Goal: Information Seeking & Learning: Check status

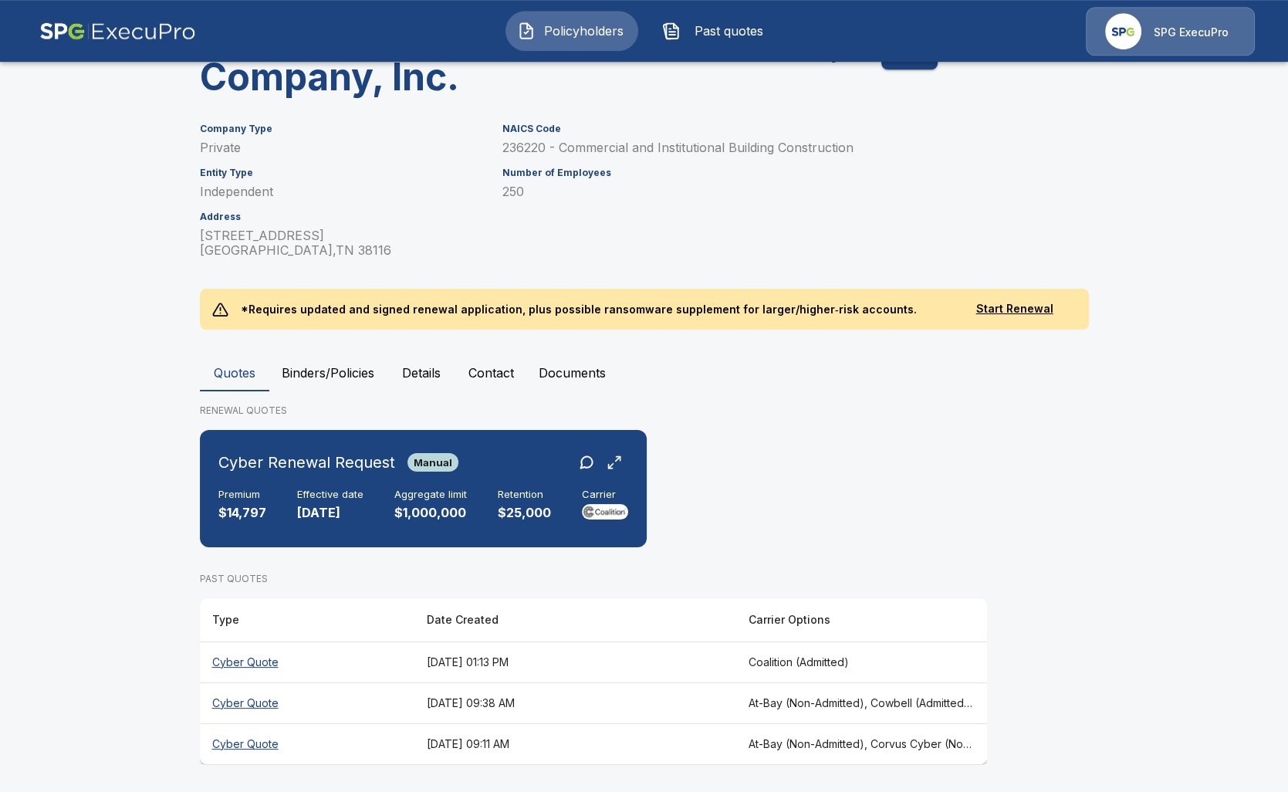
scroll to position [119, 0]
click at [125, 401] on main "Policyholders / F & F Construction Company, Inc. F & F Construction Company, In…" at bounding box center [644, 337] width 1288 height 912
click at [439, 369] on button "Details" at bounding box center [421, 372] width 69 height 37
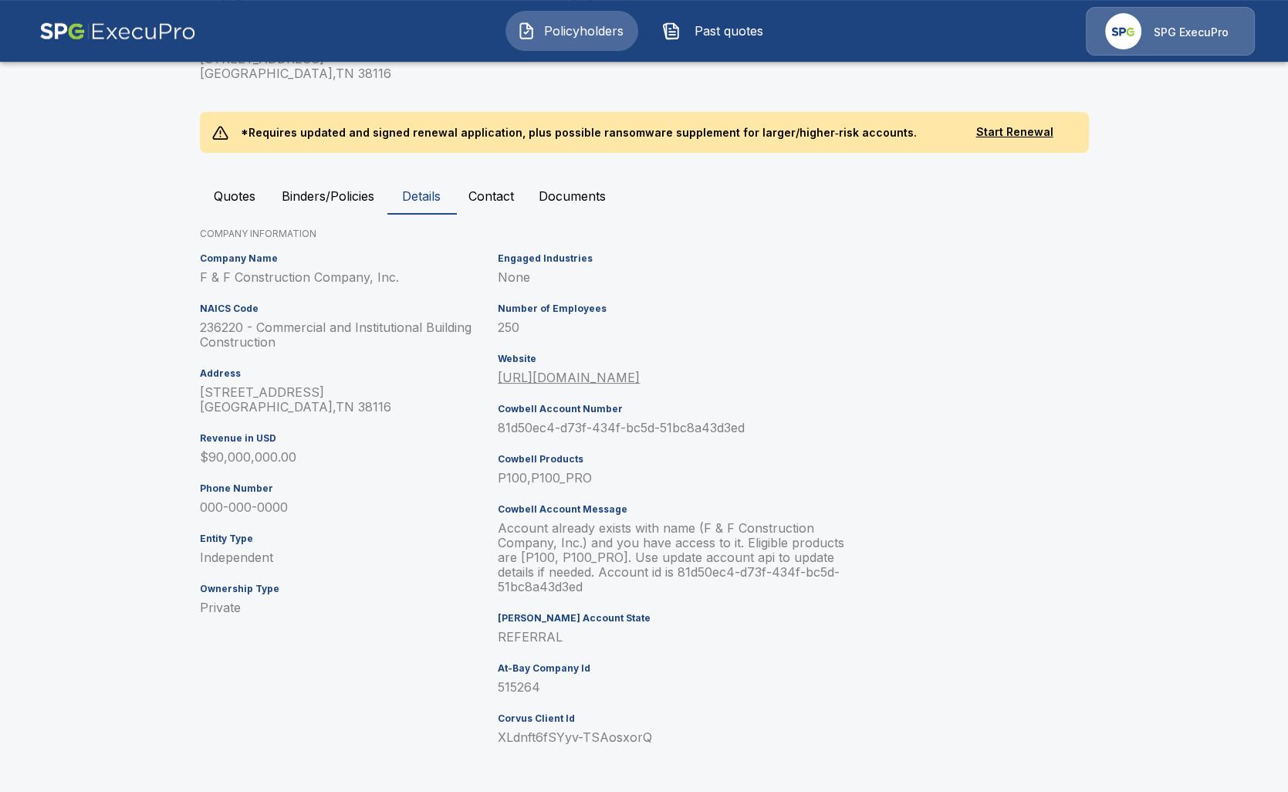
scroll to position [296, 0]
click at [238, 193] on button "Quotes" at bounding box center [234, 195] width 69 height 37
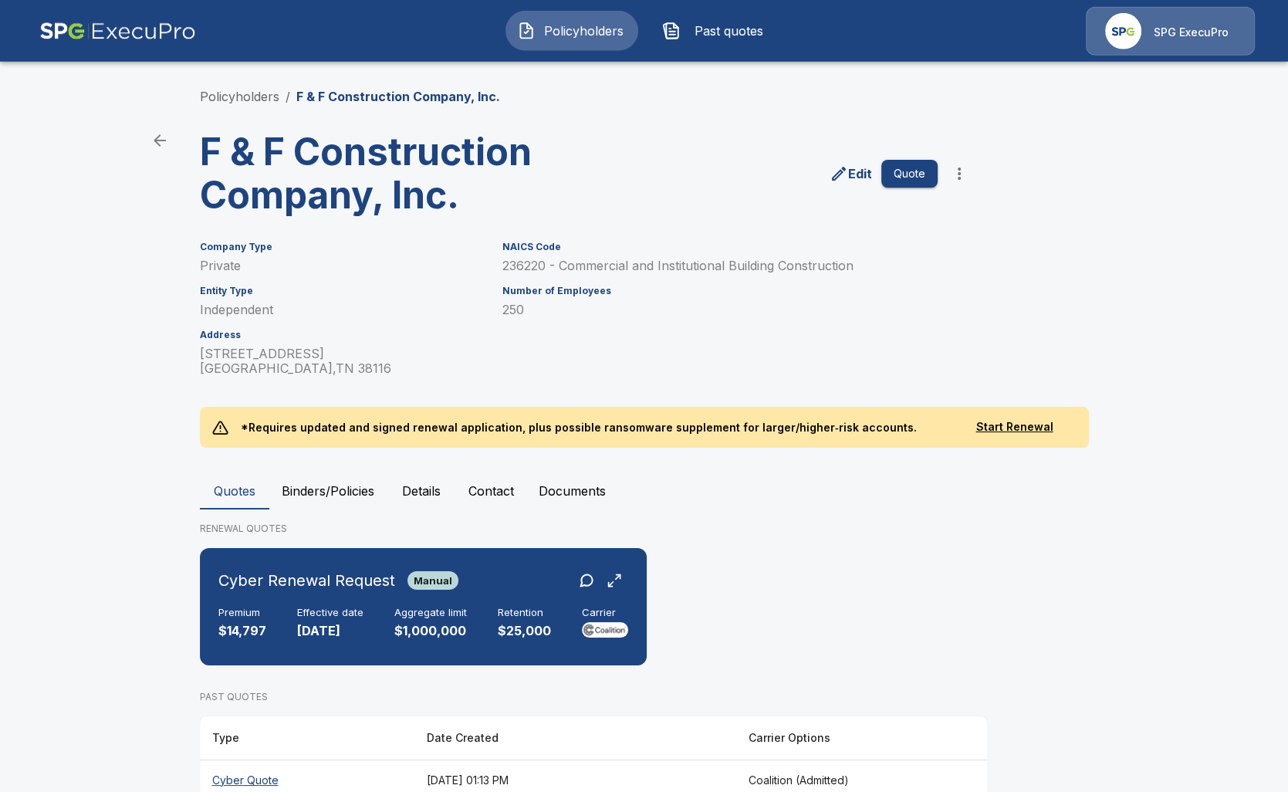
scroll to position [0, 0]
click at [415, 486] on button "Details" at bounding box center [421, 490] width 69 height 37
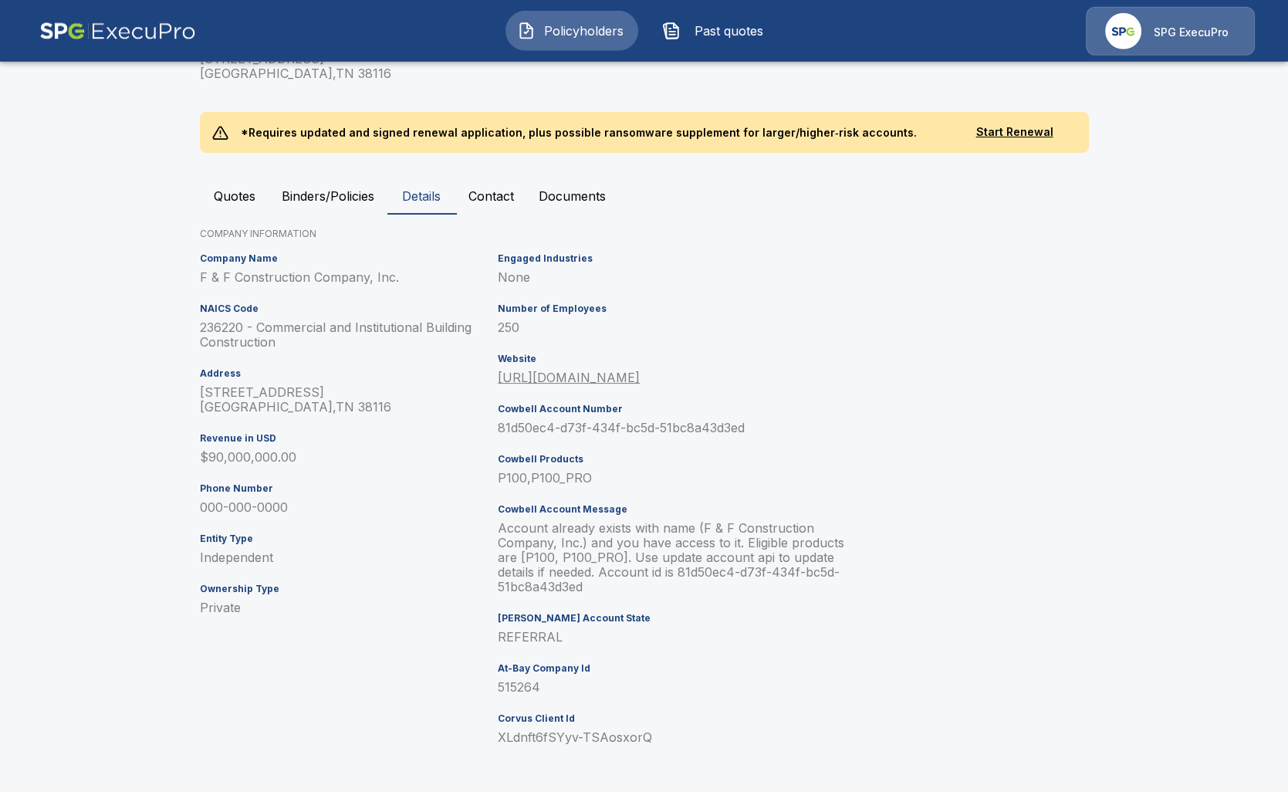
scroll to position [296, 0]
click at [97, 486] on main "Policyholders / F & F Construction Company, Inc. F & F Construction Company, In…" at bounding box center [644, 248] width 1288 height 1088
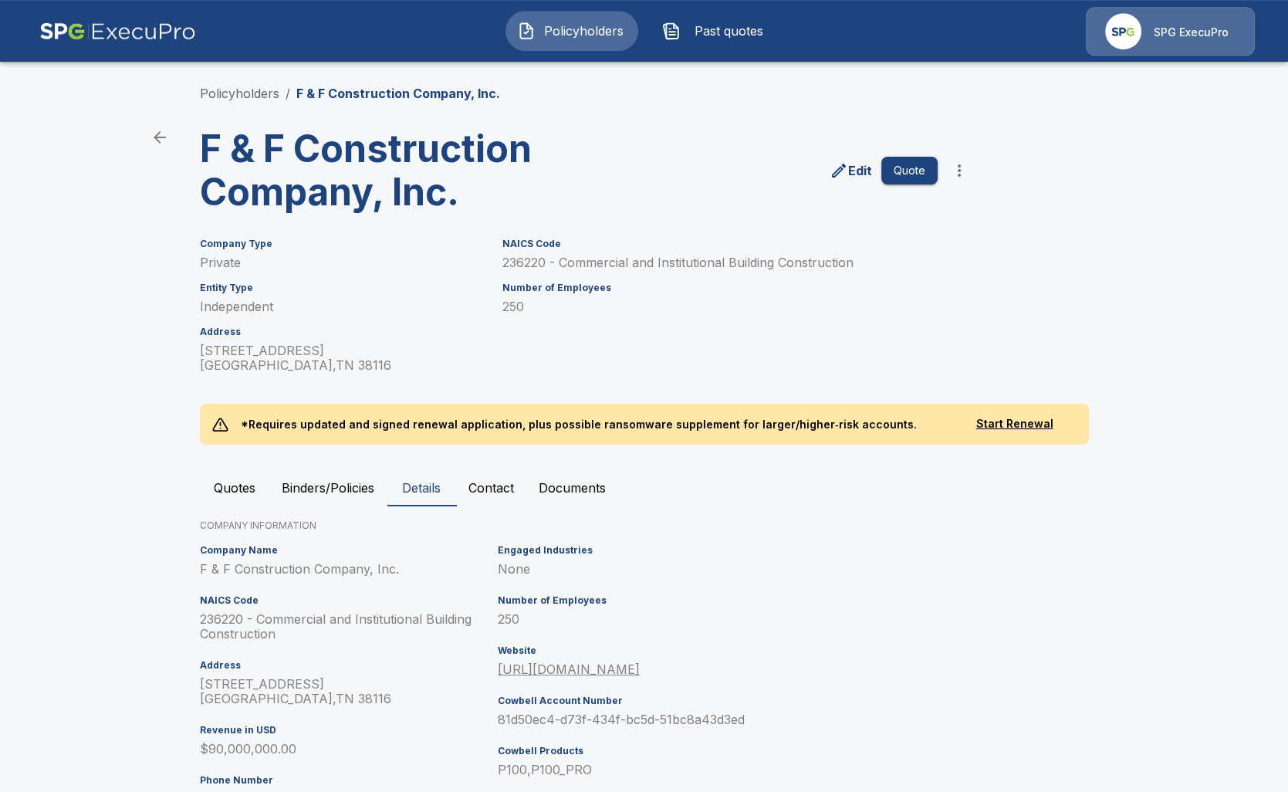
scroll to position [0, 0]
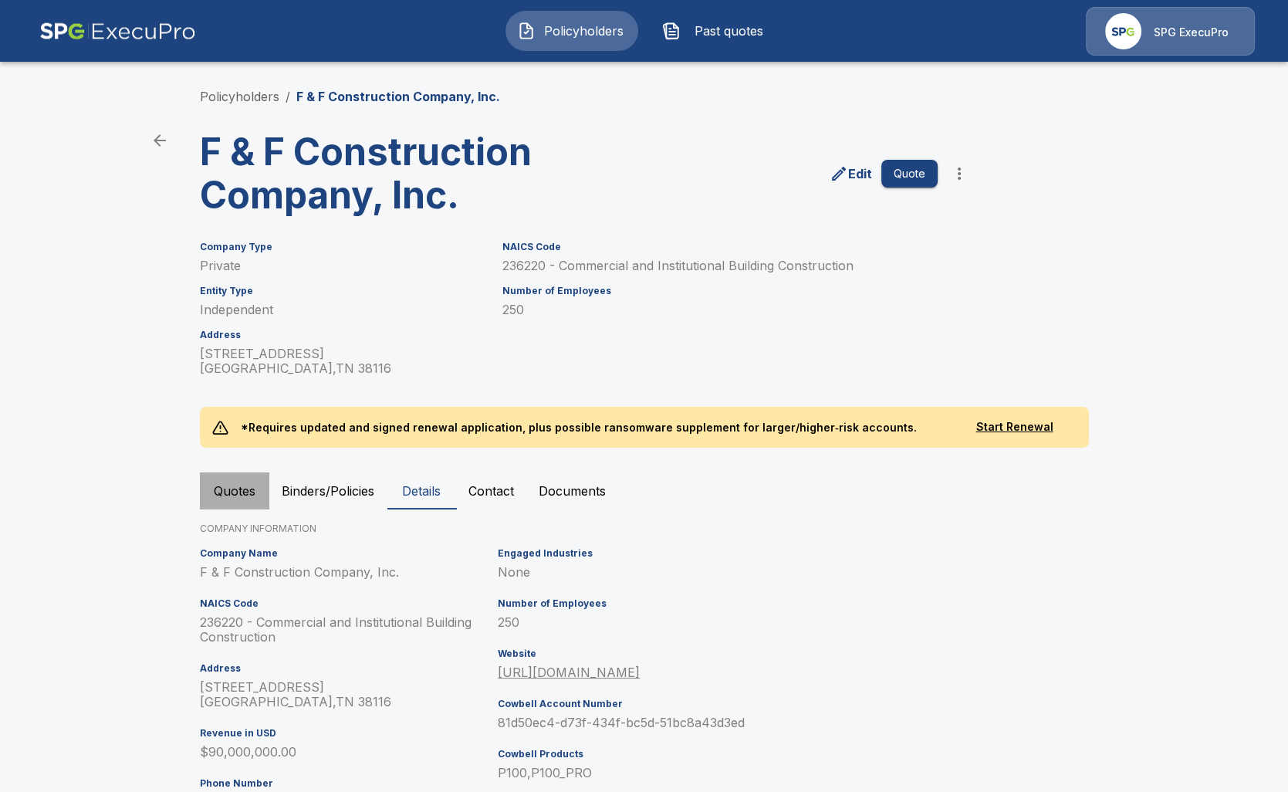
click at [254, 499] on button "Quotes" at bounding box center [234, 490] width 69 height 37
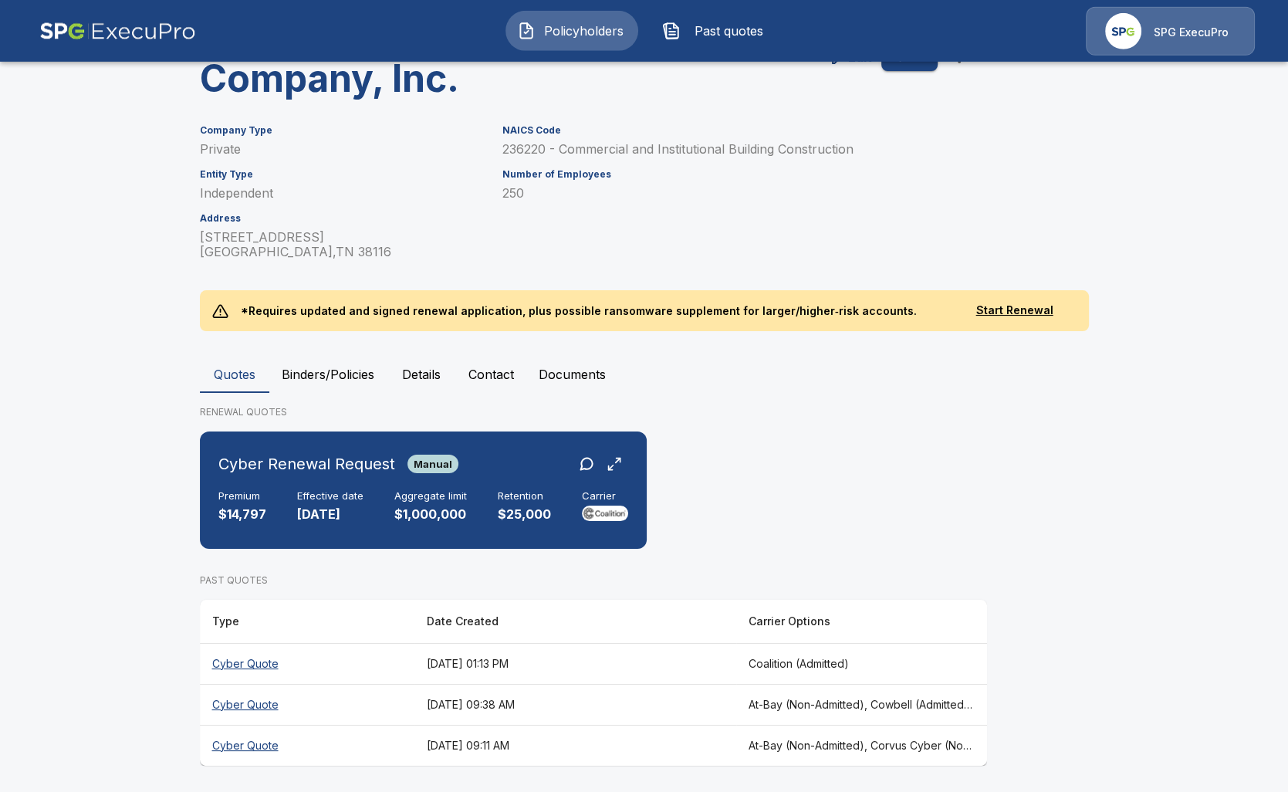
scroll to position [119, 0]
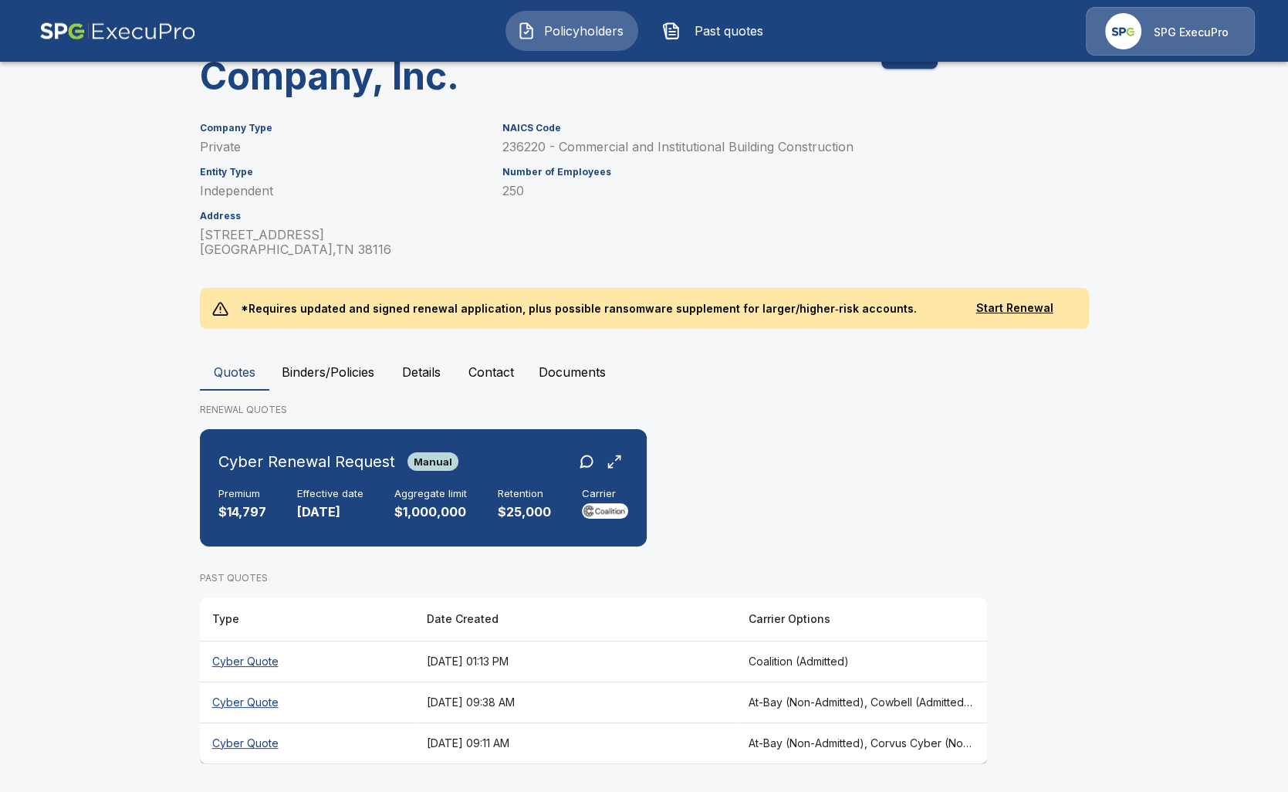
click at [683, 740] on th "August 21, 2025 at 09:11 AM" at bounding box center [576, 743] width 322 height 41
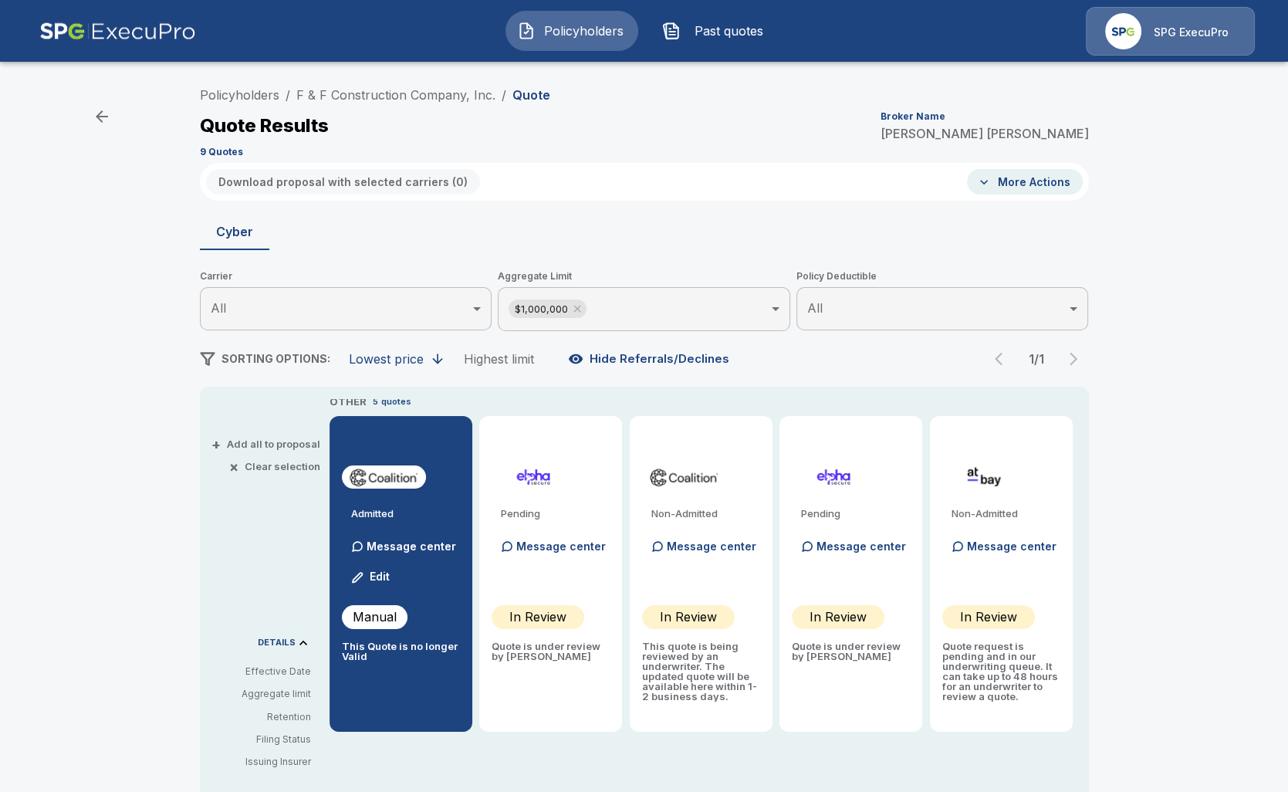
scroll to position [6, 0]
click at [582, 308] on icon at bounding box center [577, 309] width 12 height 12
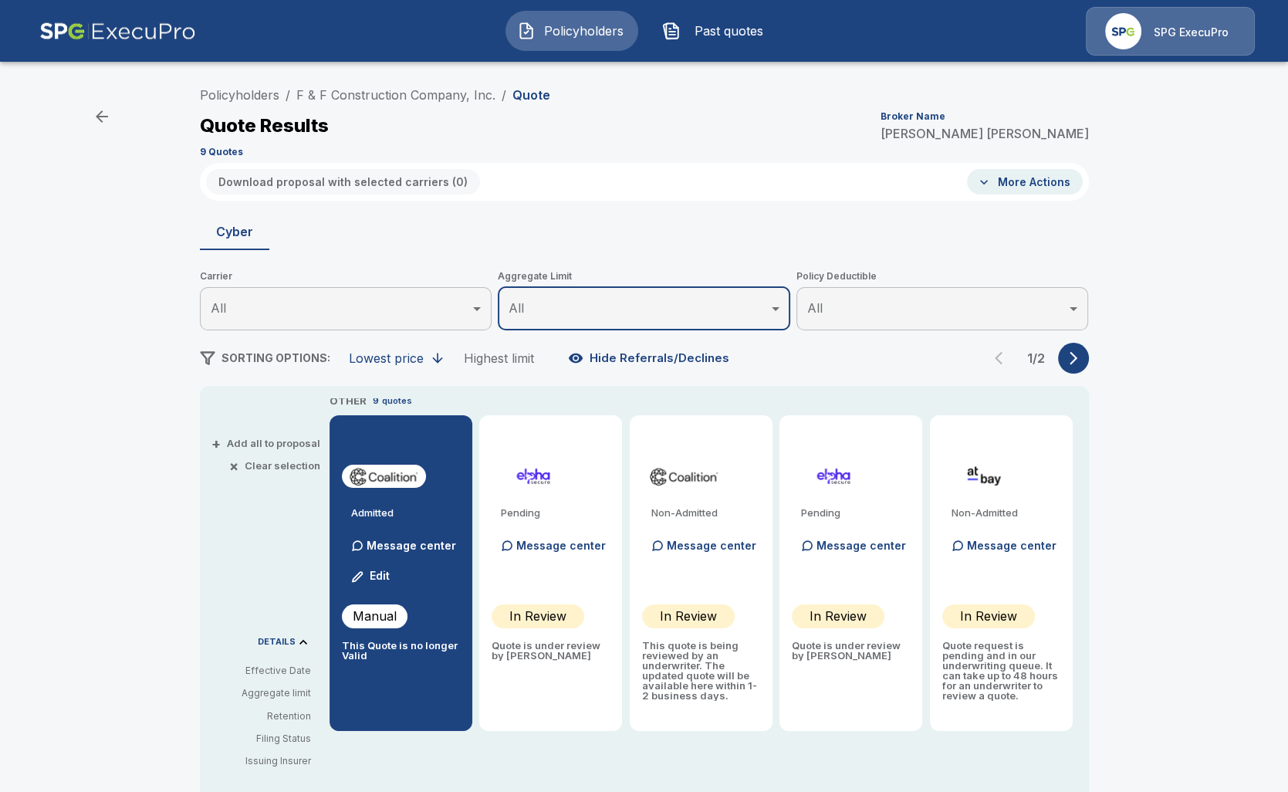
scroll to position [5, 0]
click at [1078, 366] on button "button" at bounding box center [1073, 358] width 31 height 31
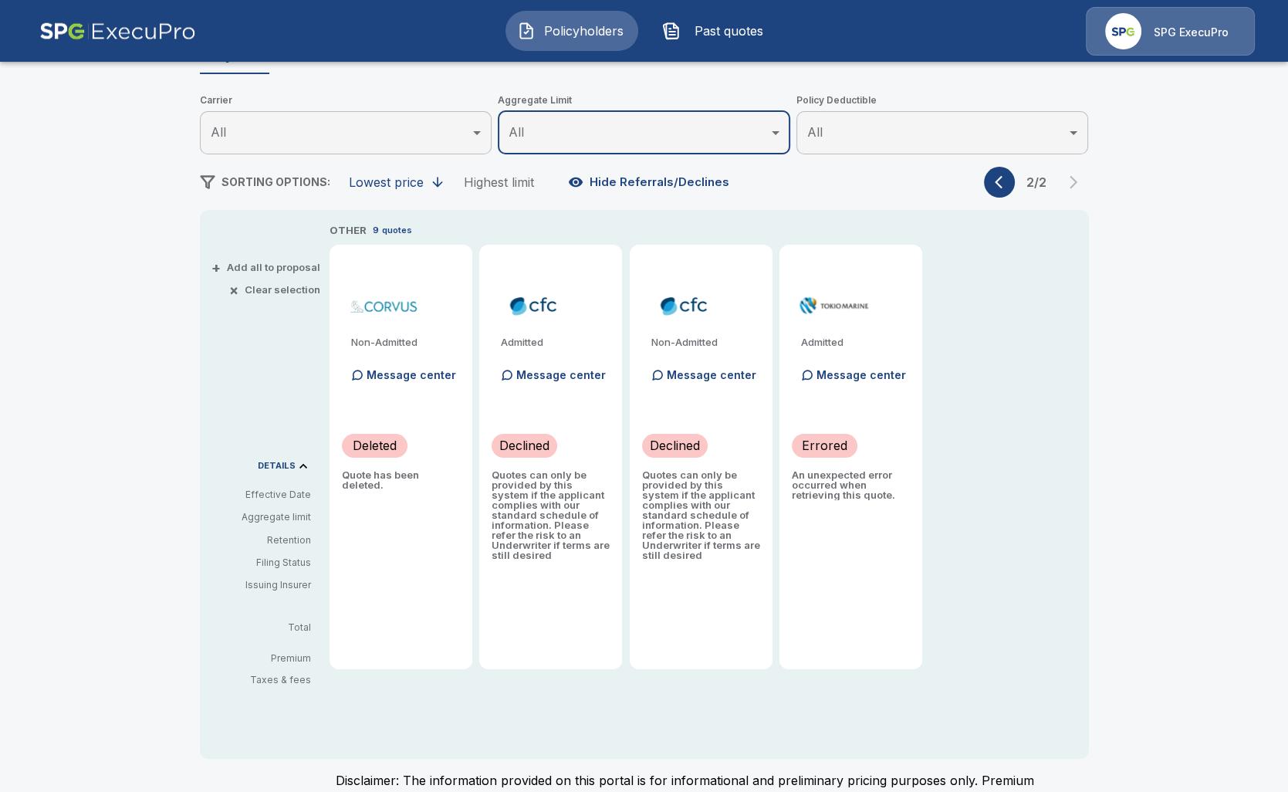
scroll to position [178, 0]
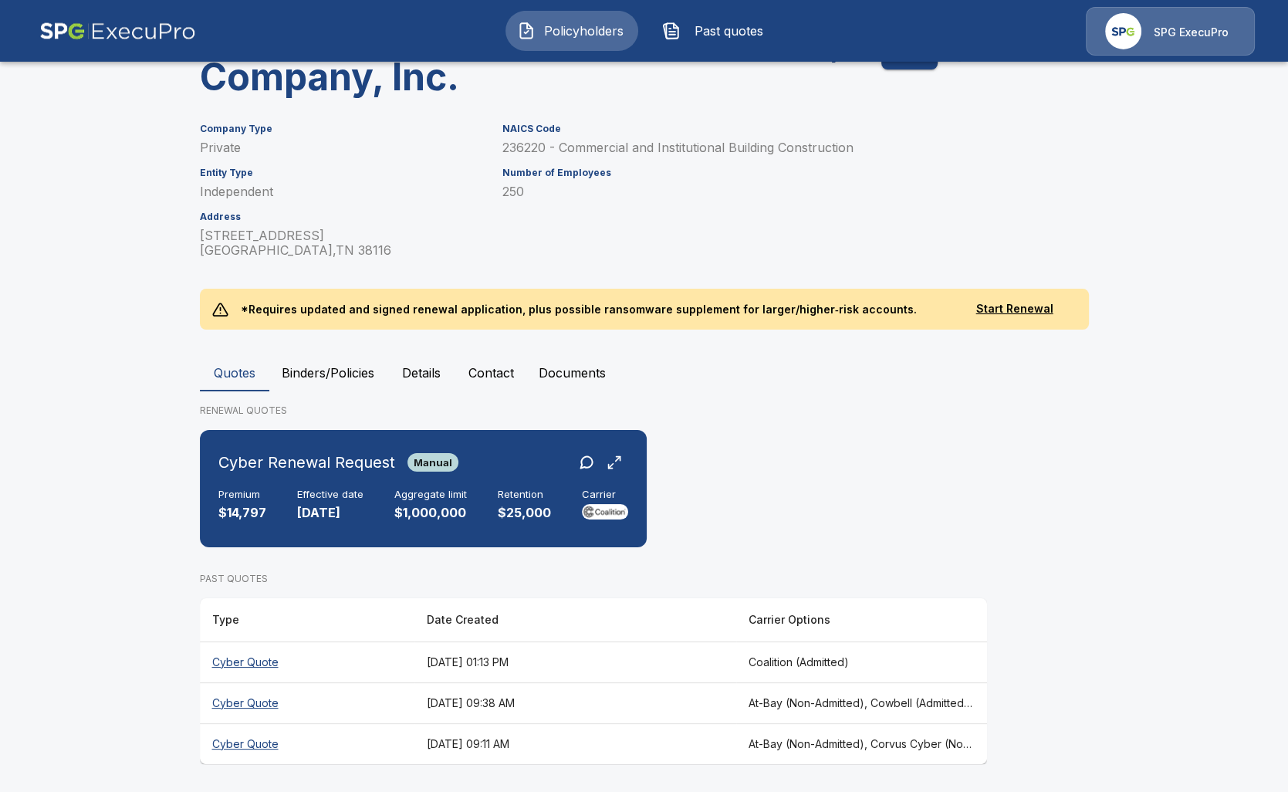
scroll to position [119, 0]
click at [692, 706] on th "August 21, 2025 at 09:38 AM" at bounding box center [576, 702] width 322 height 41
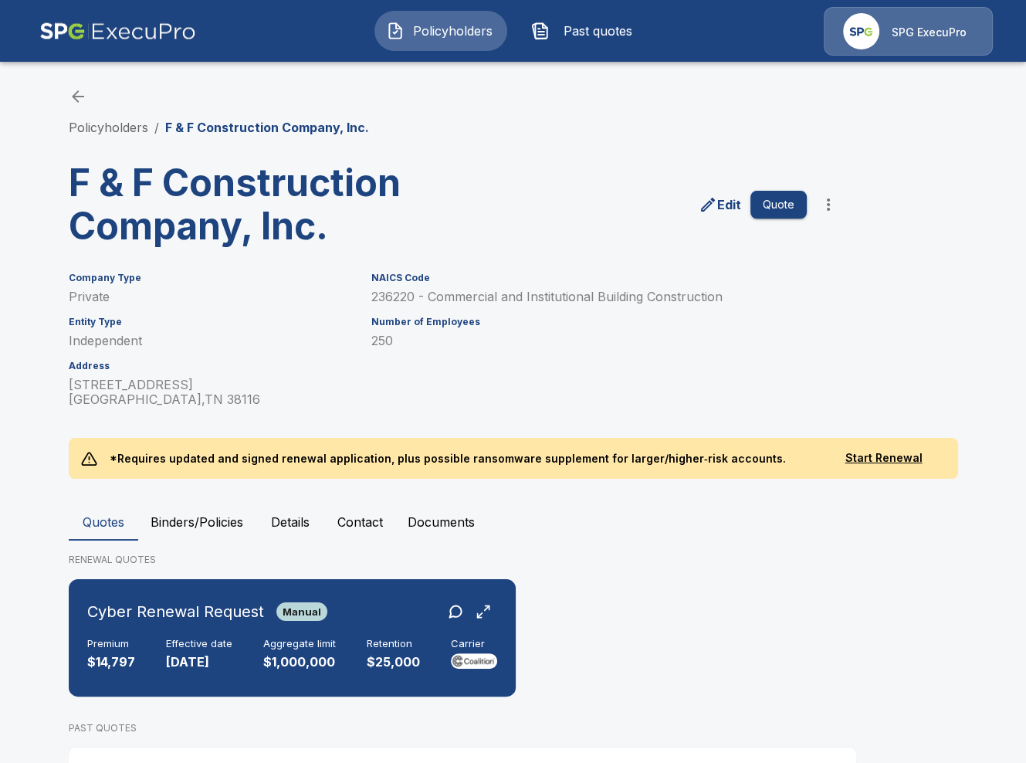
click at [45, 495] on main "Policyholders / F & F Construction Company, Inc. F & F Construction Company, In…" at bounding box center [513, 471] width 1026 height 943
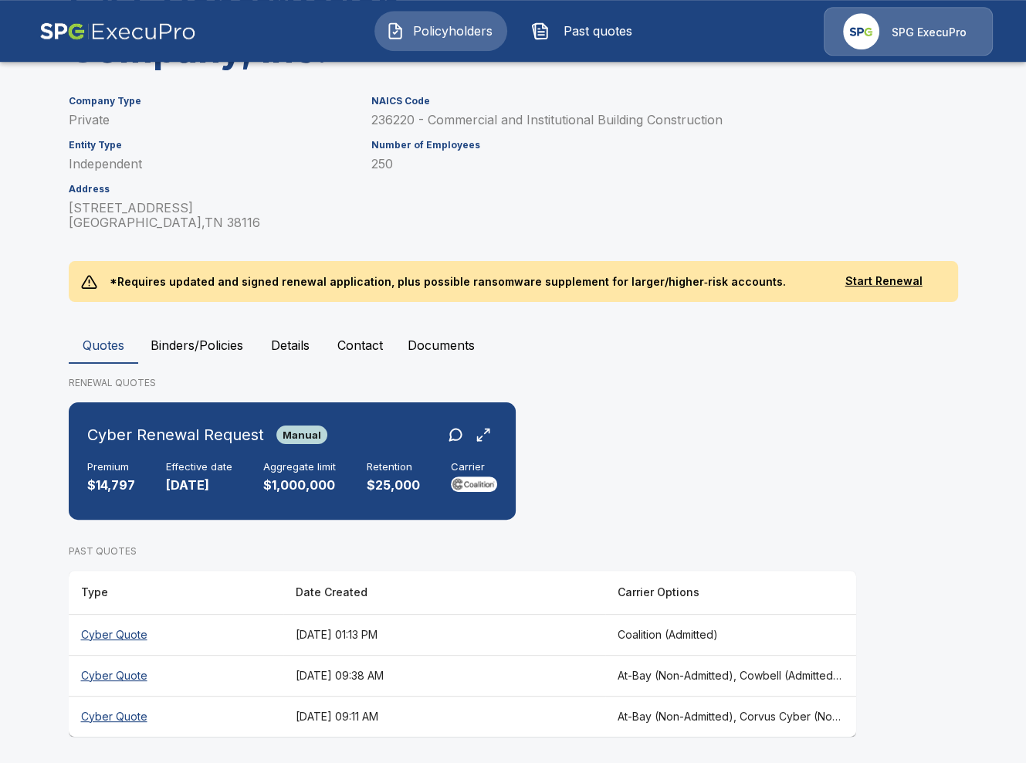
scroll to position [179, 0]
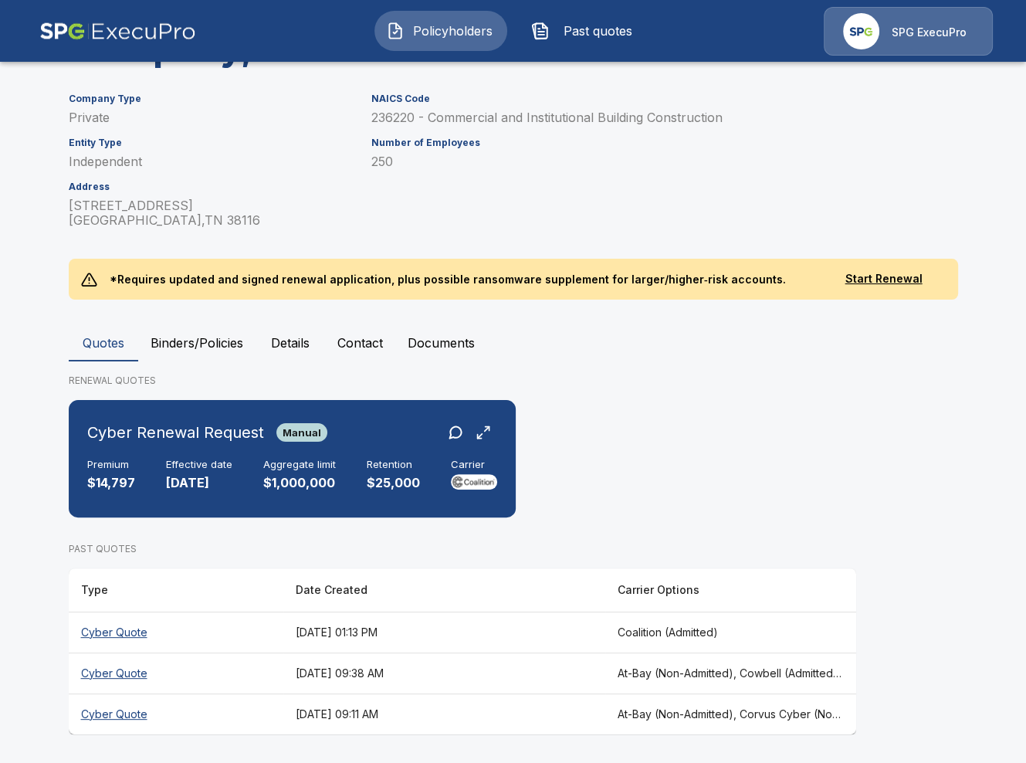
click at [454, 665] on th "August 21, 2025 at 09:38 AM" at bounding box center [444, 672] width 322 height 41
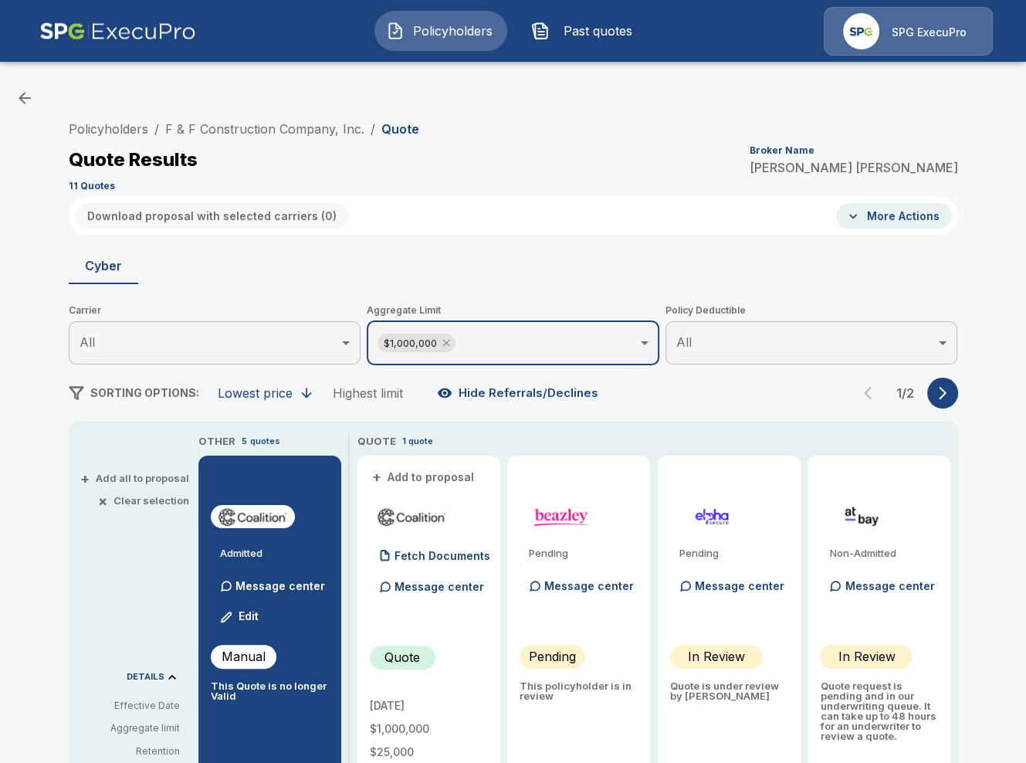
click at [448, 347] on icon at bounding box center [446, 343] width 12 height 12
click at [944, 397] on icon "button" at bounding box center [942, 391] width 15 height 15
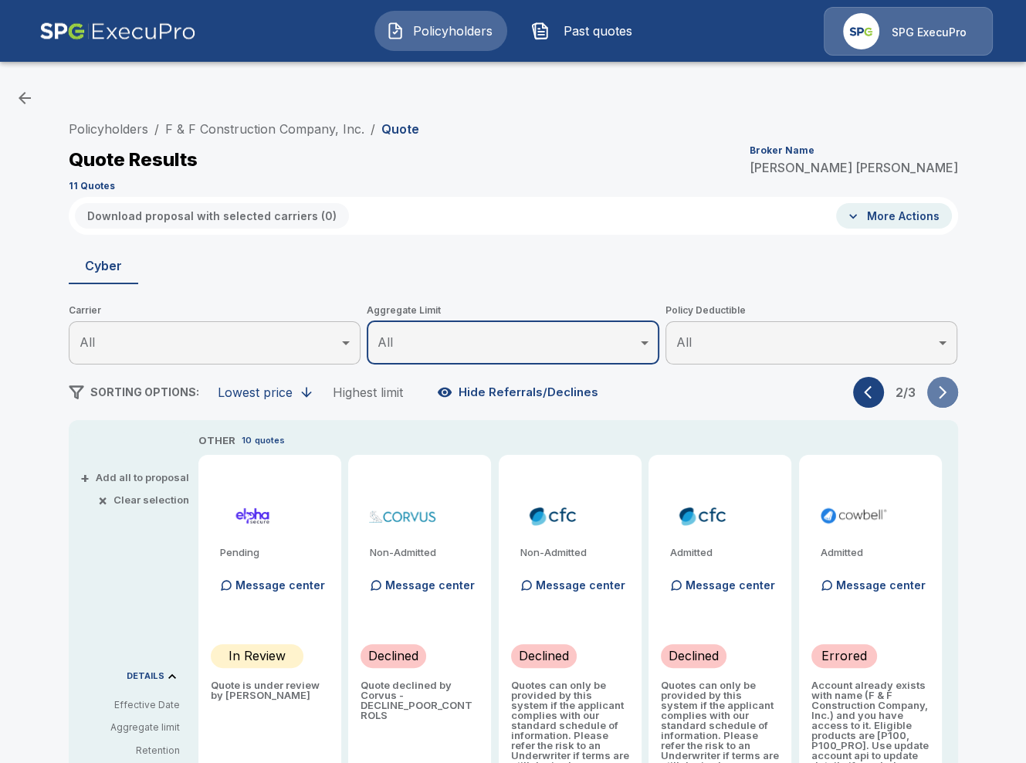
click at [945, 397] on icon "button" at bounding box center [942, 391] width 15 height 15
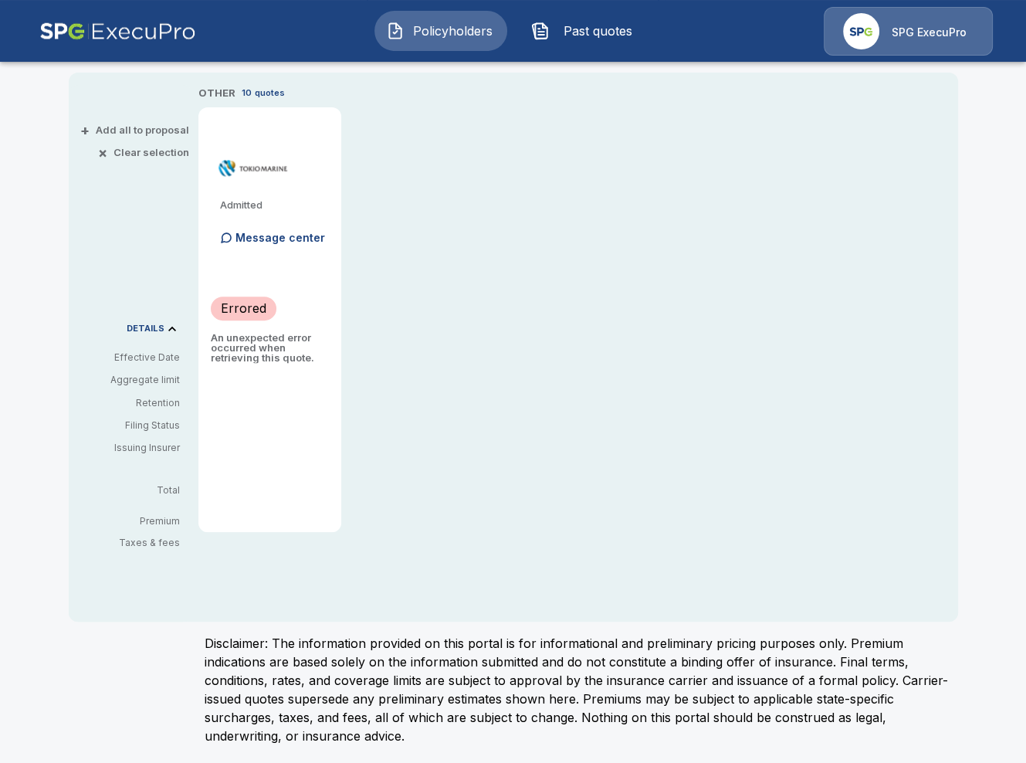
scroll to position [348, 0]
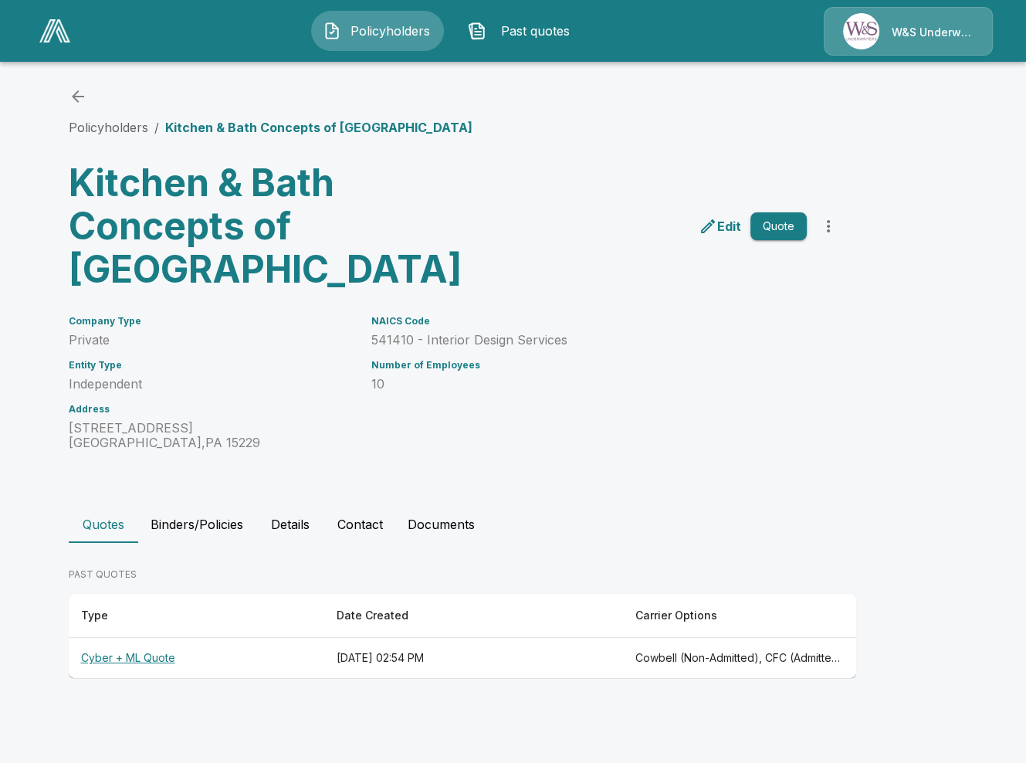
click at [587, 656] on th "August 6, 2025 at 02:54 PM" at bounding box center [473, 658] width 299 height 41
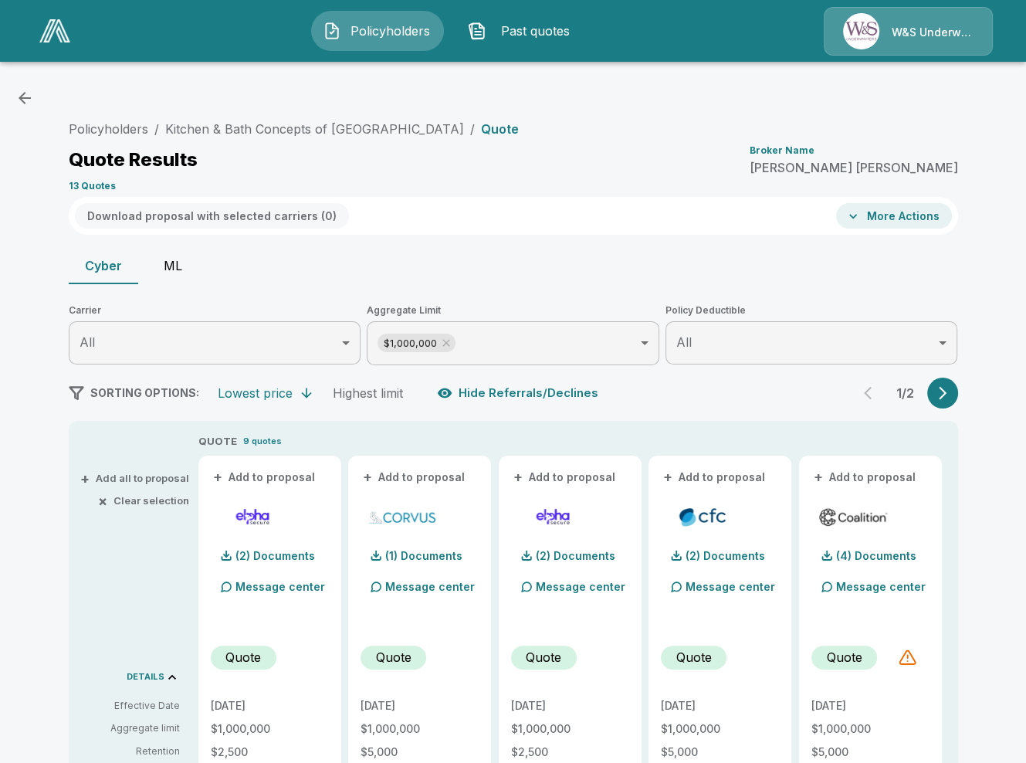
click at [171, 266] on button "ML" at bounding box center [172, 265] width 69 height 37
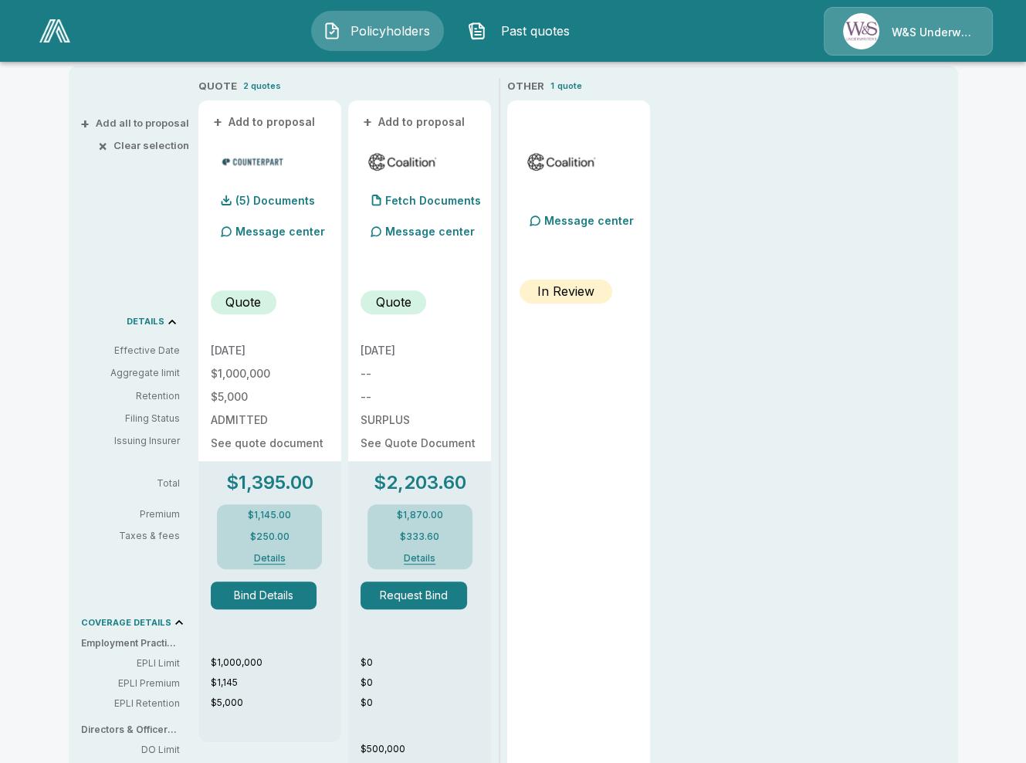
scroll to position [355, 0]
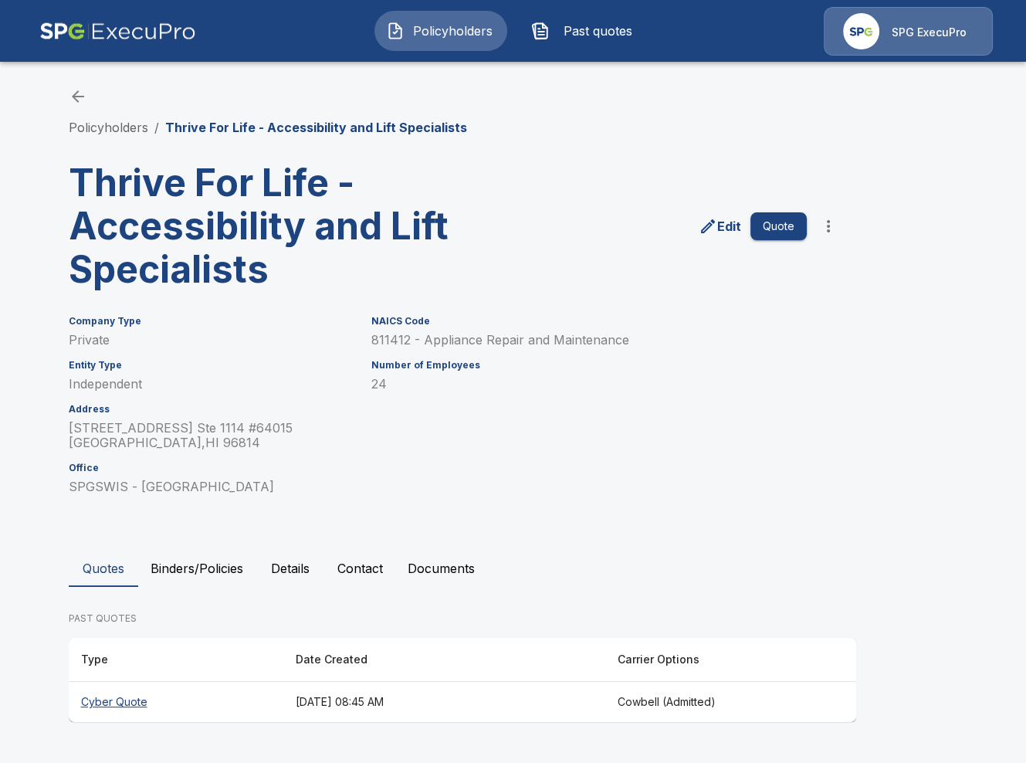
click at [429, 695] on th "[DATE] 08:45 AM" at bounding box center [444, 702] width 322 height 41
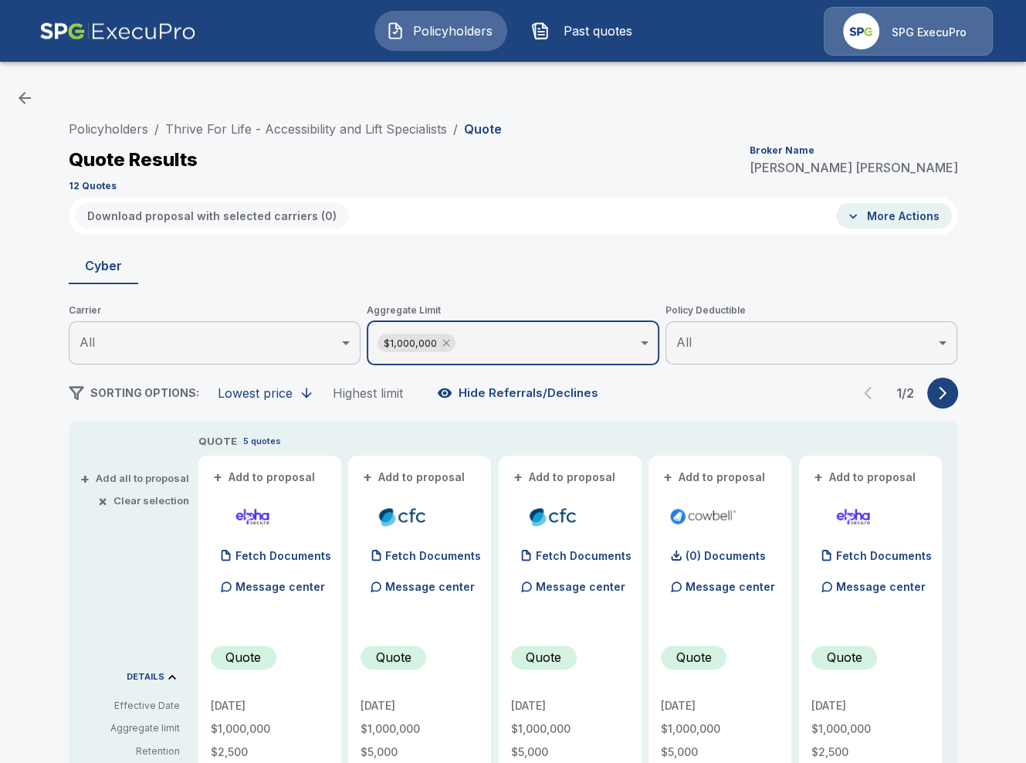
click at [445, 348] on icon at bounding box center [446, 343] width 12 height 12
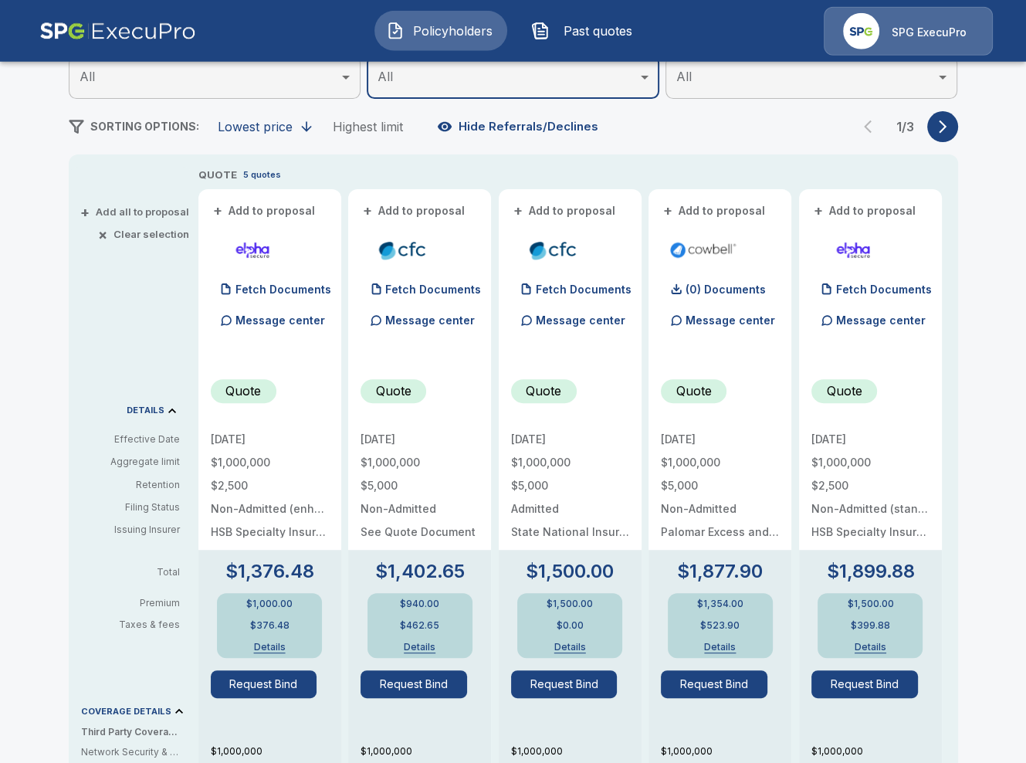
scroll to position [266, 0]
click at [946, 132] on icon "button" at bounding box center [942, 125] width 15 height 15
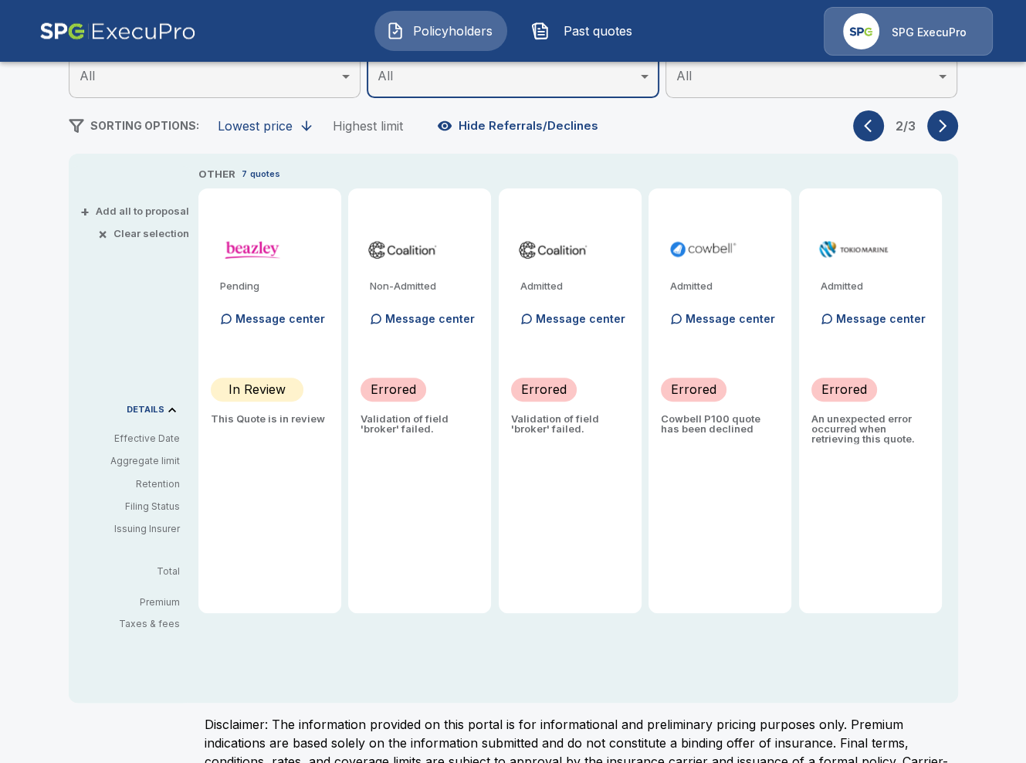
click at [404, 658] on div "OTHER 7 quotes Pending Message center In Review This Quote is in review Non-Adm…" at bounding box center [578, 434] width 760 height 537
click at [946, 130] on icon "button" at bounding box center [942, 125] width 15 height 15
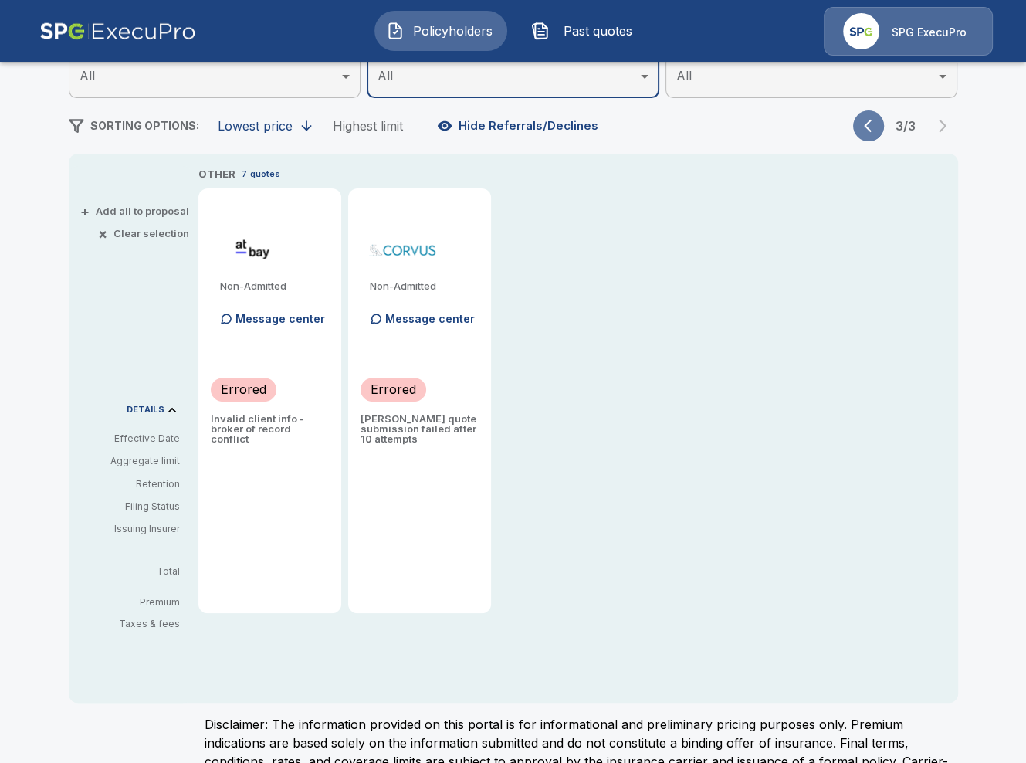
click at [860, 127] on button "button" at bounding box center [868, 125] width 31 height 31
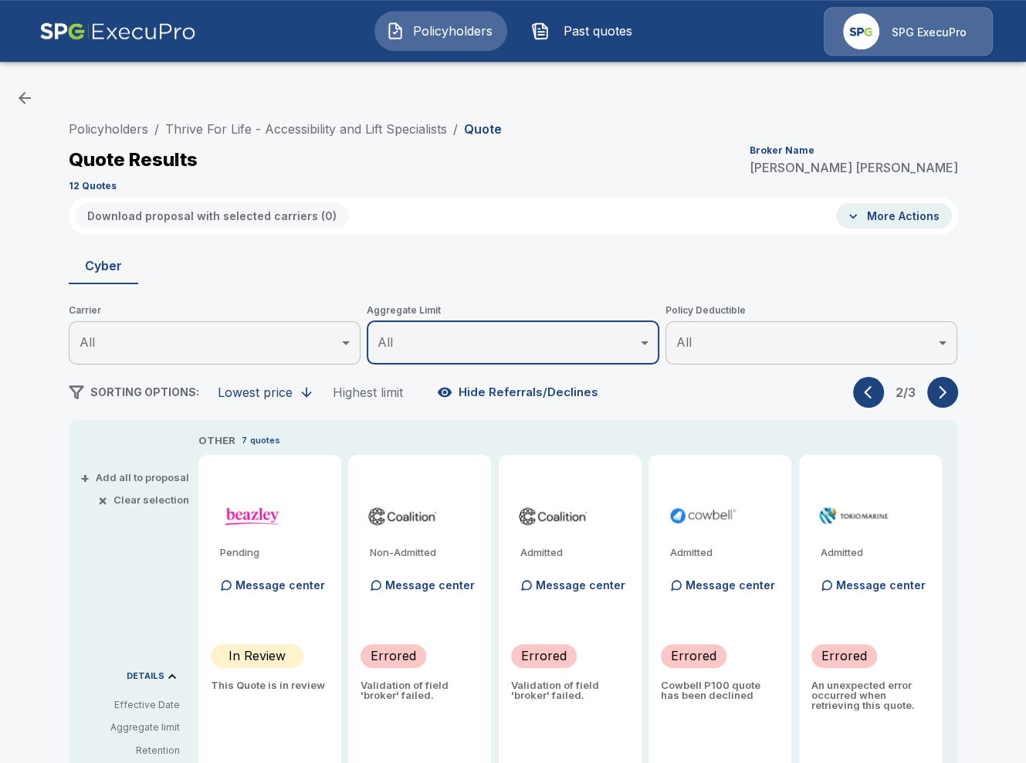
scroll to position [0, 0]
click at [330, 130] on link "Thrive For Life - Accessibility and Lift Specialists" at bounding box center [306, 128] width 282 height 15
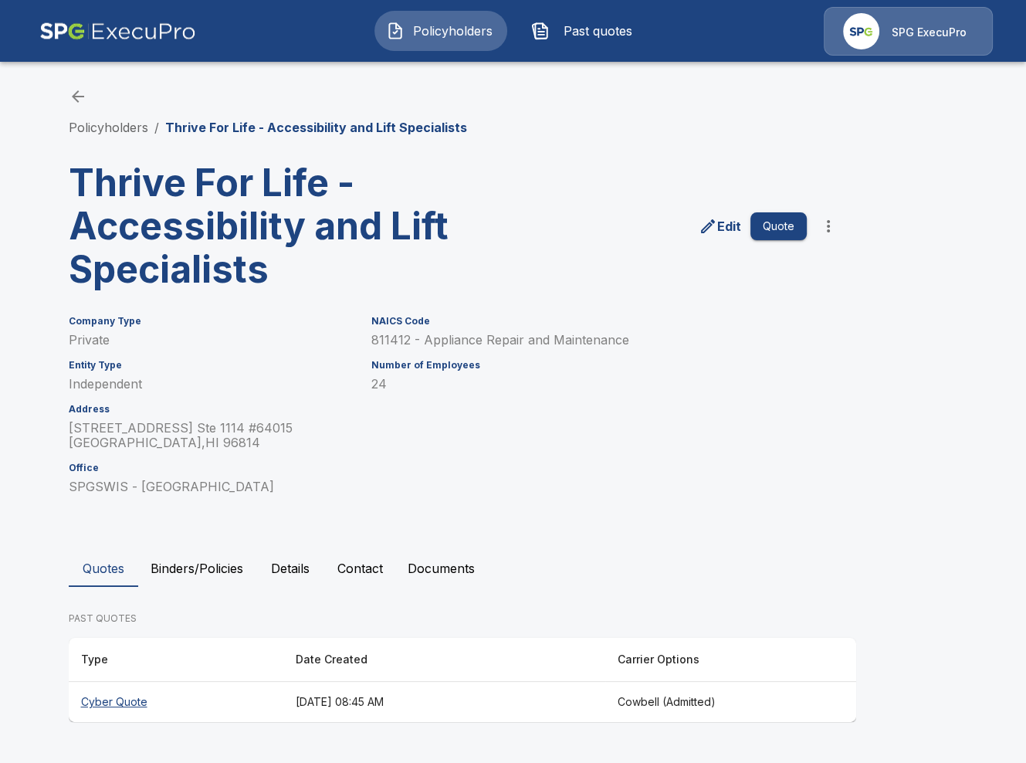
click at [293, 567] on button "Details" at bounding box center [290, 568] width 69 height 37
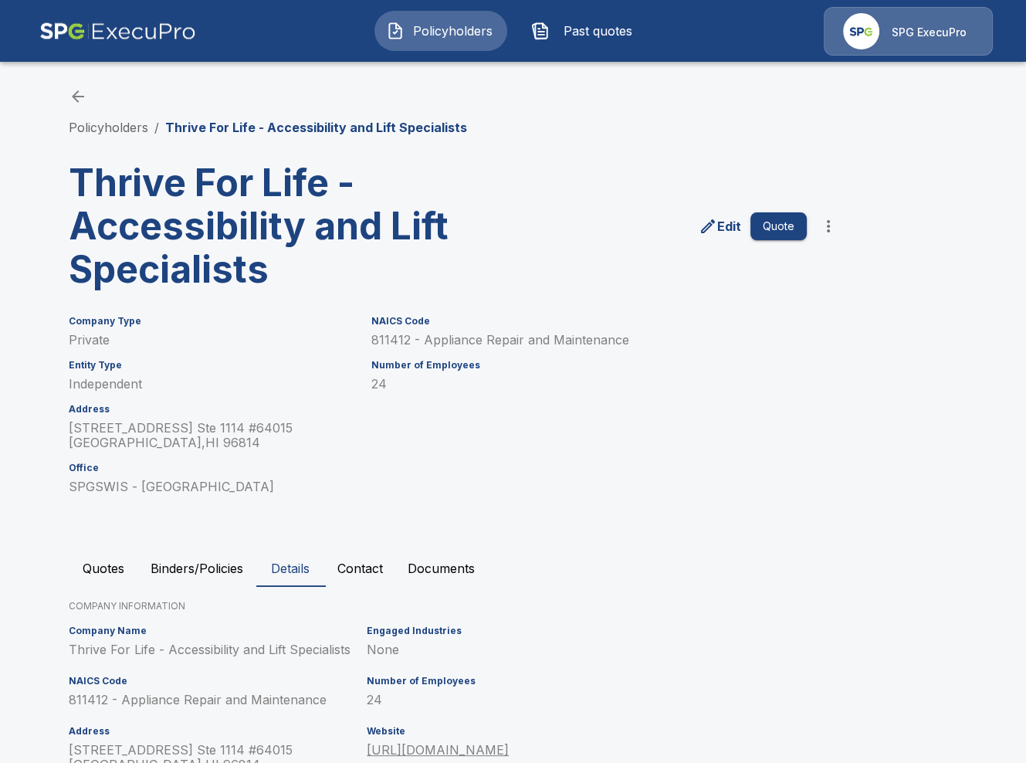
click at [350, 569] on button "Contact" at bounding box center [360, 568] width 70 height 37
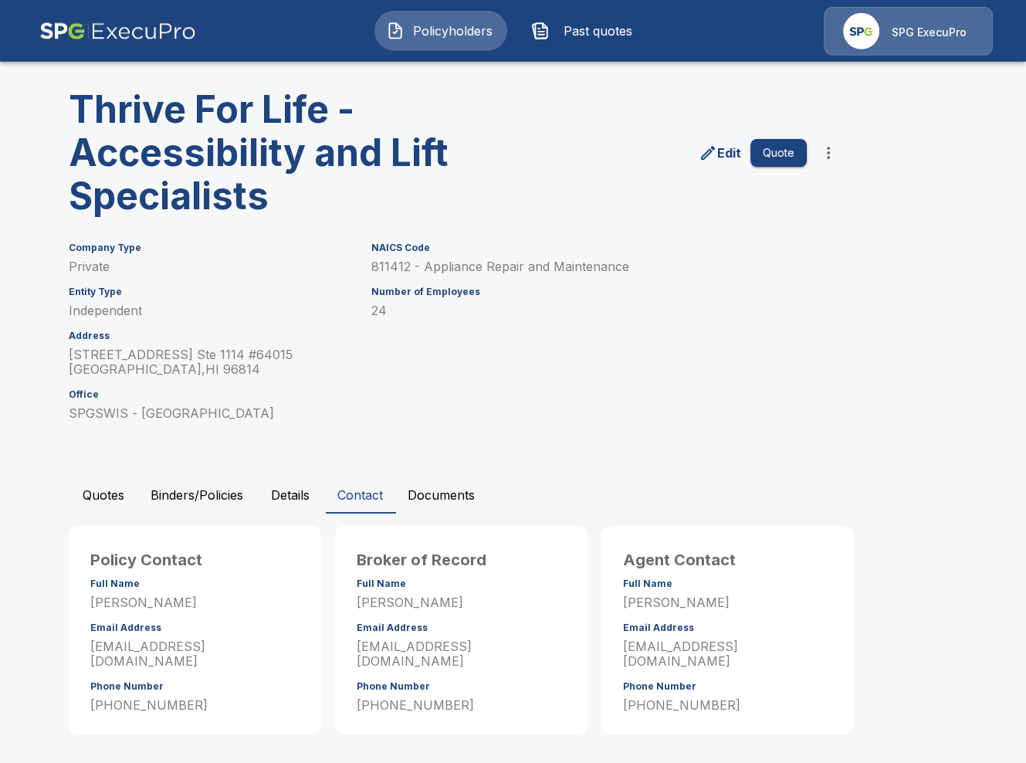
scroll to position [74, 0]
click at [111, 490] on button "Quotes" at bounding box center [103, 494] width 69 height 37
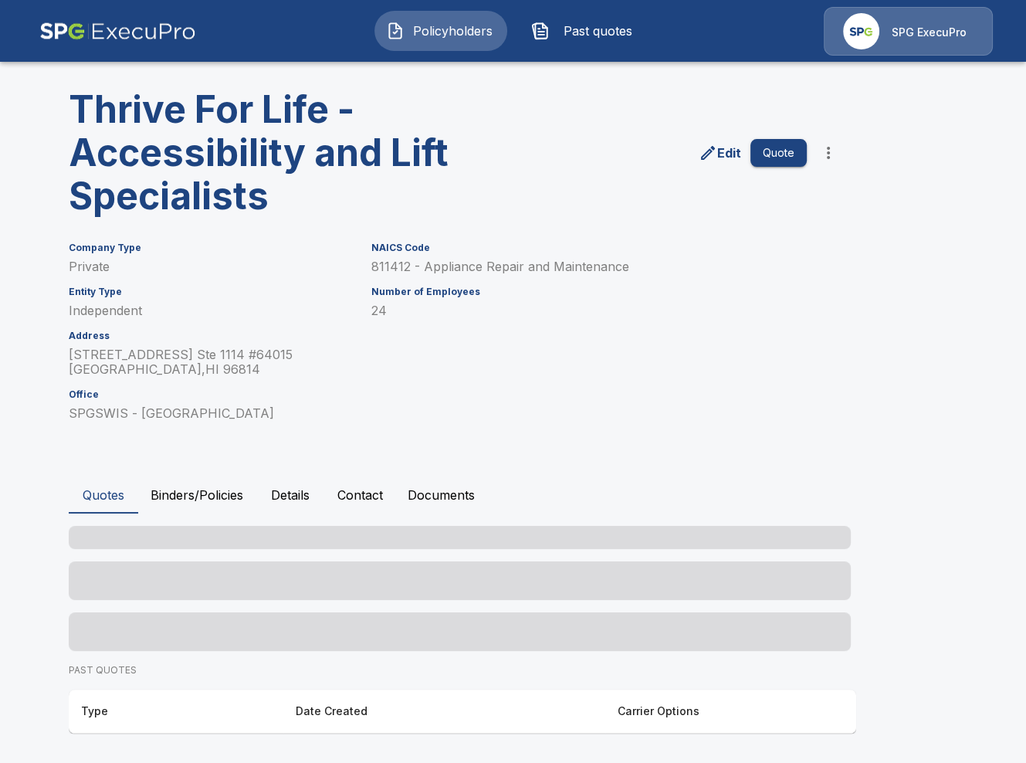
scroll to position [0, 0]
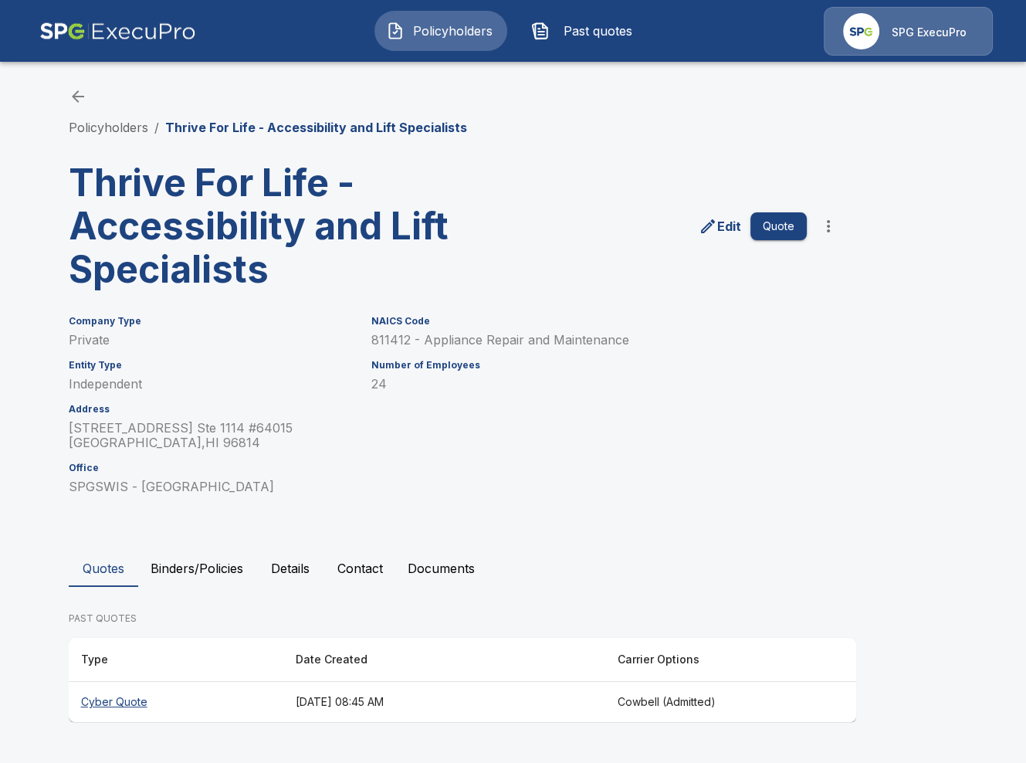
click at [405, 702] on th "[DATE] 08:45 AM" at bounding box center [444, 702] width 322 height 41
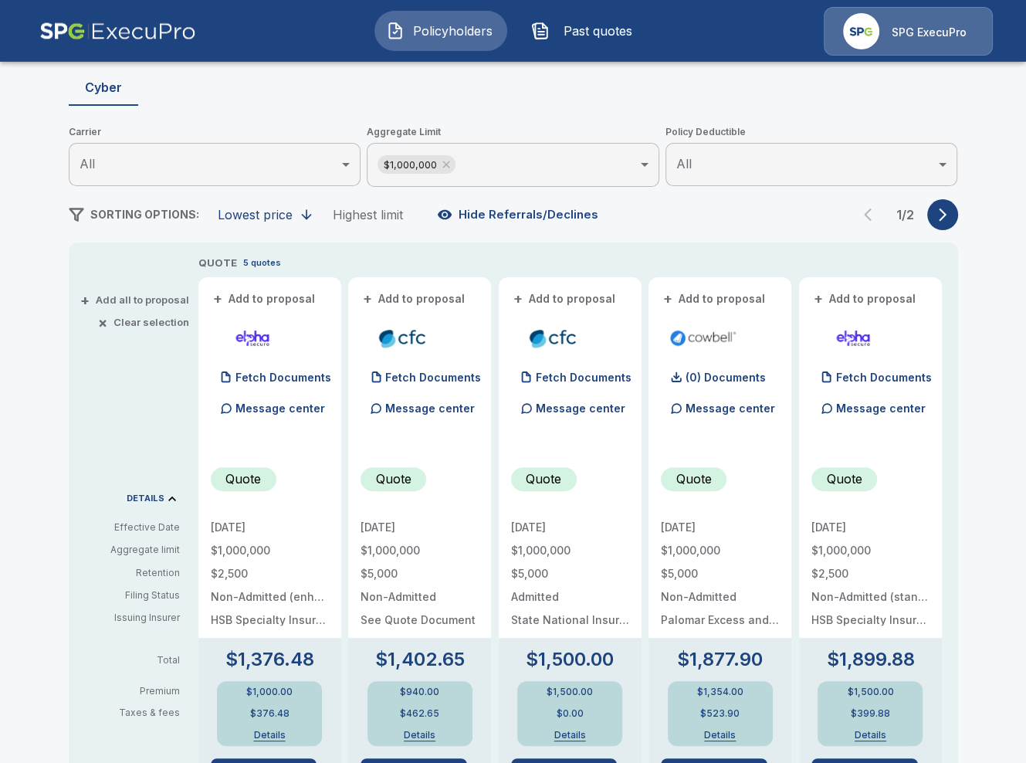
scroll to position [178, 0]
click at [933, 218] on button "button" at bounding box center [942, 215] width 31 height 31
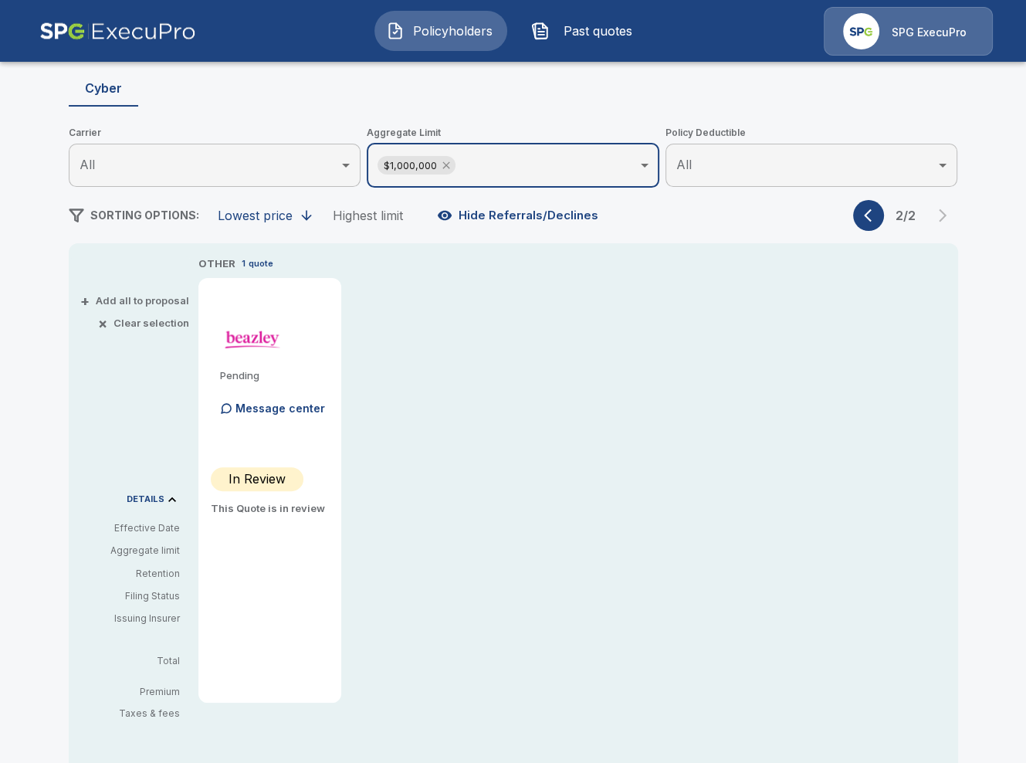
click at [447, 165] on icon at bounding box center [445, 165] width 7 height 7
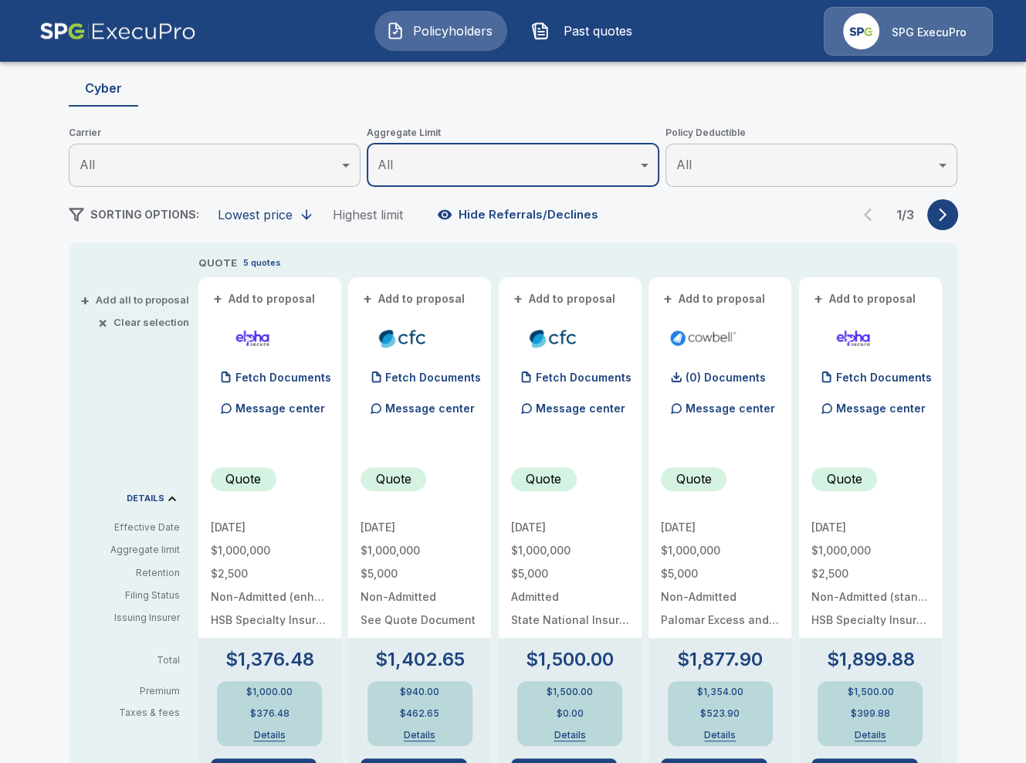
click at [939, 208] on icon "button" at bounding box center [942, 214] width 15 height 15
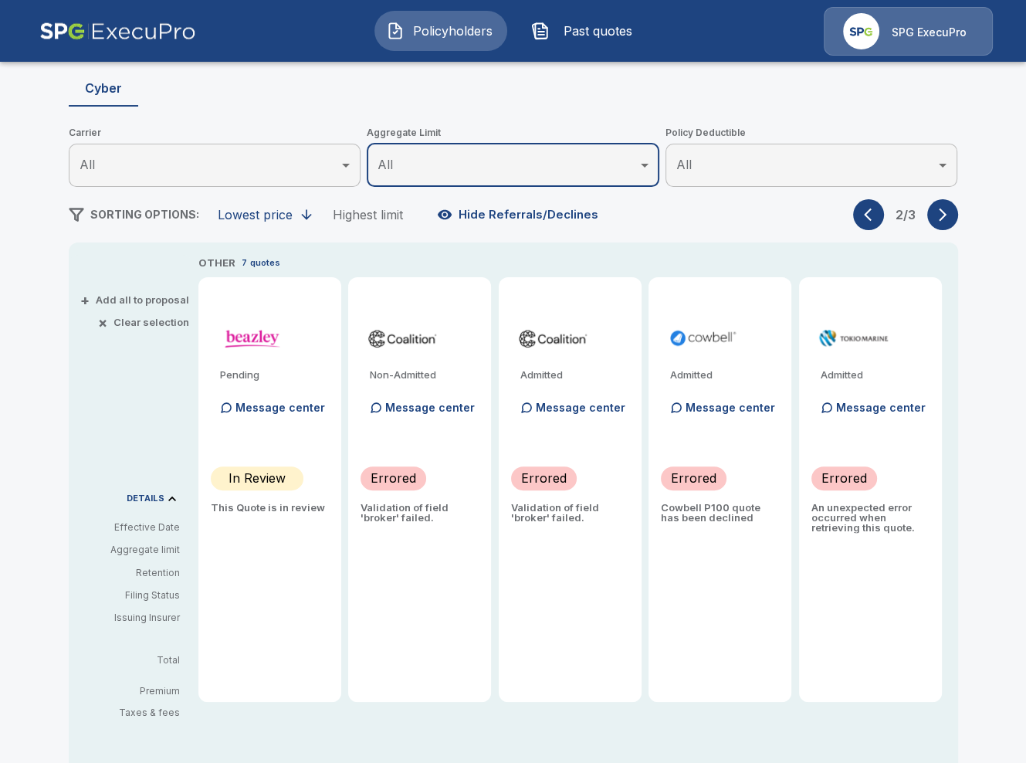
drag, startPoint x: 939, startPoint y: 208, endPoint x: 981, endPoint y: 205, distance: 42.6
click at [981, 205] on div "Policyholders / Thrive For Life - Accessibility and Lift Specialists / Quote Qu…" at bounding box center [513, 415] width 1026 height 1038
click at [825, 532] on p "An unexpected error occurred when retrieving this quote." at bounding box center [870, 518] width 118 height 30
click at [826, 532] on p "An unexpected error occurred when retrieving this quote." at bounding box center [870, 518] width 118 height 30
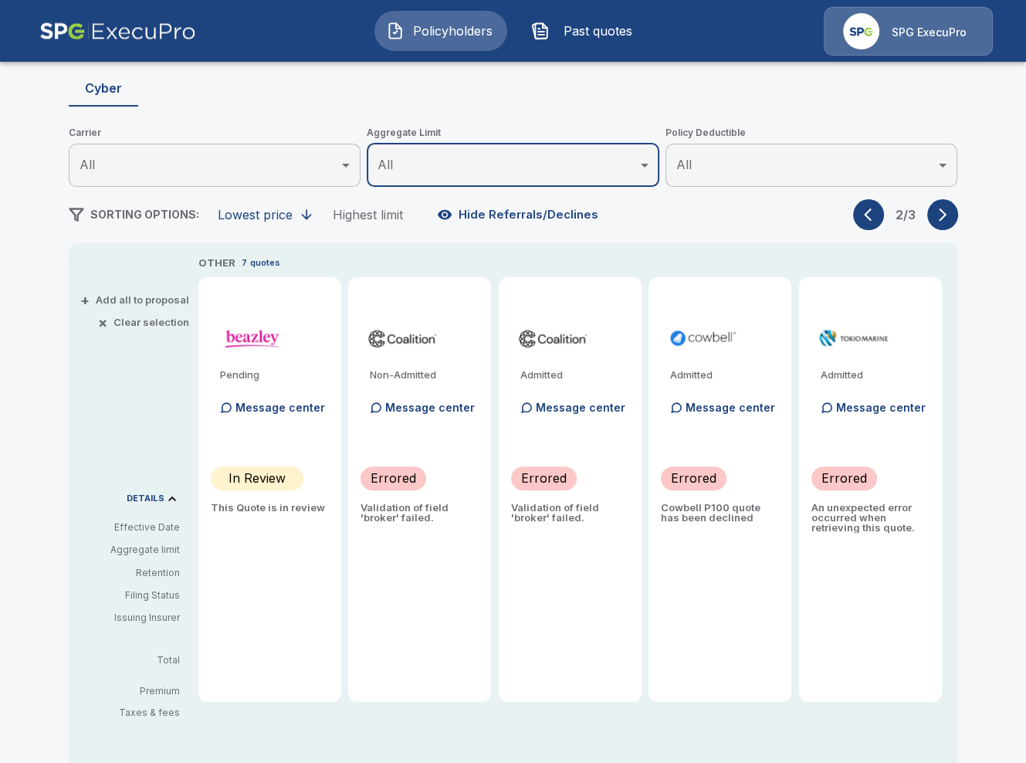
click at [935, 558] on div "Admitted Message center Errored An unexpected error occurred when retrieving th…" at bounding box center [870, 489] width 143 height 425
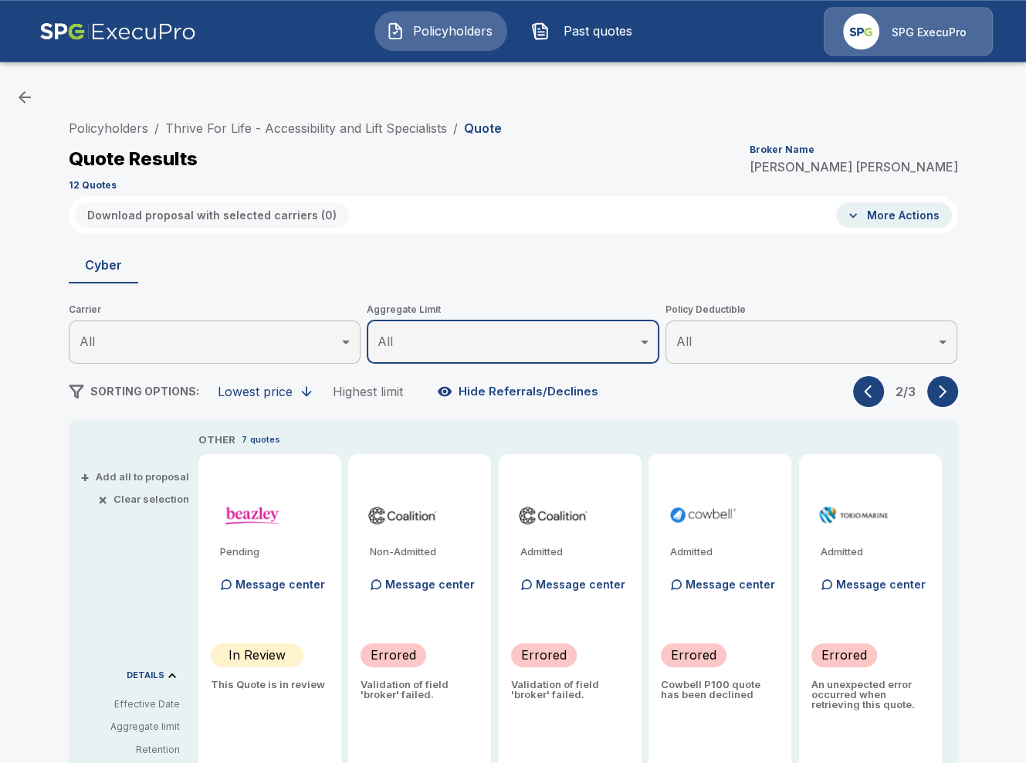
scroll to position [0, 0]
click at [245, 129] on link "Thrive For Life - Accessibility and Lift Specialists" at bounding box center [306, 128] width 282 height 15
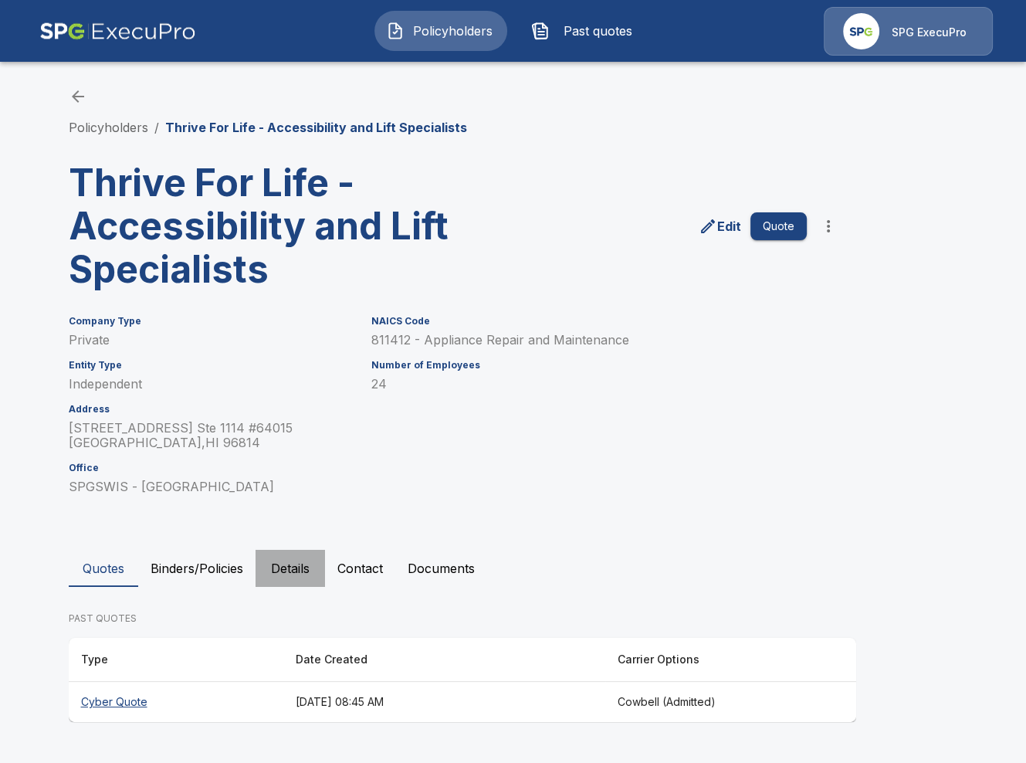
click at [286, 573] on button "Details" at bounding box center [290, 568] width 69 height 37
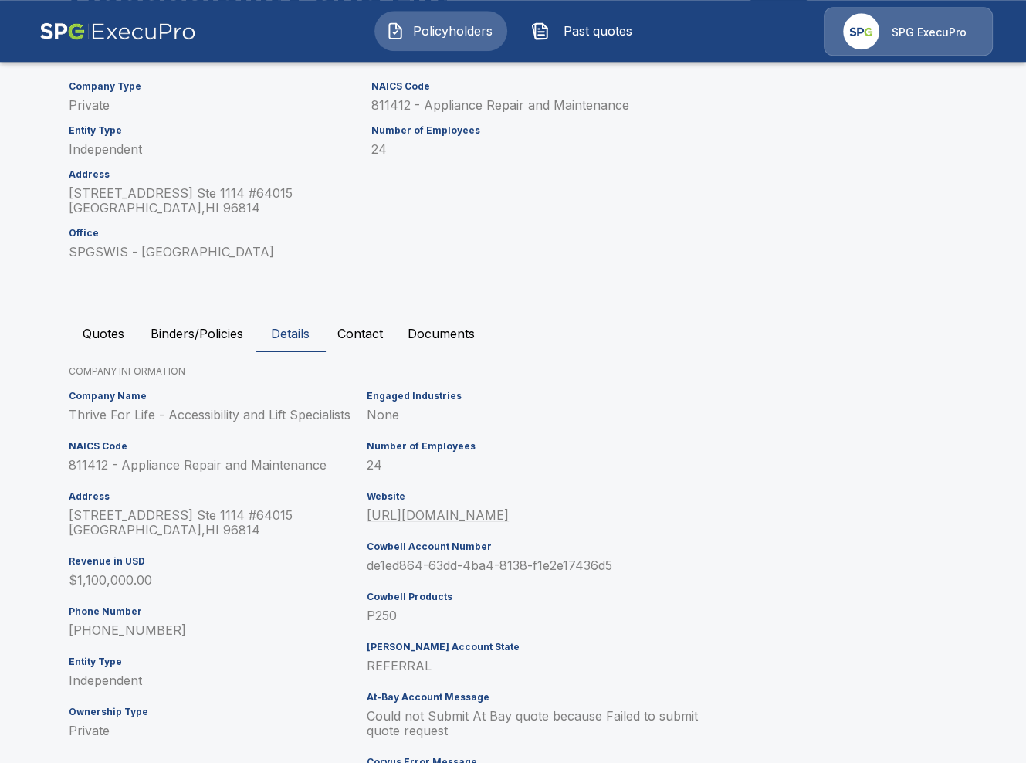
scroll to position [234, 0]
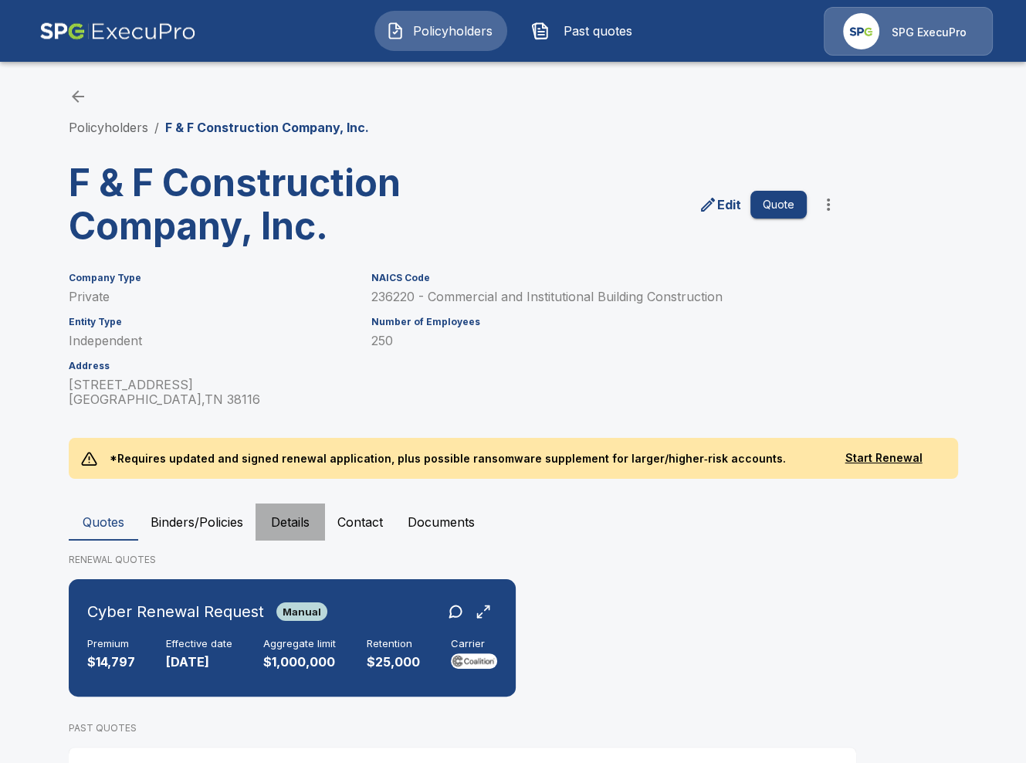
click at [269, 530] on button "Details" at bounding box center [290, 521] width 69 height 37
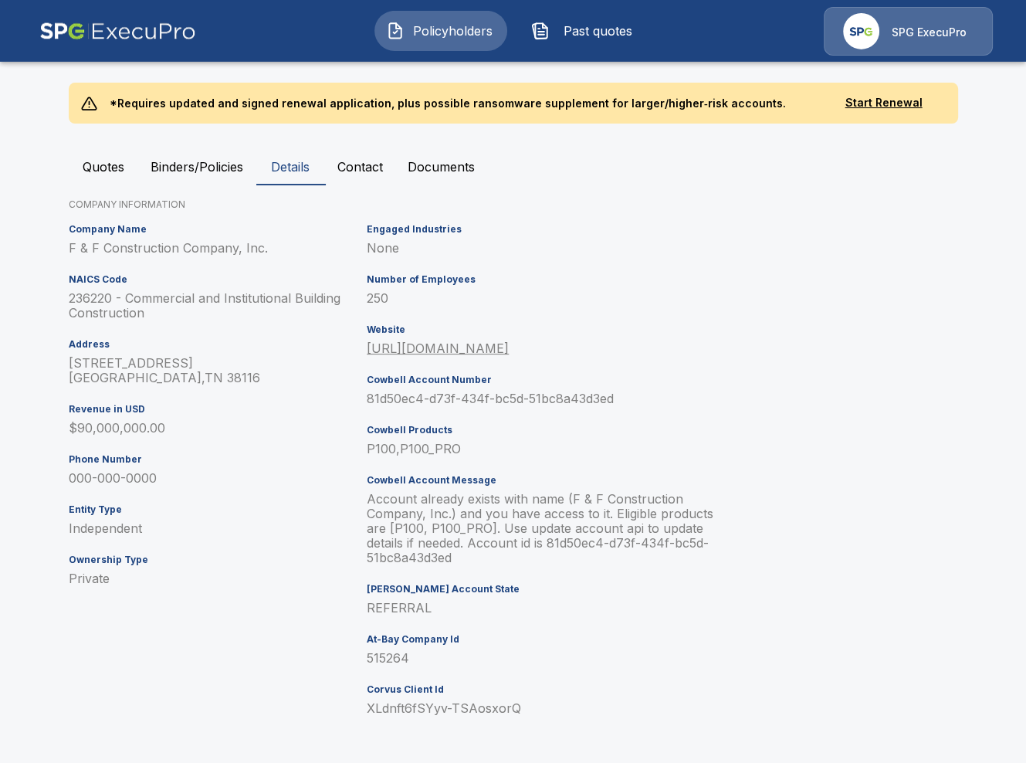
scroll to position [355, 0]
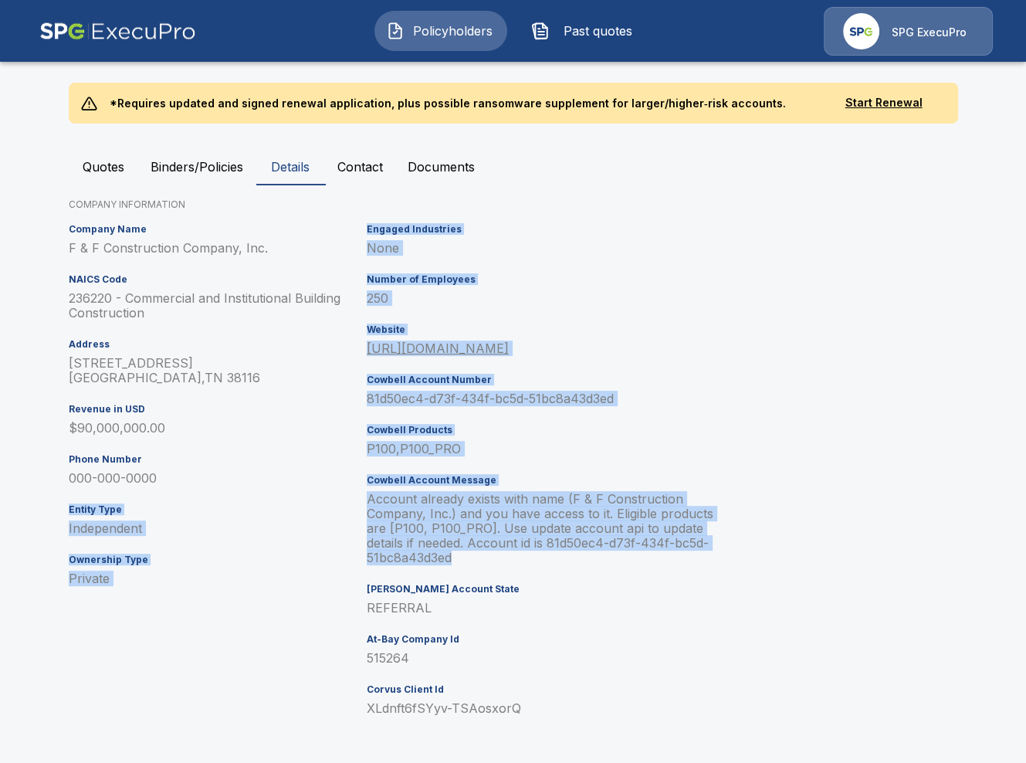
drag, startPoint x: 512, startPoint y: 556, endPoint x: 304, endPoint y: 492, distance: 217.3
click at [304, 492] on div "Company Name F & F Construction Company, Inc. NAICS Code 236220 - Commercial an…" at bounding box center [510, 476] width 895 height 516
click at [455, 518] on p "Account already exists with name (F & F Construction Company, Inc.) and you hav…" at bounding box center [550, 528] width 367 height 73
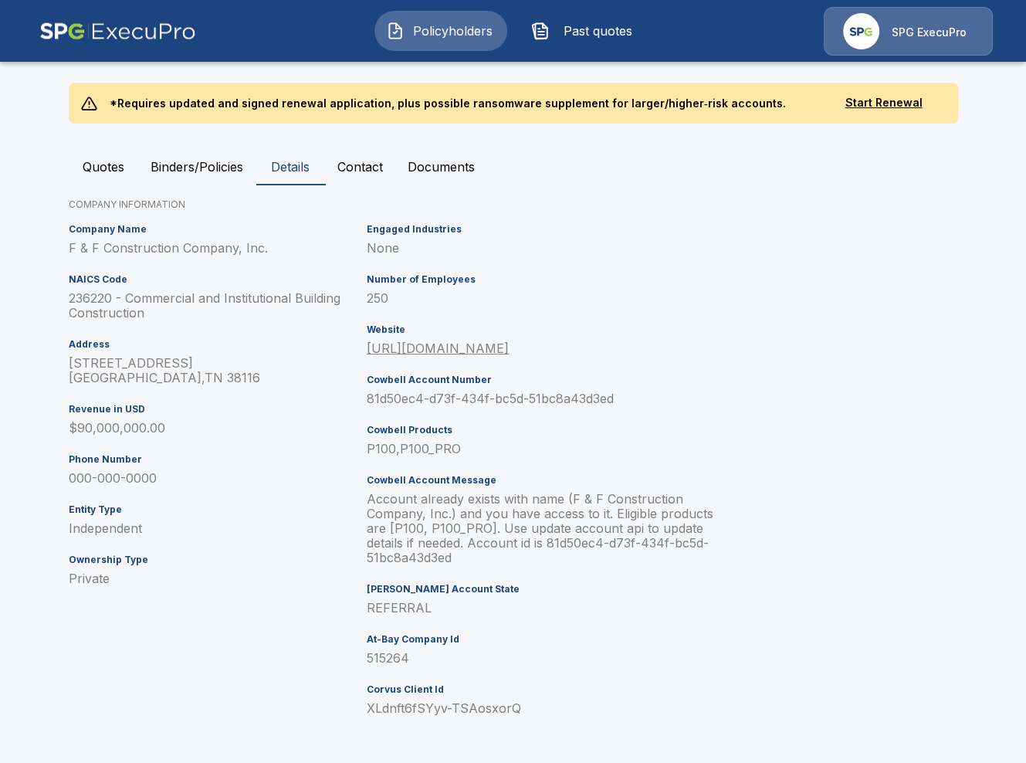
click at [437, 405] on p "81d50ec4-d73f-434f-bc5d-51bc8a43d3ed" at bounding box center [550, 398] width 367 height 15
click at [398, 402] on p "81d50ec4-d73f-434f-bc5d-51bc8a43d3ed" at bounding box center [550, 398] width 367 height 15
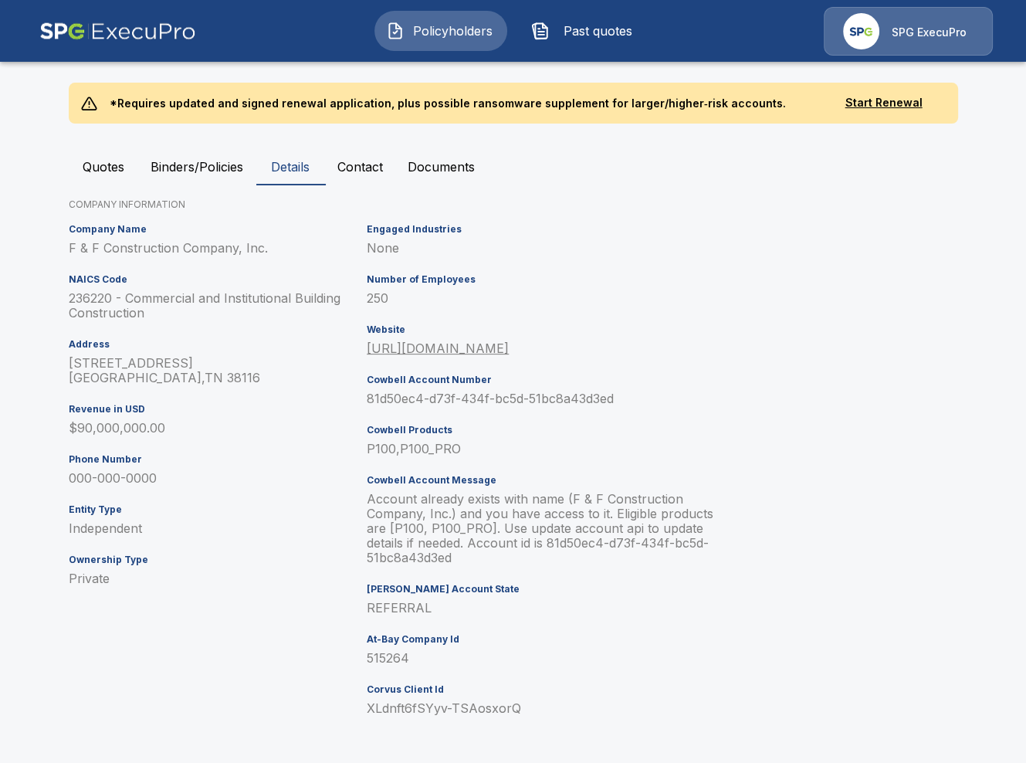
click at [377, 399] on p "81d50ec4-d73f-434f-bc5d-51bc8a43d3ed" at bounding box center [550, 398] width 367 height 15
drag, startPoint x: 366, startPoint y: 400, endPoint x: 573, endPoint y: 391, distance: 207.1
click at [573, 391] on div "Engaged Industries None Number of Employees 250 Website https://fandfconstructi…" at bounding box center [547, 476] width 373 height 516
click at [554, 557] on p "Account already exists with name (F & F Construction Company, Inc.) and you hav…" at bounding box center [550, 528] width 367 height 73
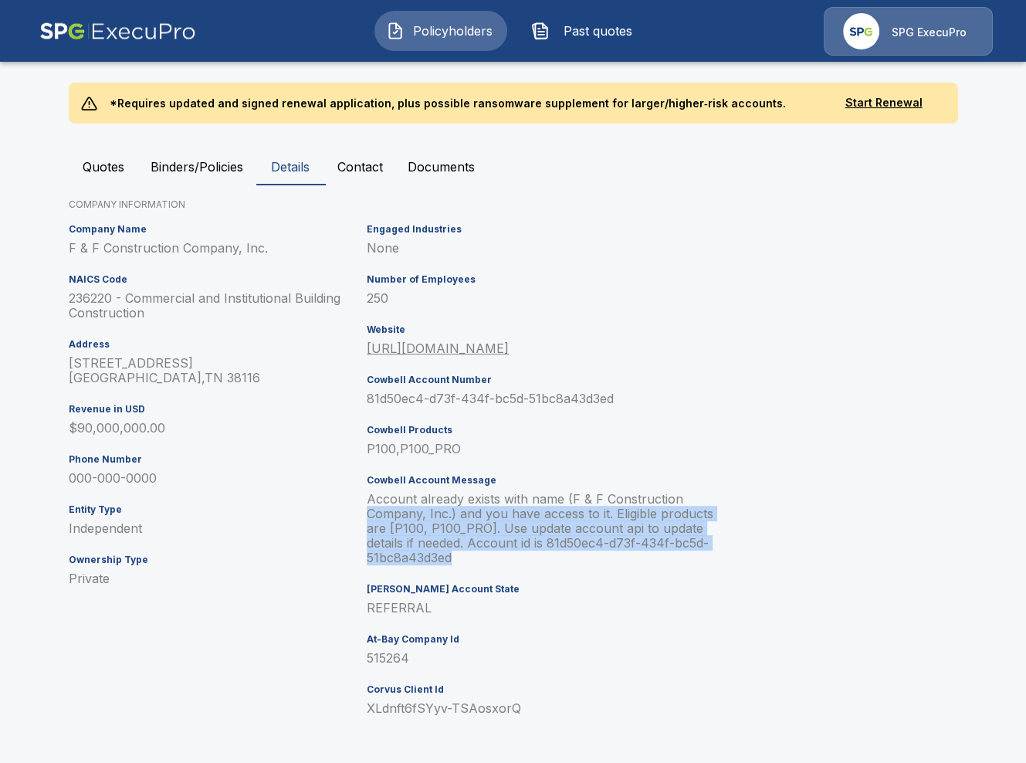
drag, startPoint x: 505, startPoint y: 557, endPoint x: 369, endPoint y: 509, distance: 144.1
click at [369, 509] on p "Account already exists with name (F & F Construction Company, Inc.) and you hav…" at bounding box center [550, 528] width 367 height 73
drag, startPoint x: 408, startPoint y: 517, endPoint x: 415, endPoint y: 523, distance: 9.9
click at [408, 518] on p "Account already exists with name (F & F Construction Company, Inc.) and you hav…" at bounding box center [550, 528] width 367 height 73
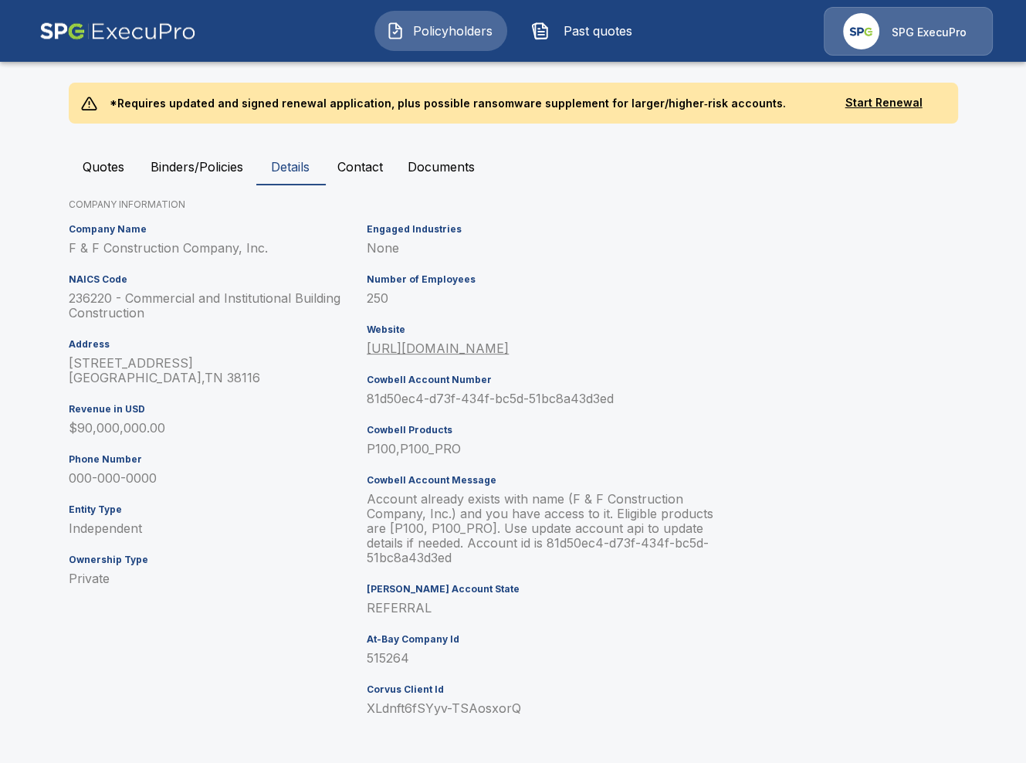
click at [420, 526] on p "Account already exists with name (F & F Construction Company, Inc.) and you hav…" at bounding box center [550, 528] width 367 height 73
click at [526, 557] on p "Account already exists with name (F & F Construction Company, Inc.) and you hav…" at bounding box center [550, 528] width 367 height 73
click at [462, 545] on p "Account already exists with name (F & F Construction Company, Inc.) and you hav…" at bounding box center [550, 528] width 367 height 73
click at [573, 547] on p "Account already exists with name (F & F Construction Company, Inc.) and you hav…" at bounding box center [550, 528] width 367 height 73
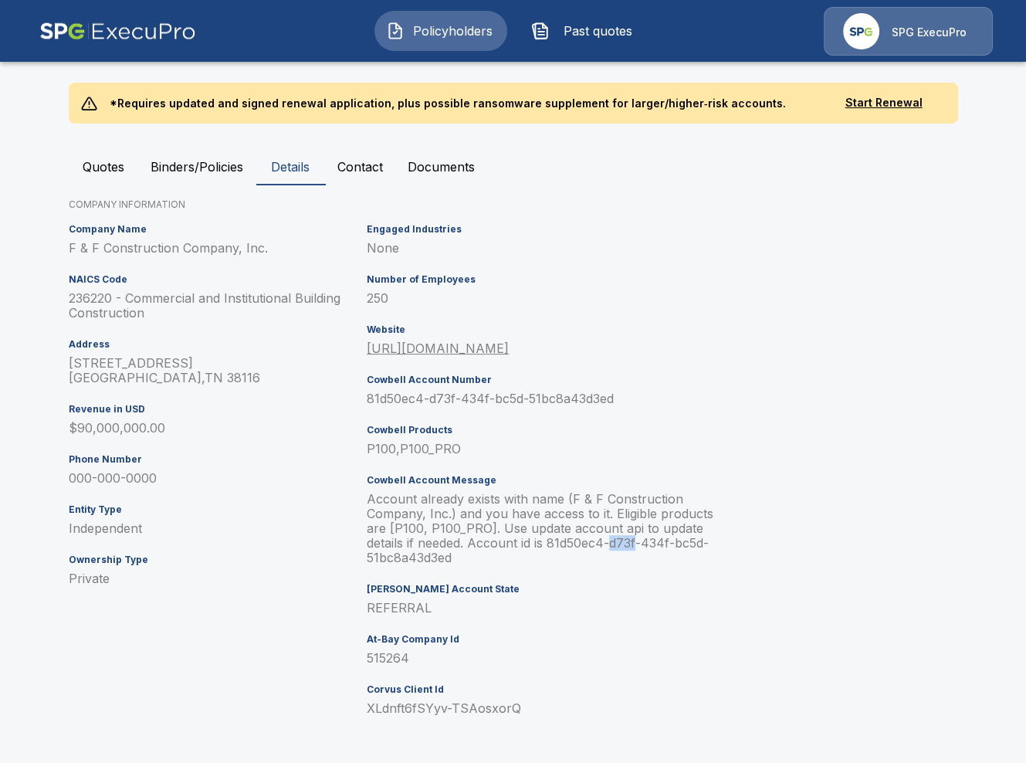
click at [573, 547] on p "Account already exists with name (F & F Construction Company, Inc.) and you hav…" at bounding box center [550, 528] width 367 height 73
click at [560, 538] on p "Account already exists with name (F & F Construction Company, Inc.) and you hav…" at bounding box center [550, 528] width 367 height 73
click at [557, 530] on p "Account already exists with name (F & F Construction Company, Inc.) and you hav…" at bounding box center [550, 528] width 367 height 73
click at [545, 526] on p "Account already exists with name (F & F Construction Company, Inc.) and you hav…" at bounding box center [550, 528] width 367 height 73
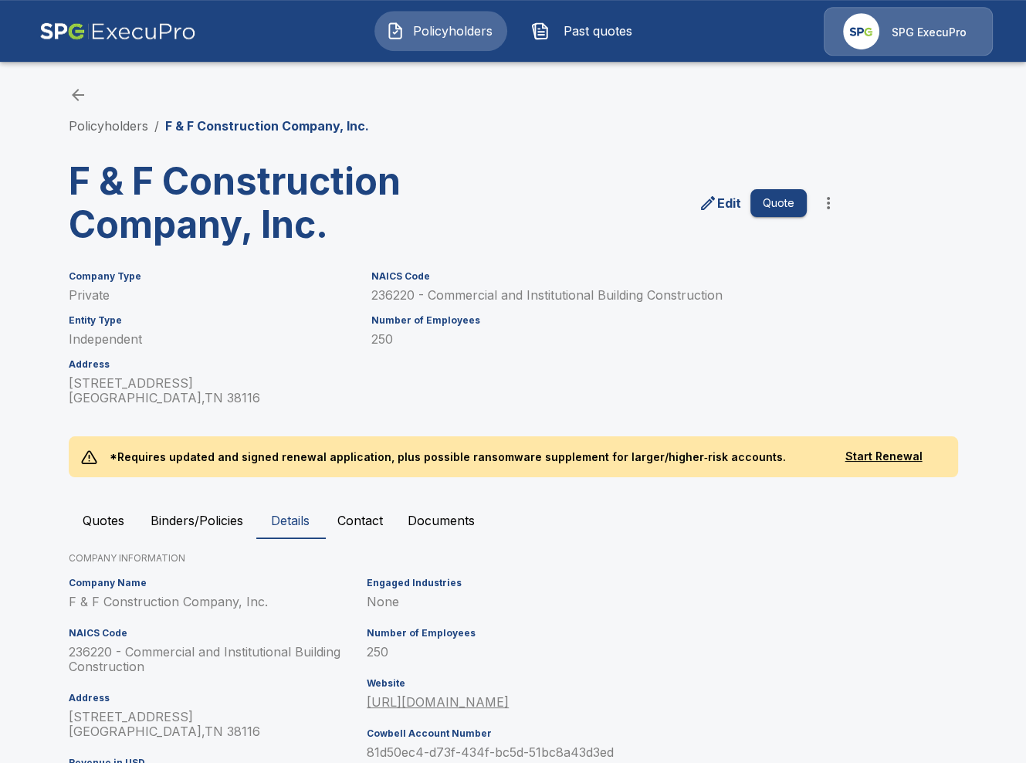
scroll to position [0, 0]
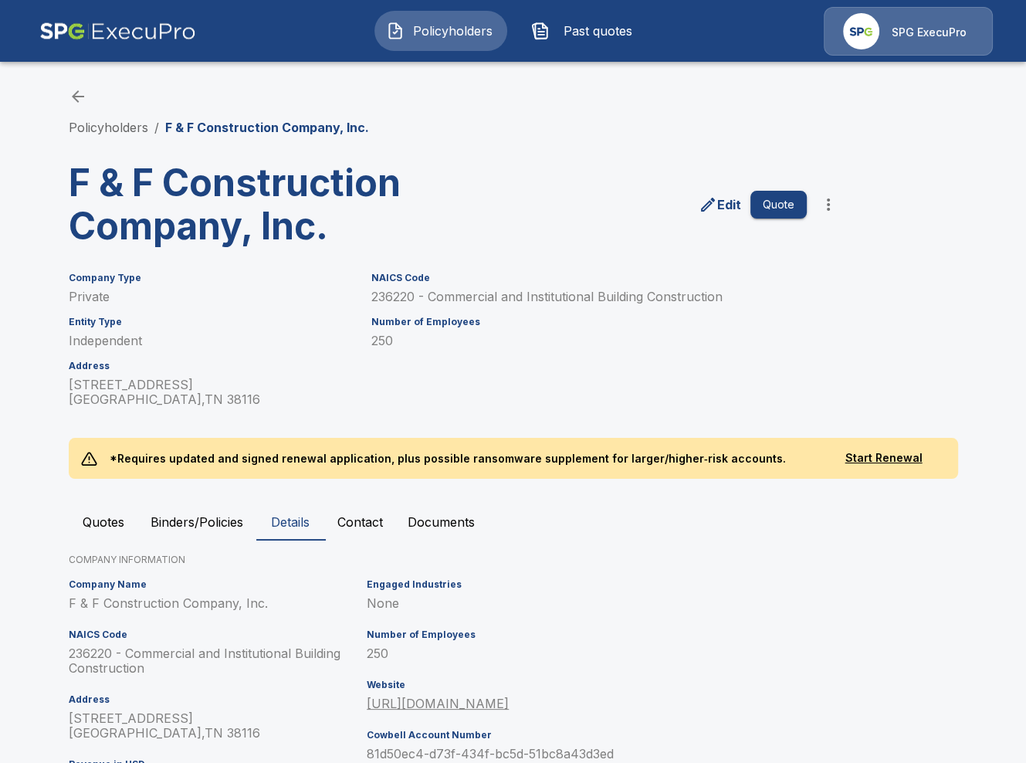
click at [91, 526] on button "Quotes" at bounding box center [103, 521] width 69 height 37
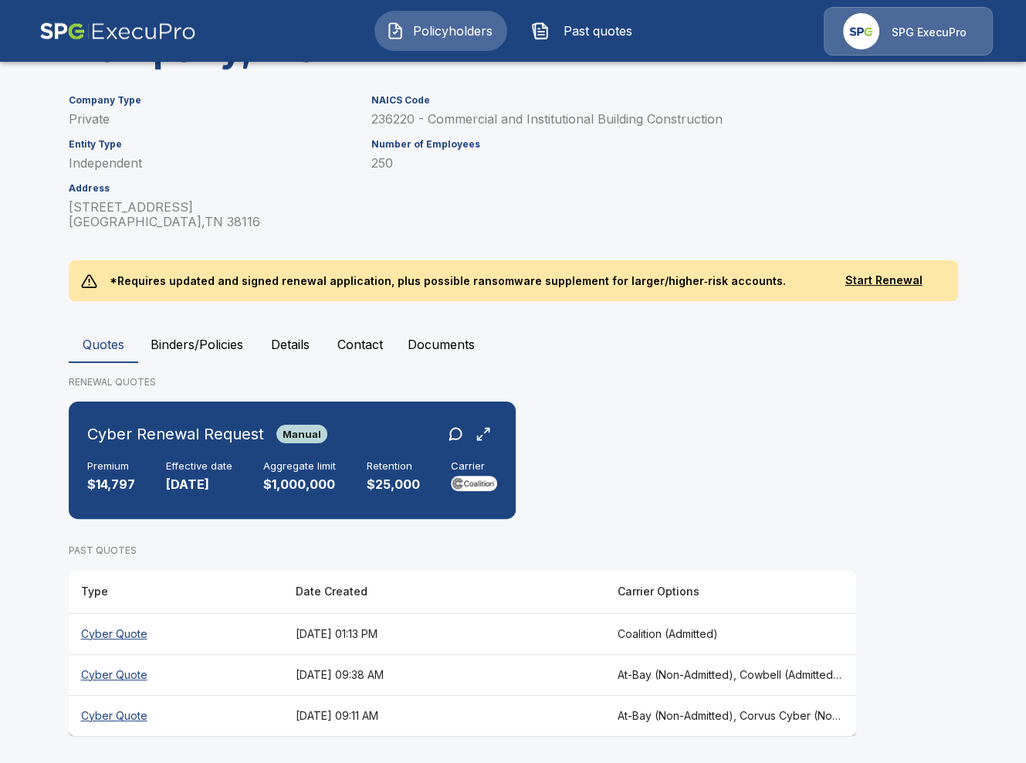
scroll to position [179, 0]
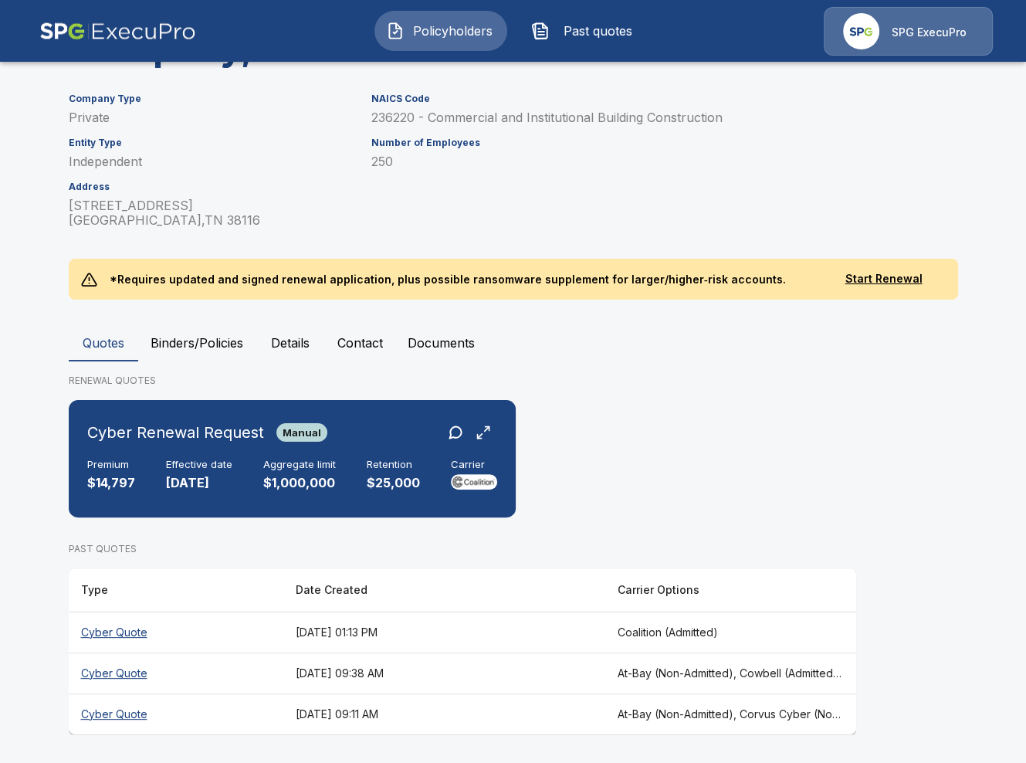
click at [502, 706] on th "[DATE] 09:11 AM" at bounding box center [444, 713] width 322 height 41
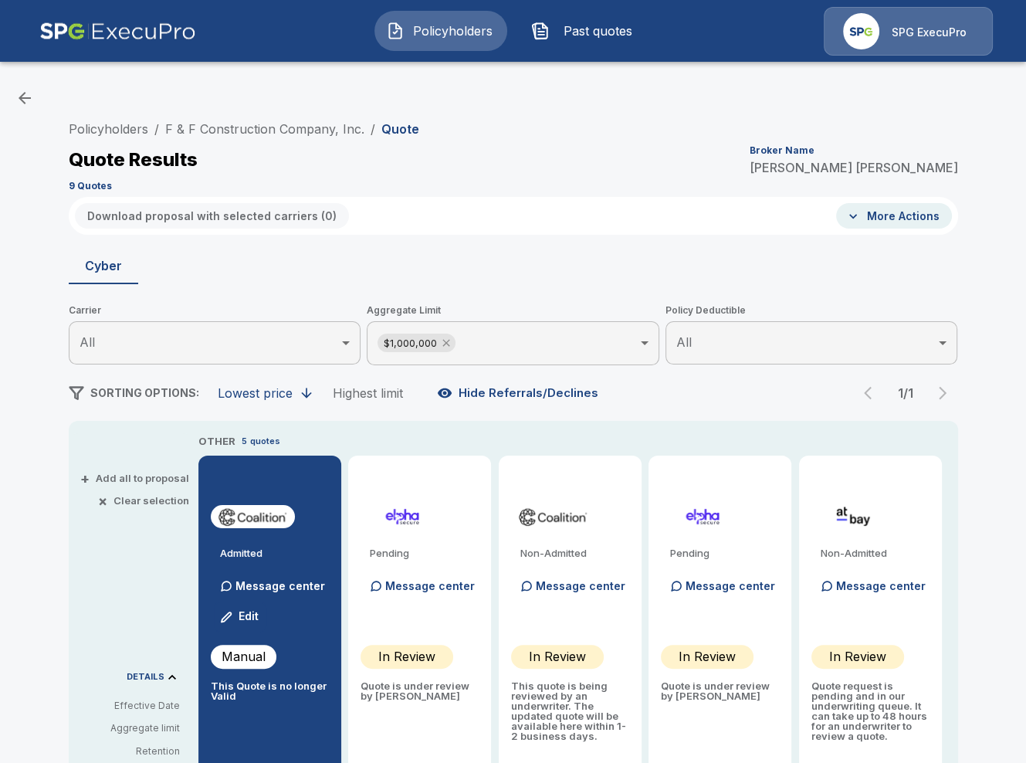
click at [446, 340] on icon at bounding box center [446, 343] width 12 height 12
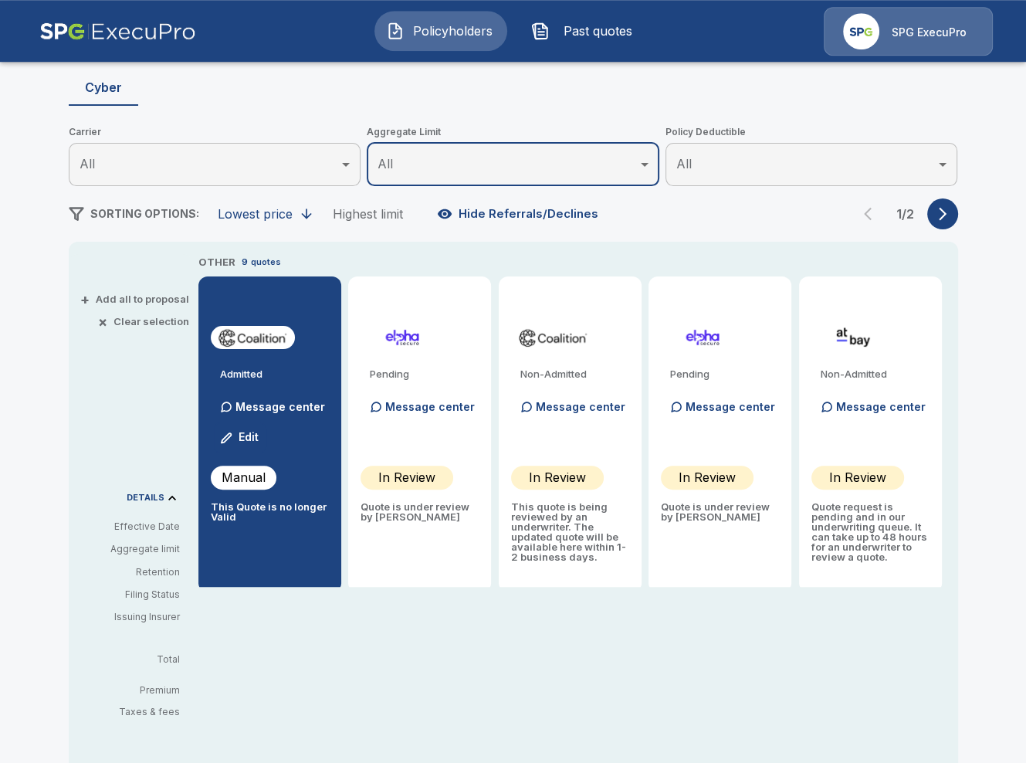
scroll to position [178, 0]
click at [944, 208] on icon "button" at bounding box center [942, 214] width 15 height 15
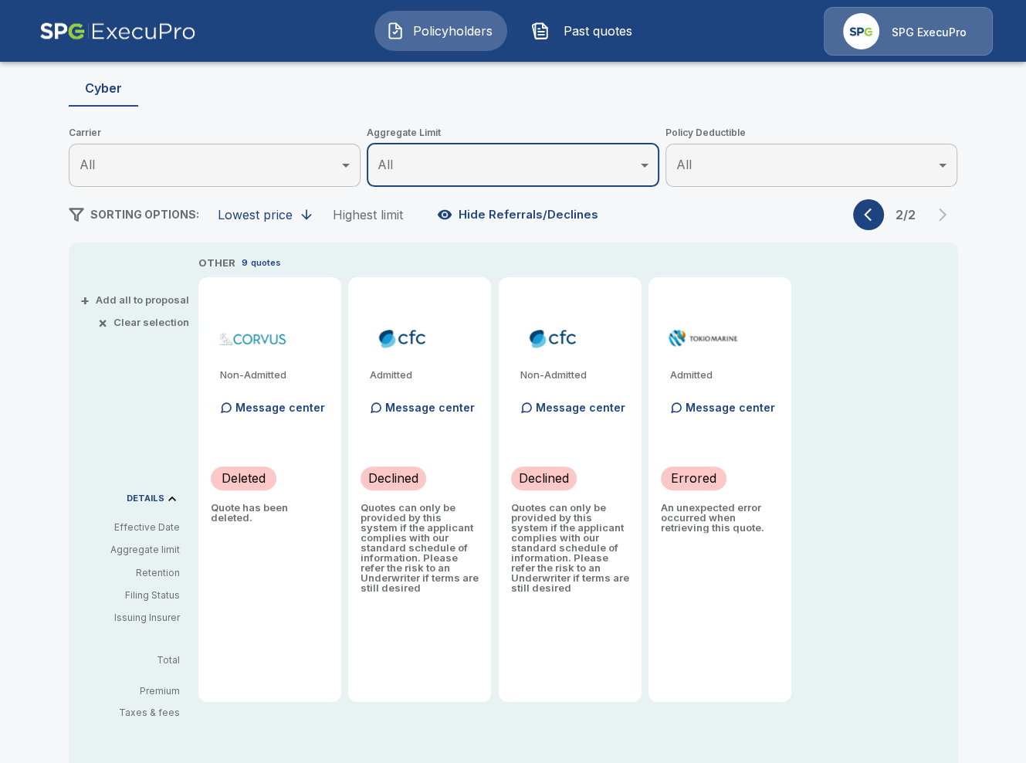
click at [860, 214] on button "button" at bounding box center [868, 214] width 31 height 31
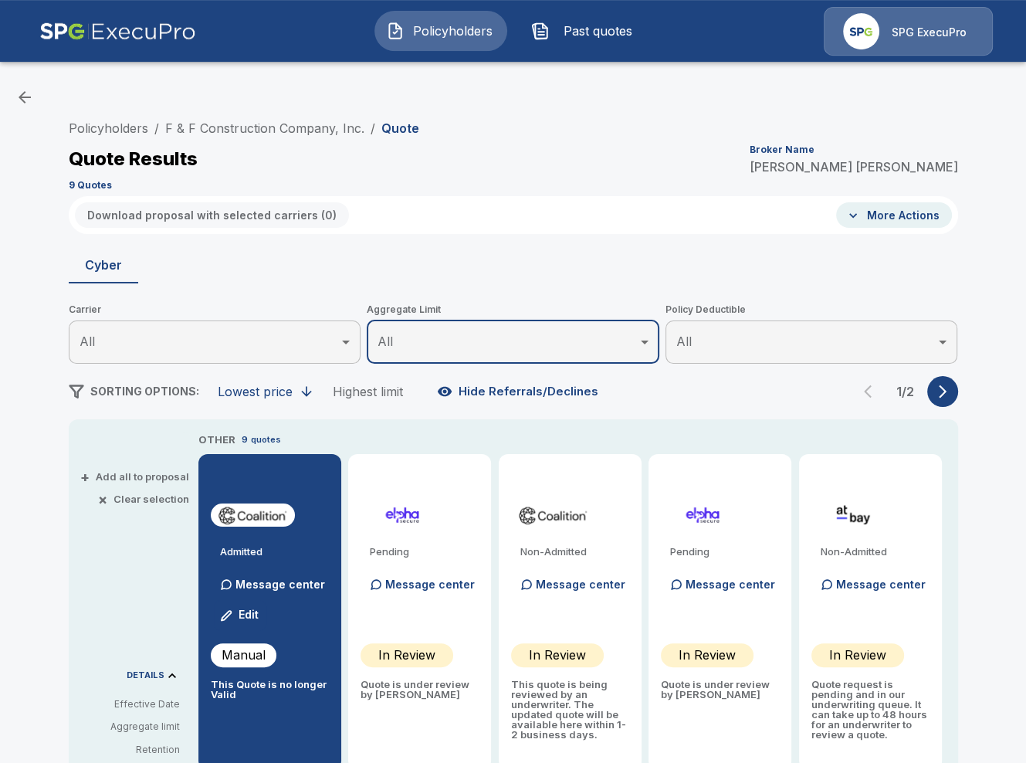
scroll to position [0, 0]
click at [321, 134] on link "F & F Construction Company, Inc." at bounding box center [264, 128] width 199 height 15
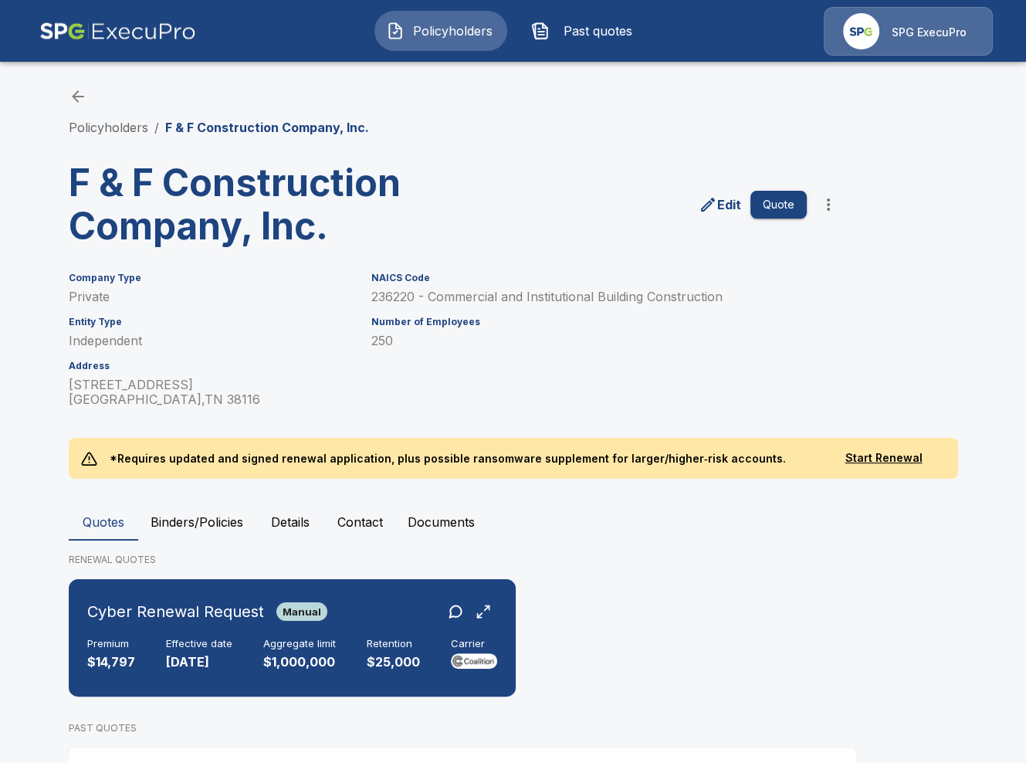
click at [786, 204] on button "Quote" at bounding box center [778, 205] width 56 height 29
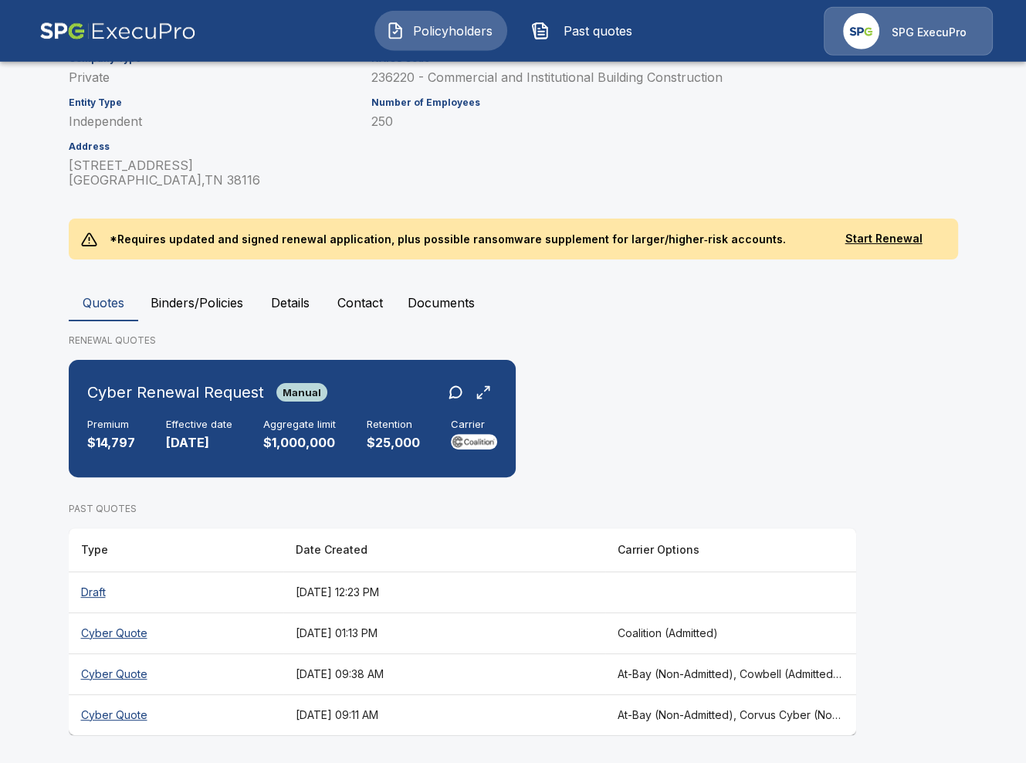
scroll to position [219, 0]
click at [601, 587] on th "[DATE] 12:23 PM" at bounding box center [444, 591] width 322 height 41
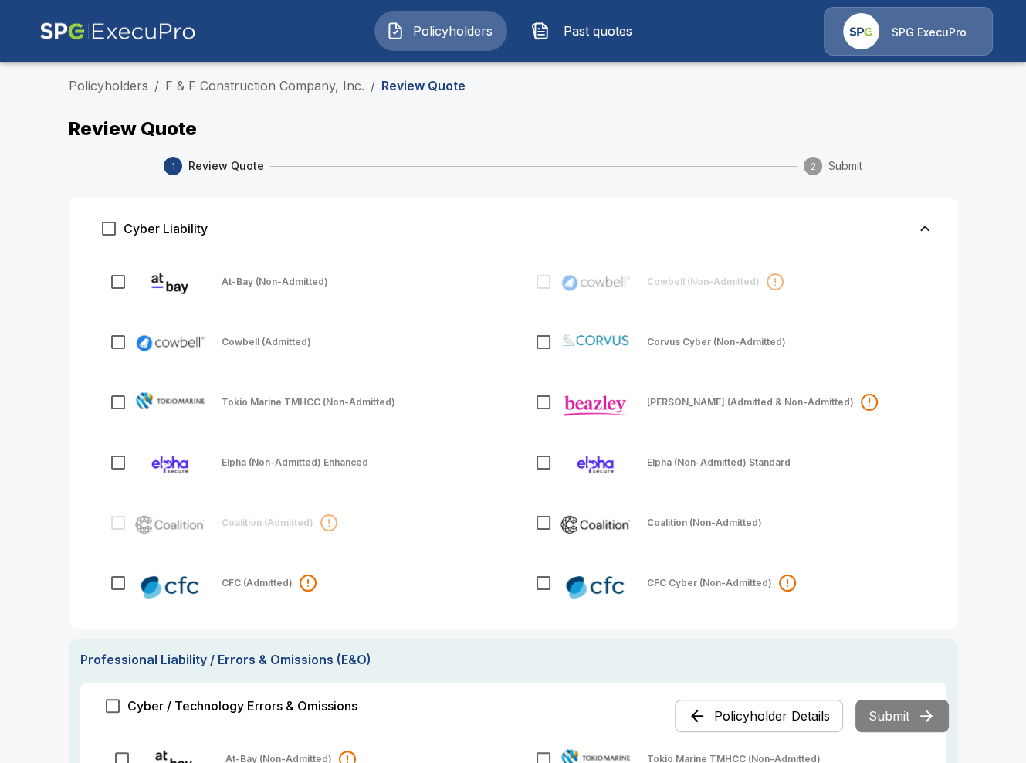
click at [289, 85] on link "F & F Construction Company, Inc." at bounding box center [264, 85] width 199 height 15
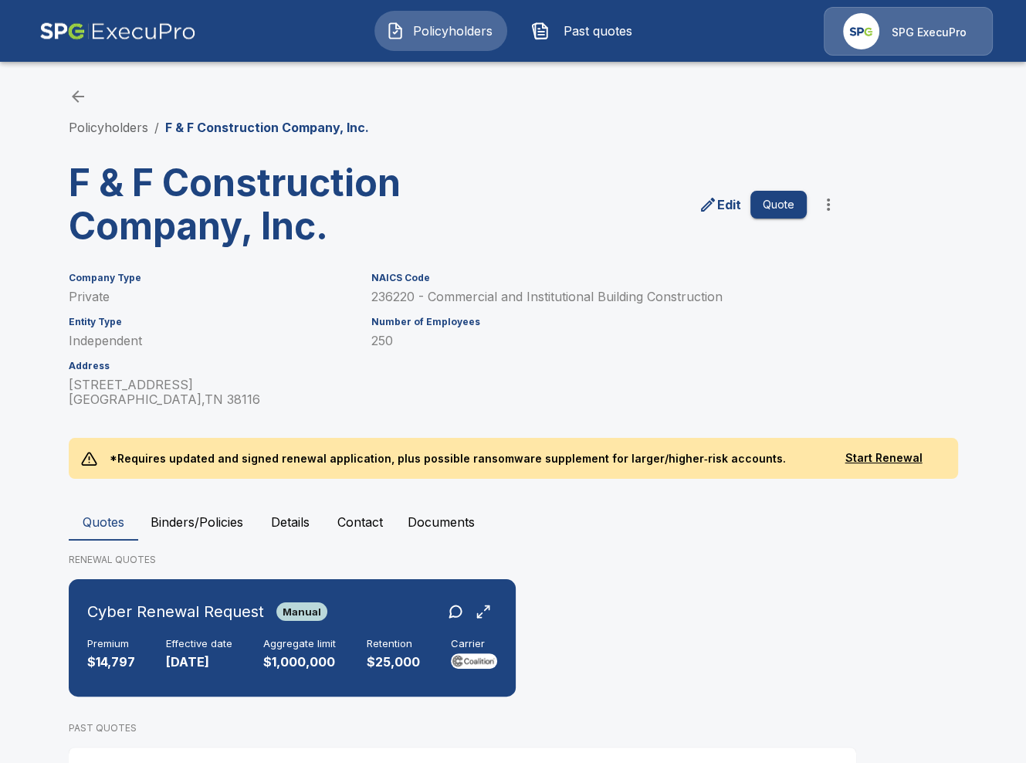
click at [277, 95] on div "Policyholders / F & F Construction Company, Inc." at bounding box center [513, 111] width 889 height 49
click at [264, 523] on button "Details" at bounding box center [290, 521] width 69 height 37
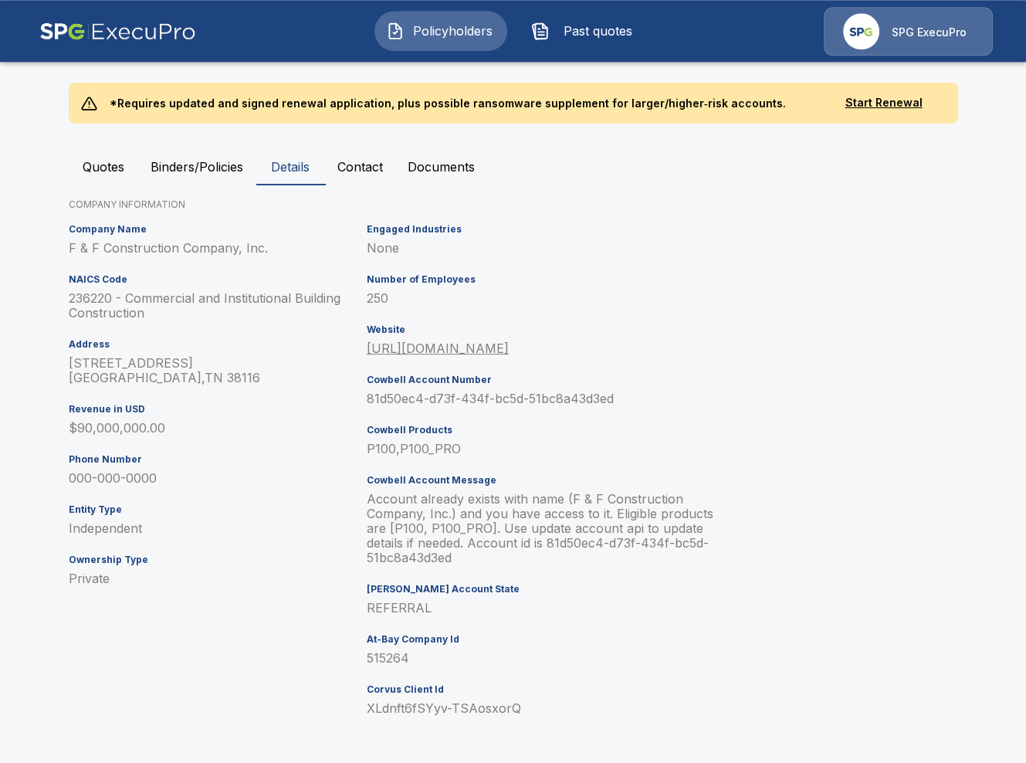
scroll to position [355, 0]
click at [413, 513] on p "Account already exists with name (F & F Construction Company, Inc.) and you hav…" at bounding box center [550, 528] width 367 height 73
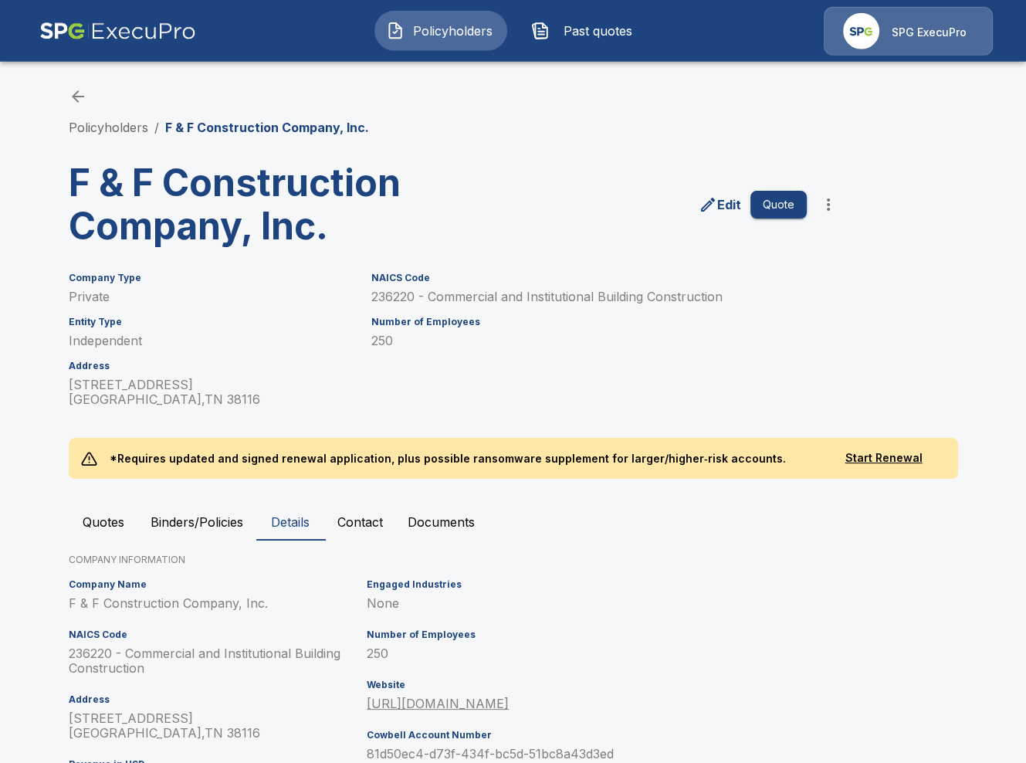
scroll to position [0, 0]
click at [120, 520] on button "Quotes" at bounding box center [103, 521] width 69 height 37
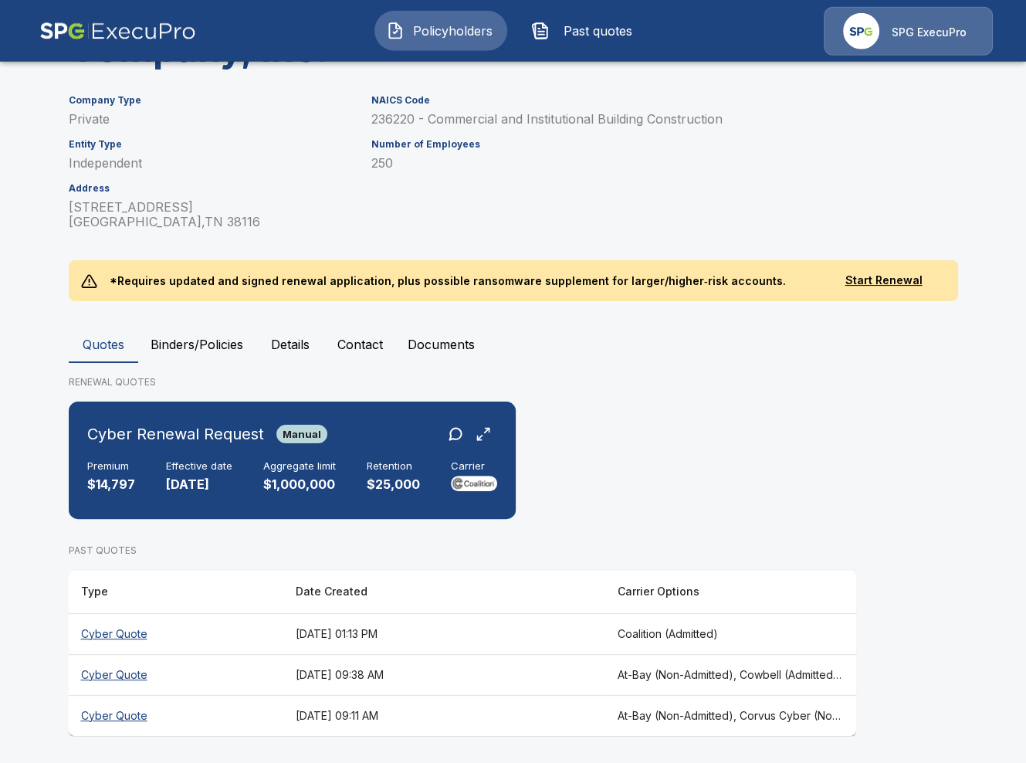
scroll to position [179, 0]
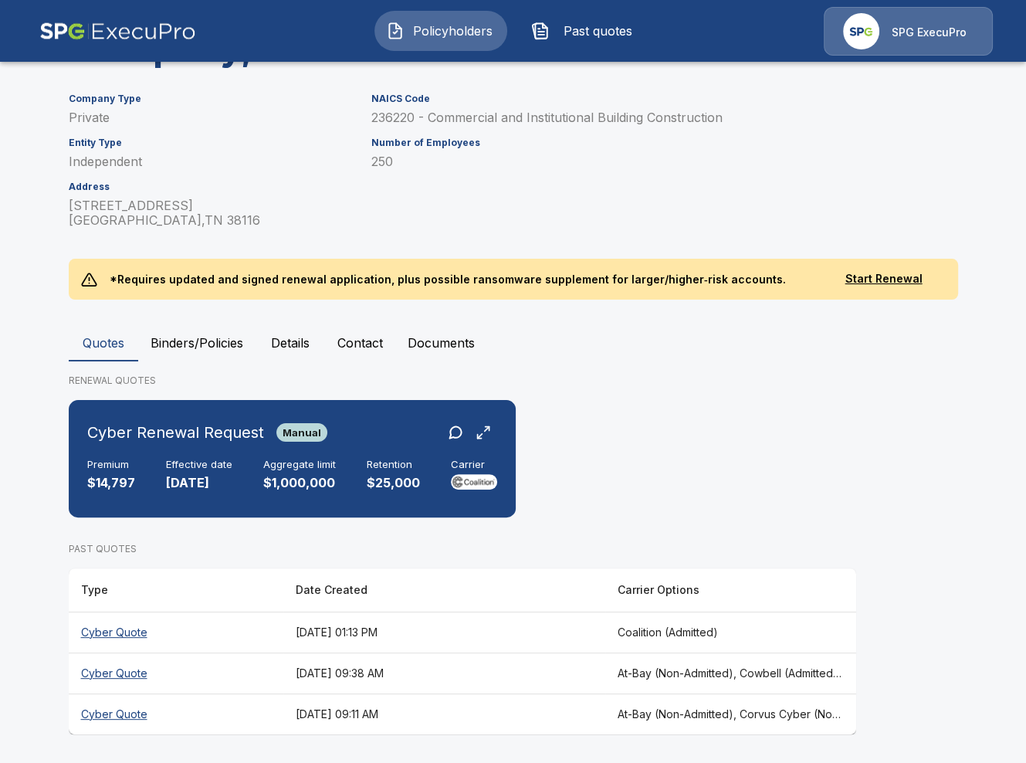
click at [448, 639] on th "[DATE] 01:13 PM" at bounding box center [444, 631] width 322 height 41
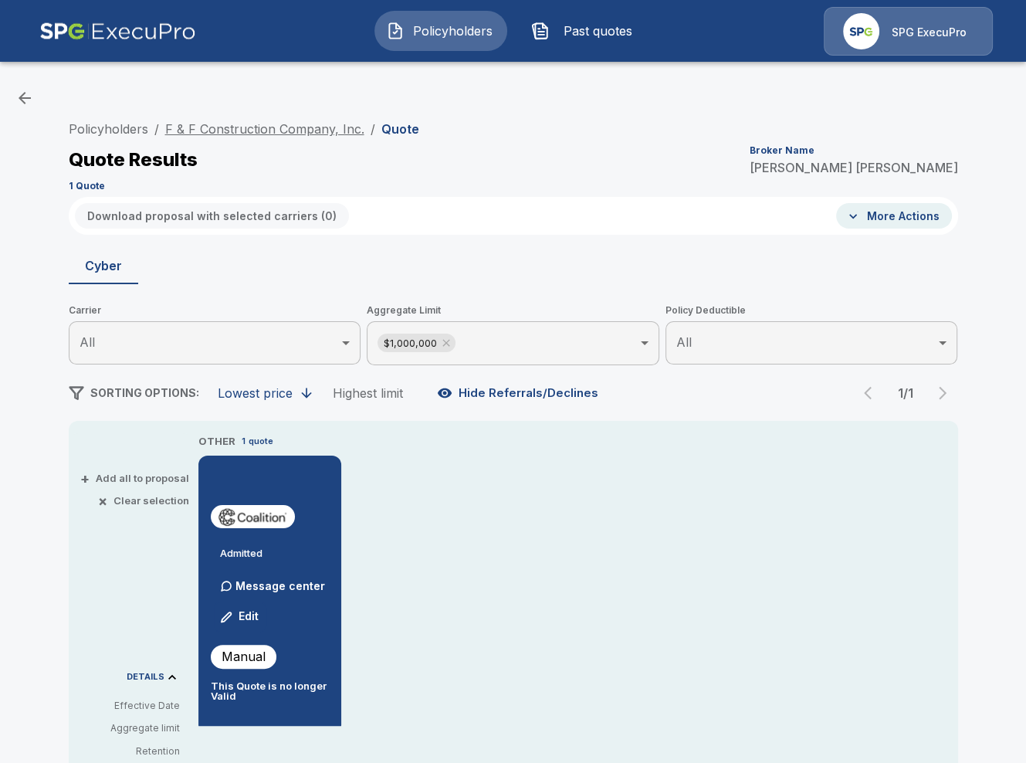
click at [317, 127] on link "F & F Construction Company, Inc." at bounding box center [264, 128] width 199 height 15
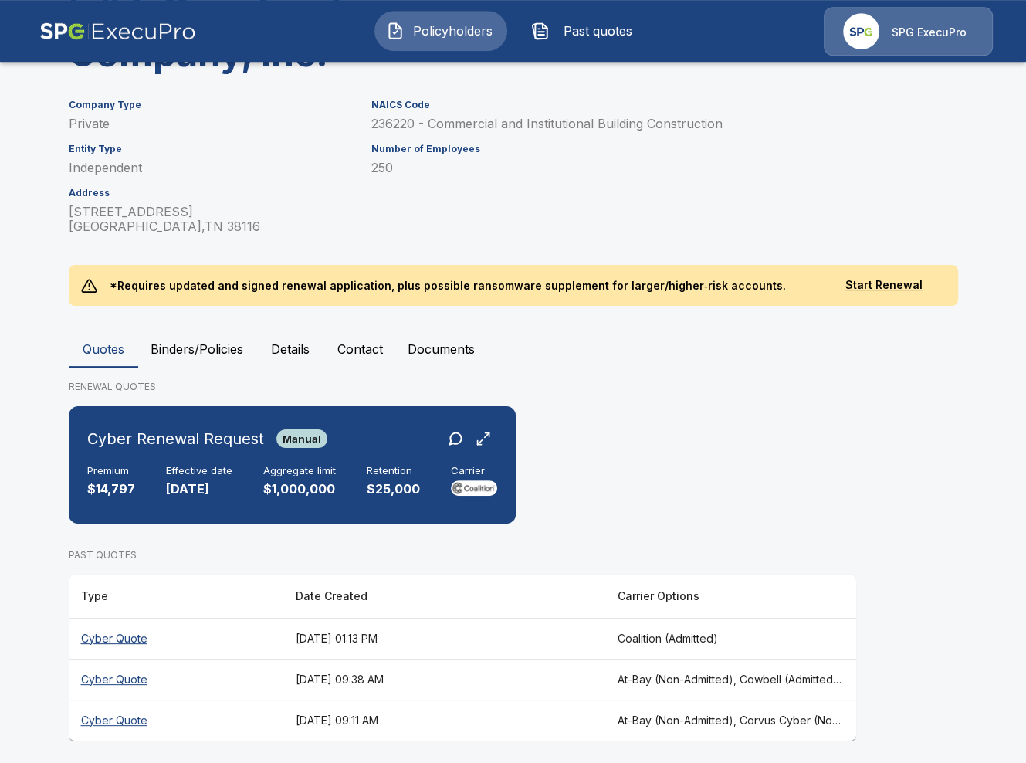
scroll to position [179, 0]
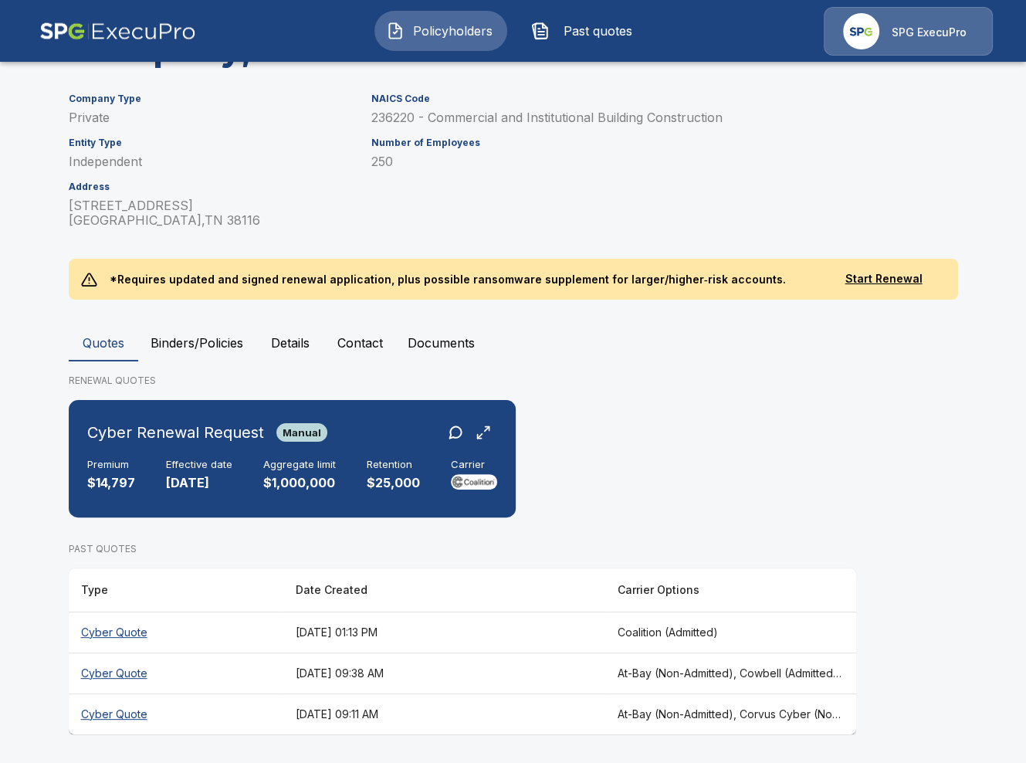
click at [589, 675] on th "[DATE] 09:38 AM" at bounding box center [444, 672] width 322 height 41
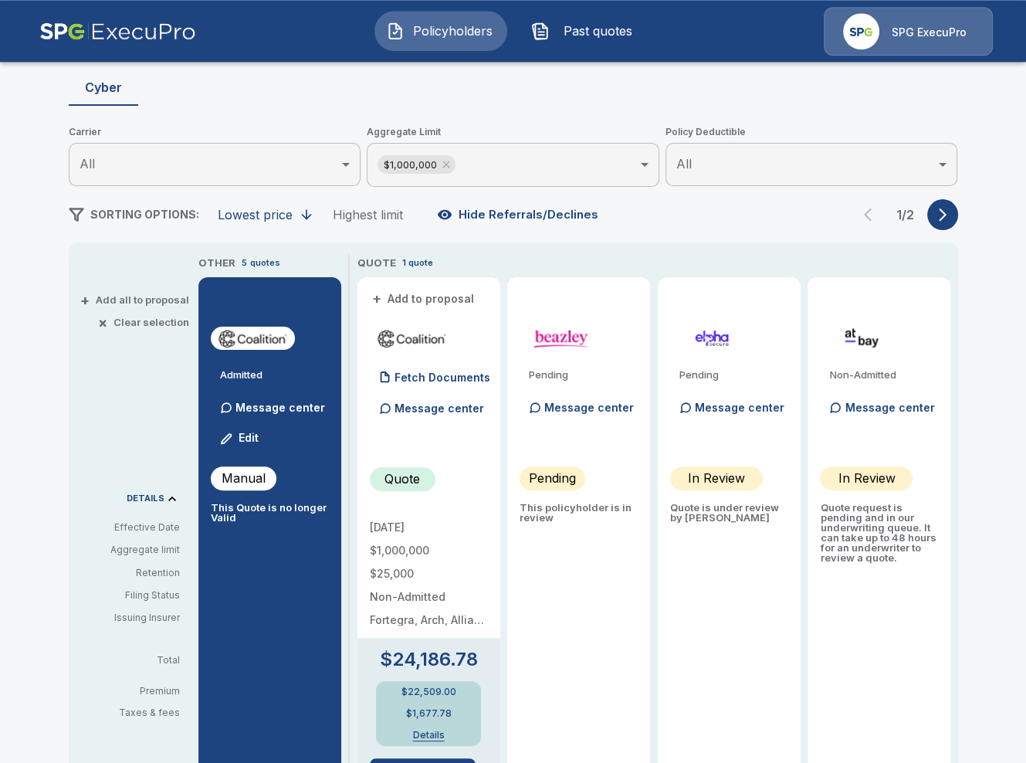
scroll to position [178, 0]
click at [444, 165] on icon at bounding box center [446, 165] width 12 height 12
click at [942, 207] on icon "button" at bounding box center [942, 214] width 15 height 15
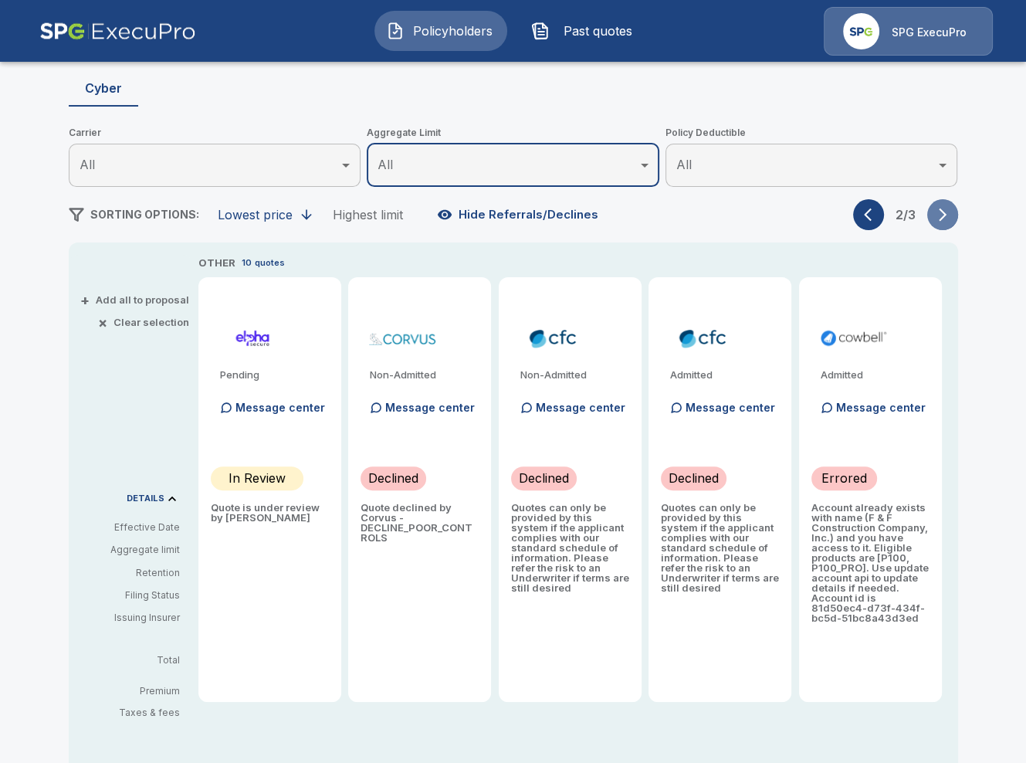
click at [943, 207] on icon "button" at bounding box center [942, 214] width 15 height 15
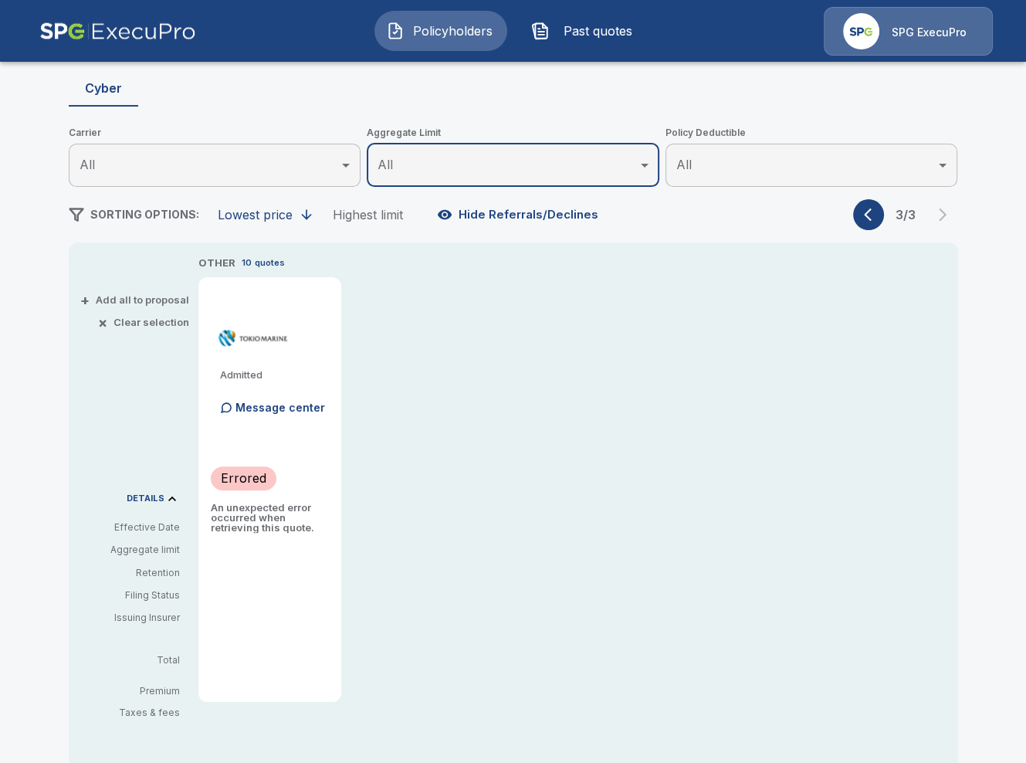
click at [850, 215] on div "SORTING OPTIONS: Lowest price Highest limit Hide Referrals/Declines 3 / 3" at bounding box center [513, 214] width 889 height 31
click at [862, 213] on button "button" at bounding box center [868, 214] width 31 height 31
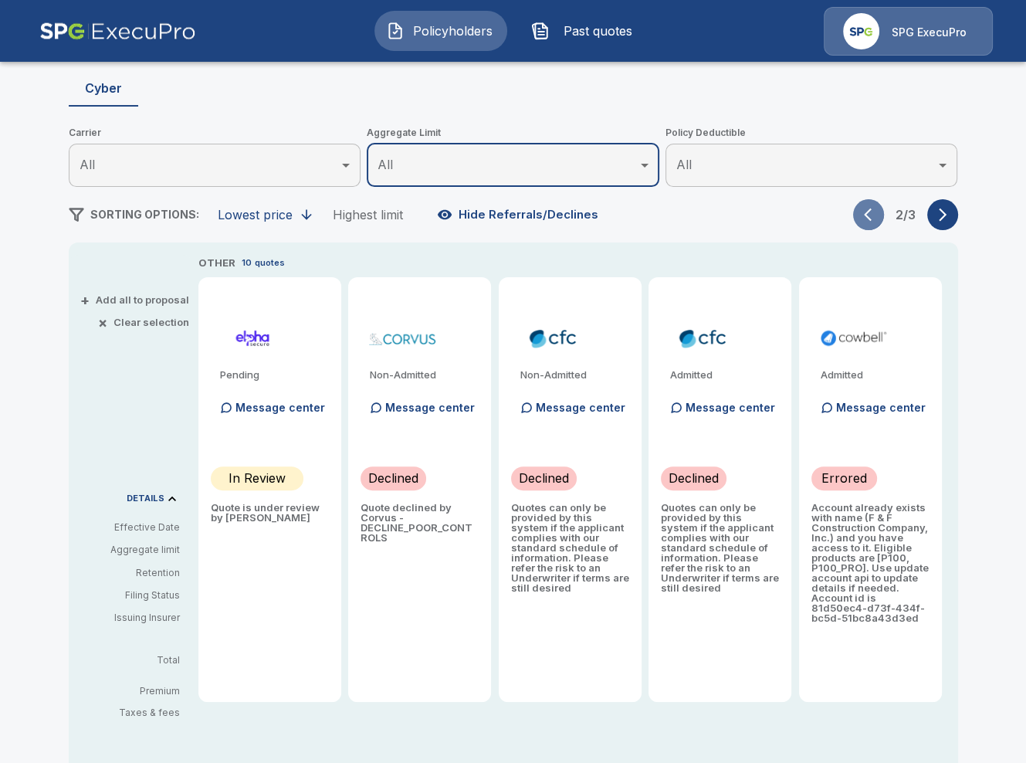
click at [864, 212] on button "button" at bounding box center [868, 214] width 31 height 31
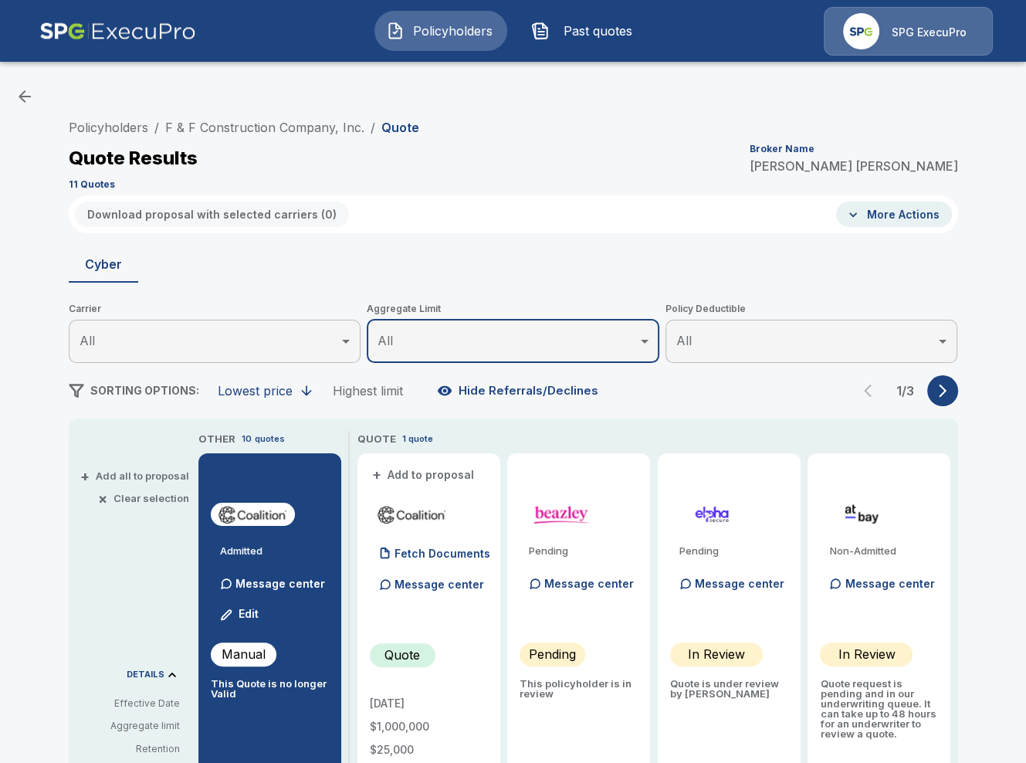
scroll to position [0, 0]
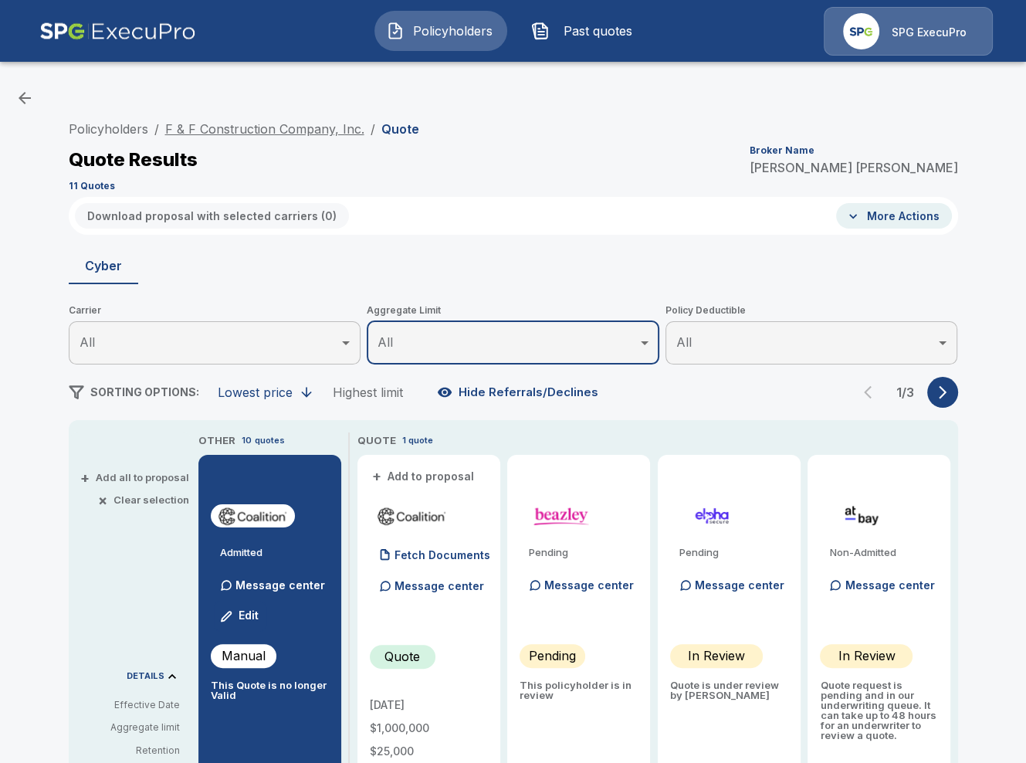
click at [295, 127] on link "F & F Construction Company, Inc." at bounding box center [264, 128] width 199 height 15
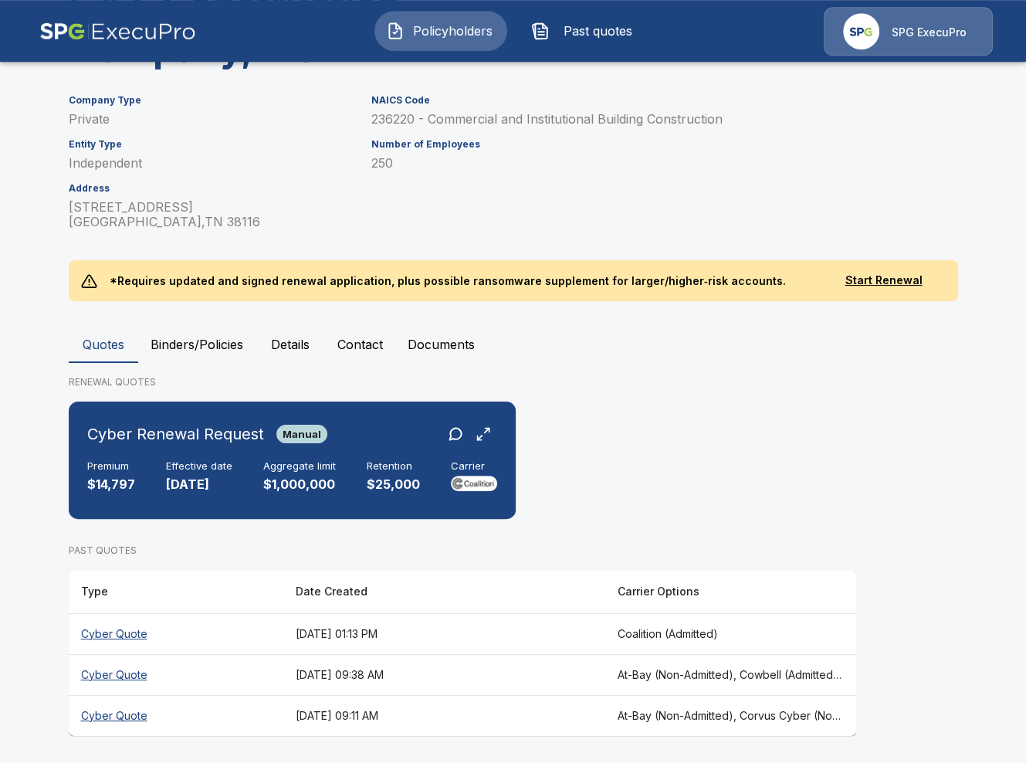
scroll to position [179, 0]
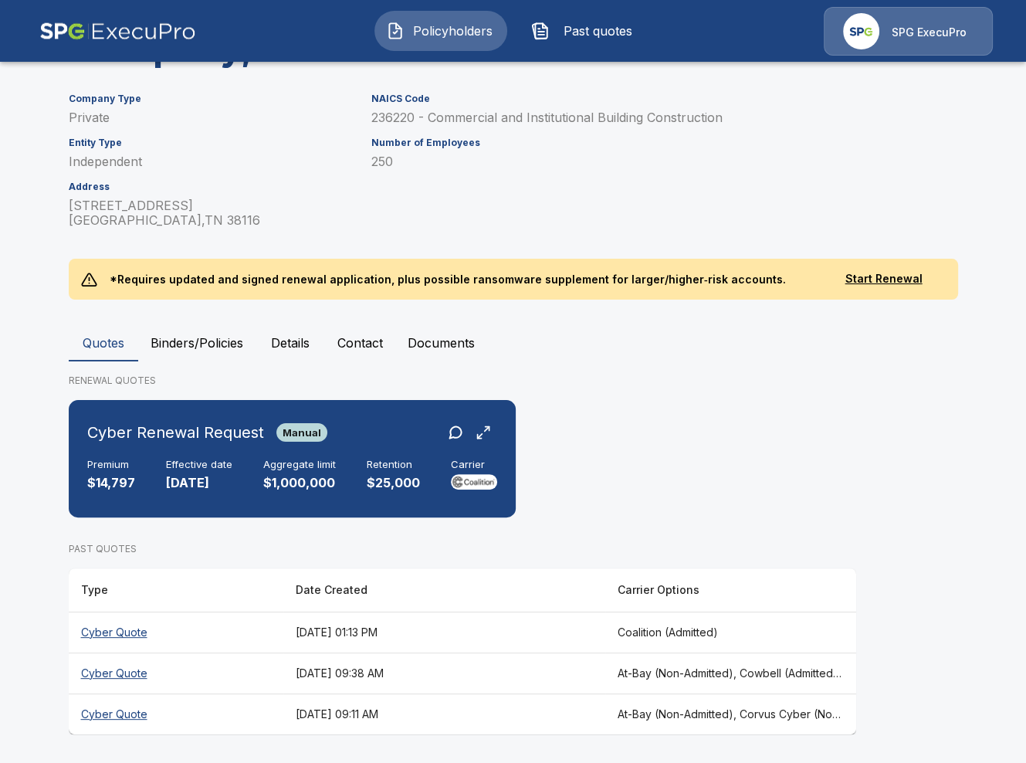
click at [457, 683] on th "[DATE] 09:38 AM" at bounding box center [444, 672] width 322 height 41
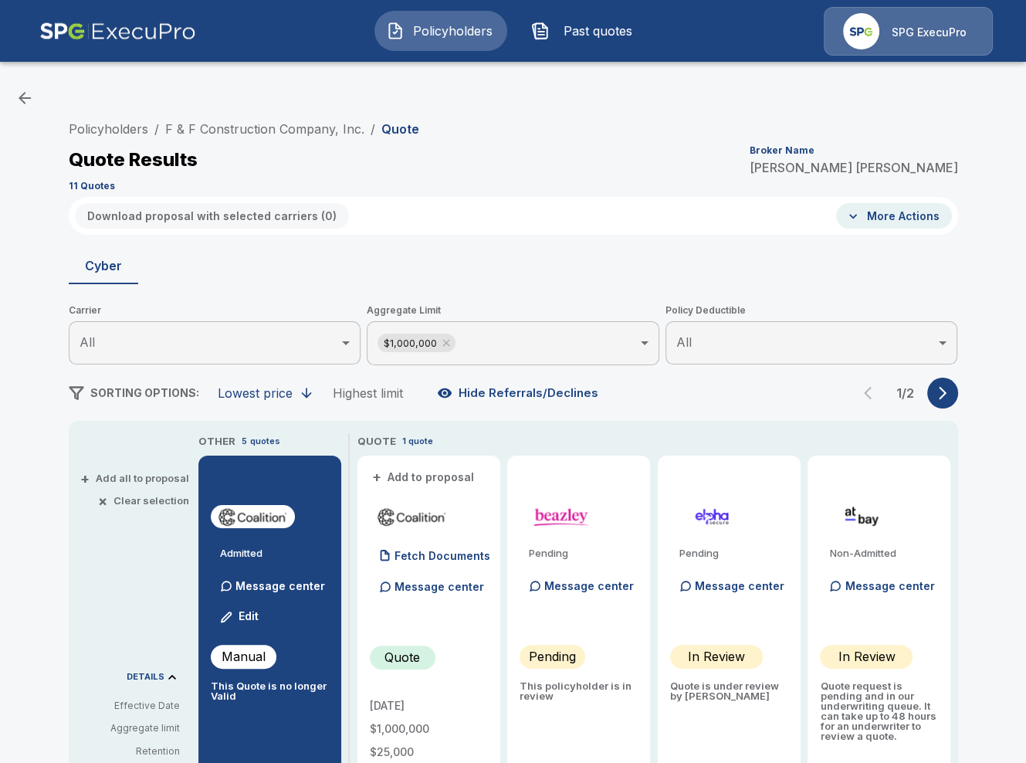
click at [933, 394] on button "button" at bounding box center [942, 392] width 31 height 31
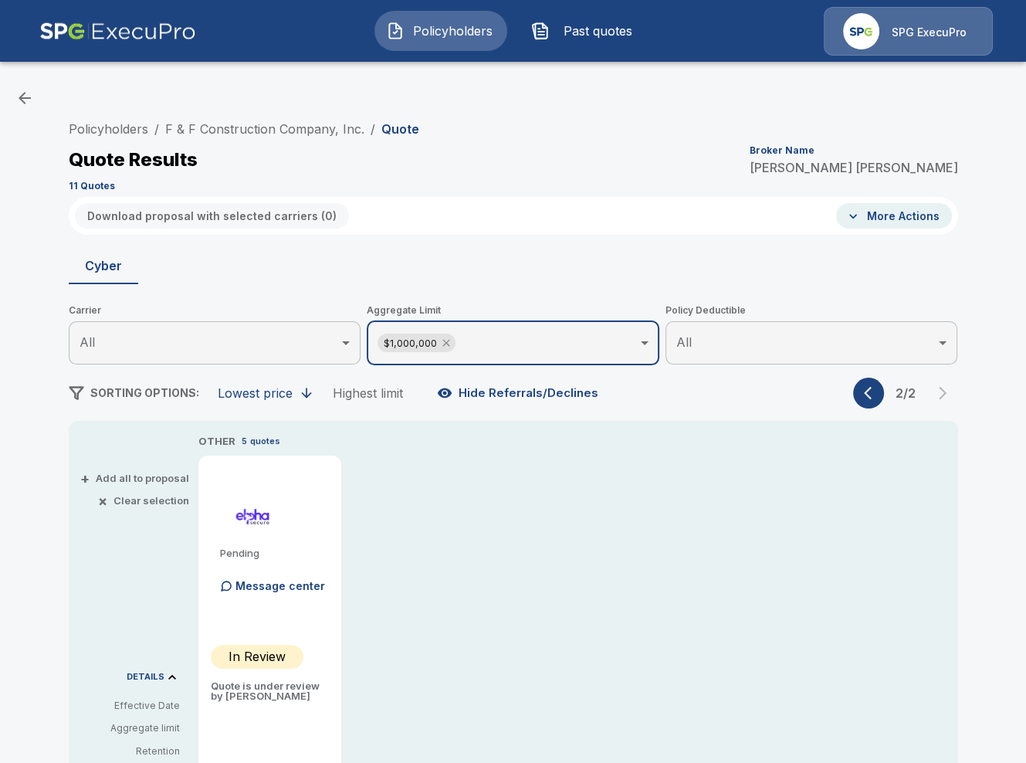
click at [448, 340] on icon at bounding box center [446, 343] width 12 height 12
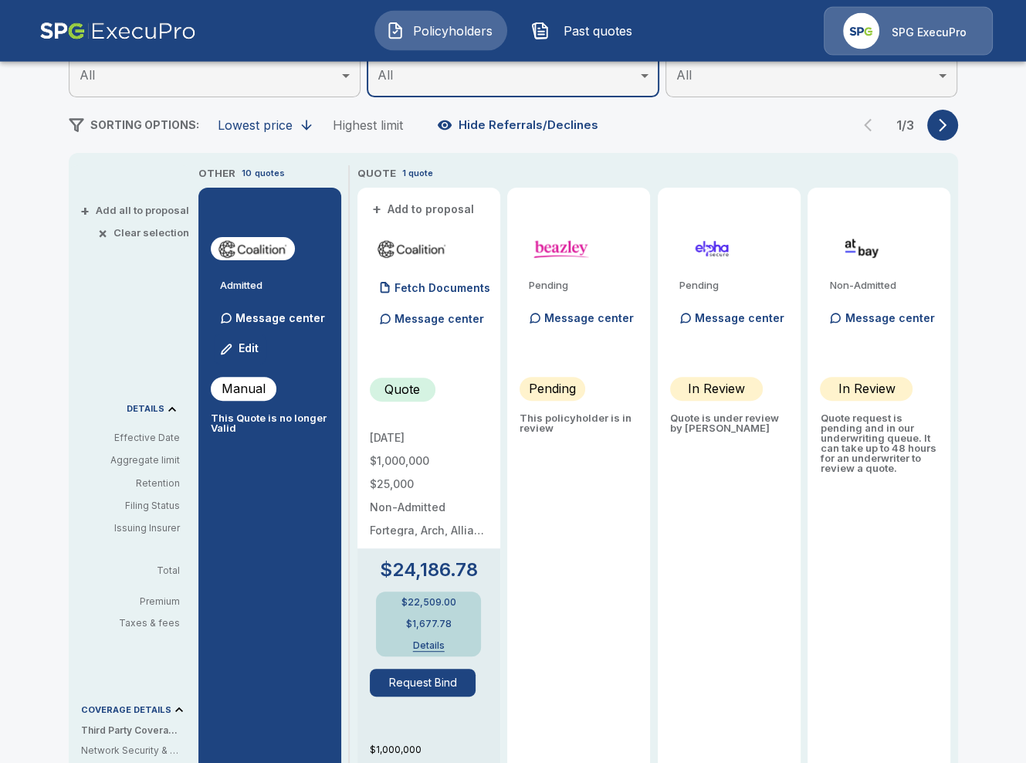
scroll to position [266, 0]
click at [934, 132] on button "button" at bounding box center [942, 125] width 31 height 31
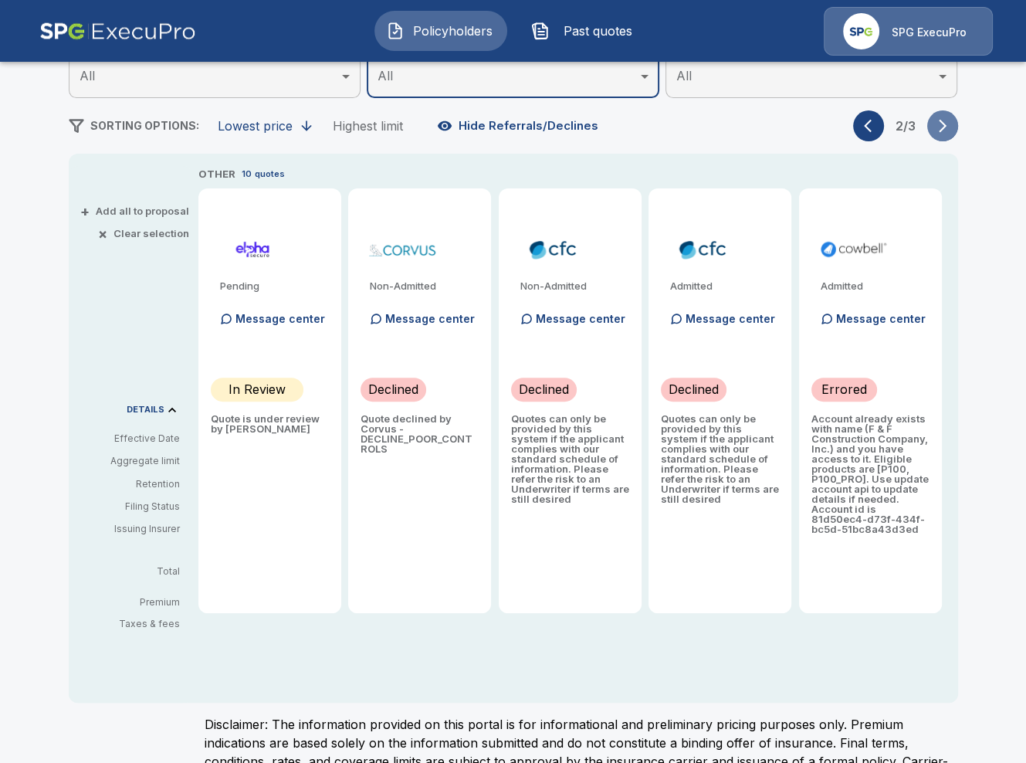
click at [934, 132] on button "button" at bounding box center [942, 125] width 31 height 31
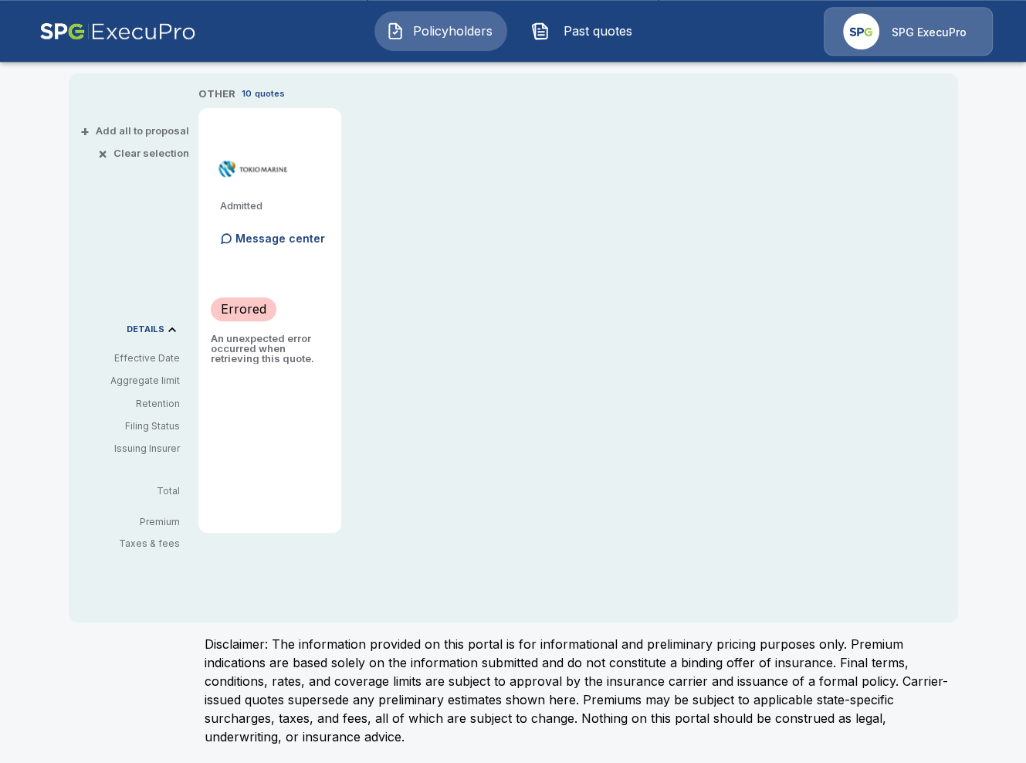
scroll to position [348, 0]
click at [603, 449] on div "OTHER 10 quotes Admitted Message center Errored An unexpected error occurred wh…" at bounding box center [578, 307] width 760 height 447
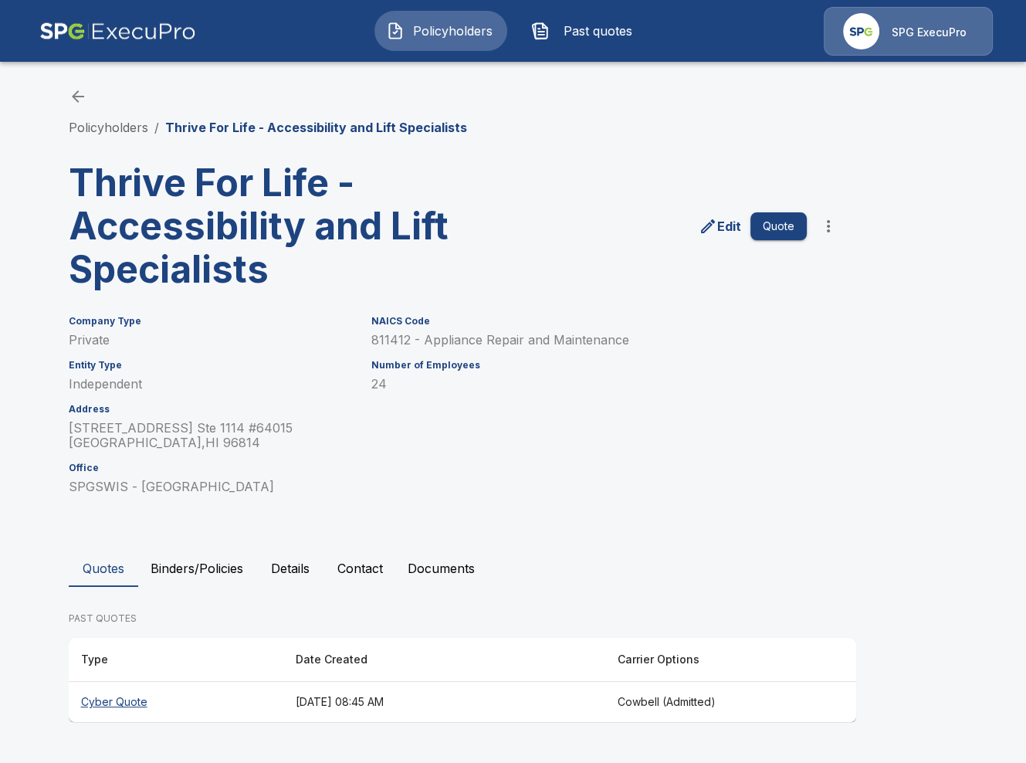
click at [443, 697] on th "[DATE] 08:45 AM" at bounding box center [444, 702] width 322 height 41
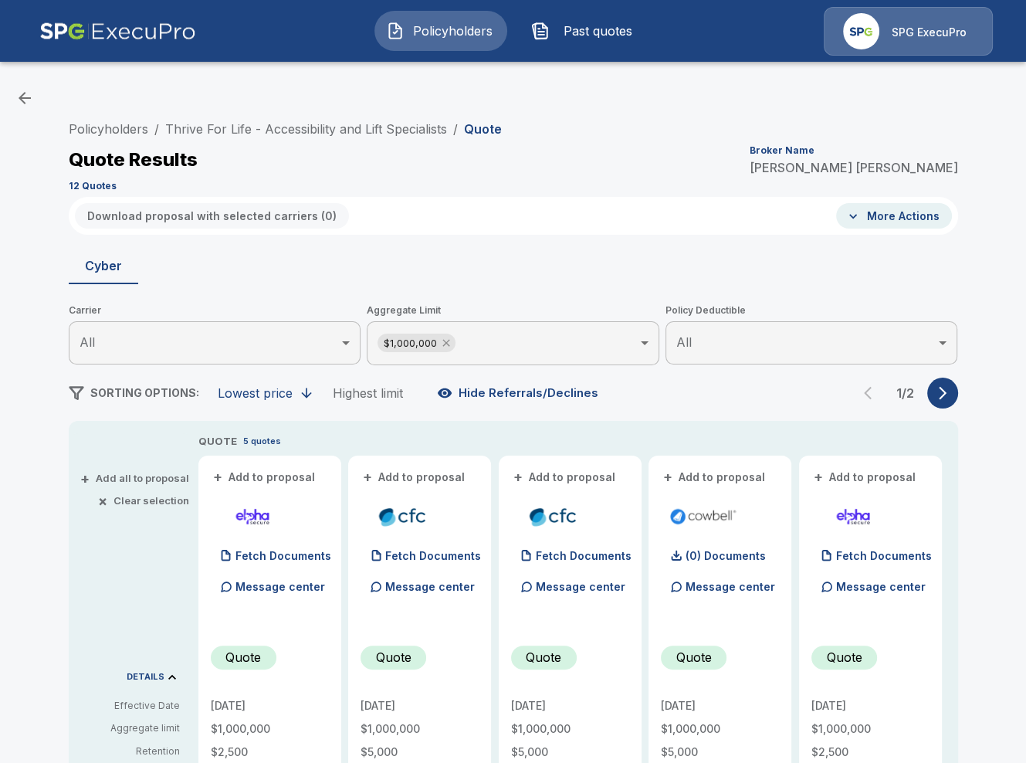
click at [447, 347] on icon at bounding box center [446, 343] width 12 height 12
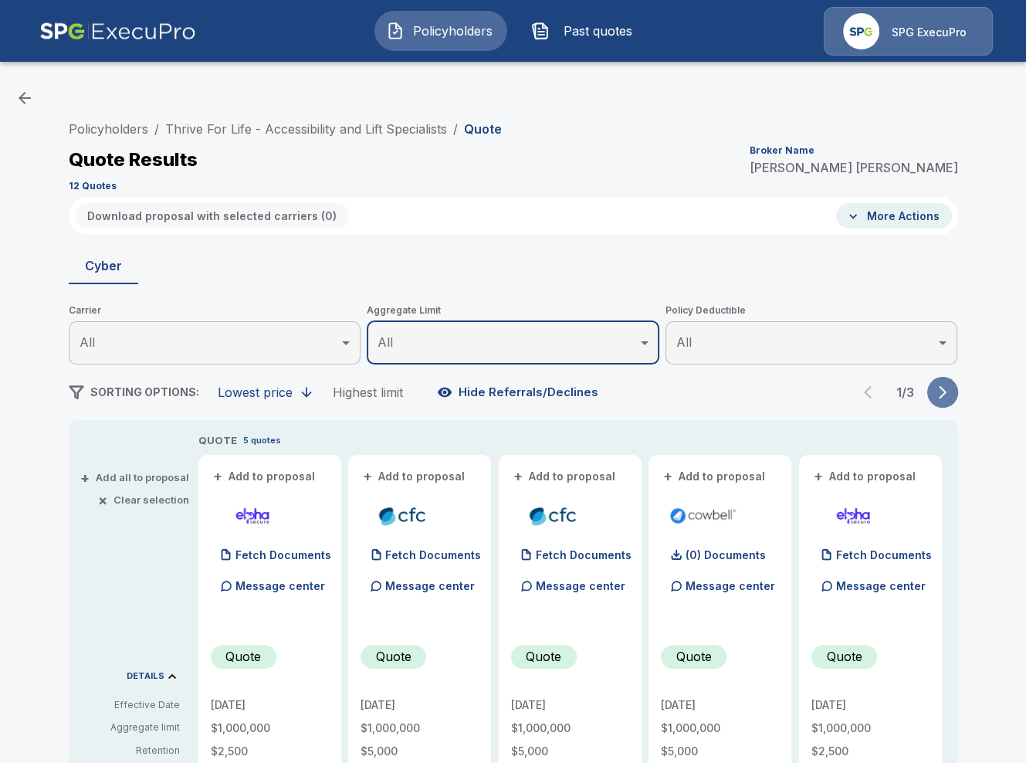
click at [933, 403] on button "button" at bounding box center [942, 392] width 31 height 31
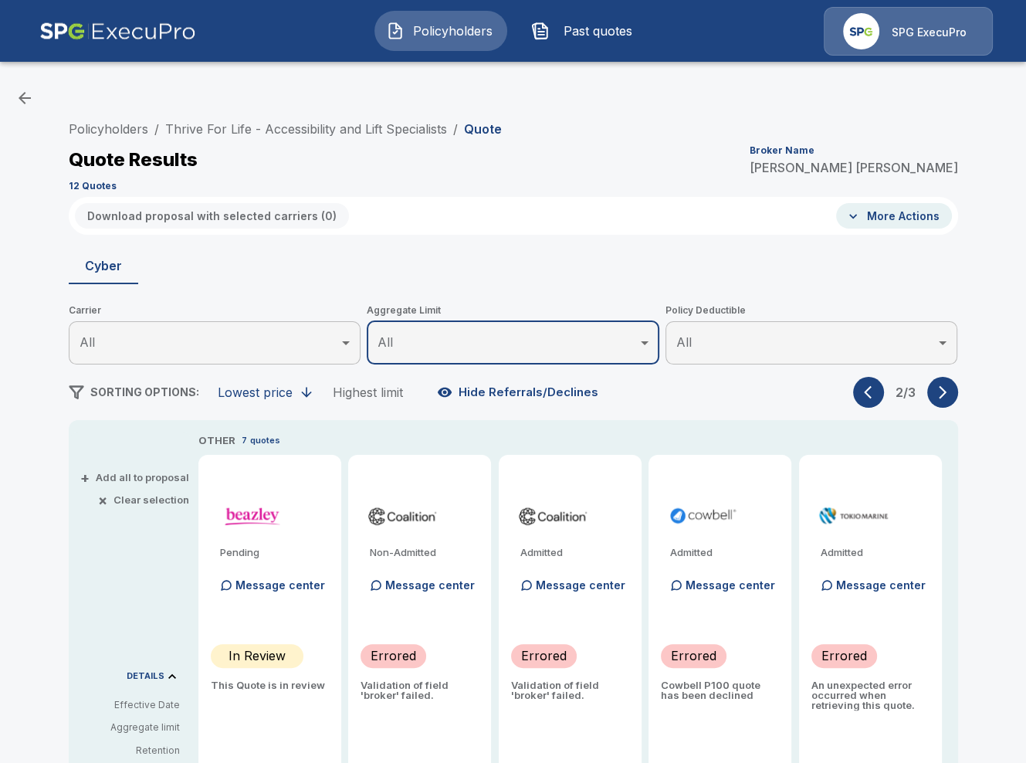
click at [933, 403] on button "button" at bounding box center [942, 392] width 31 height 31
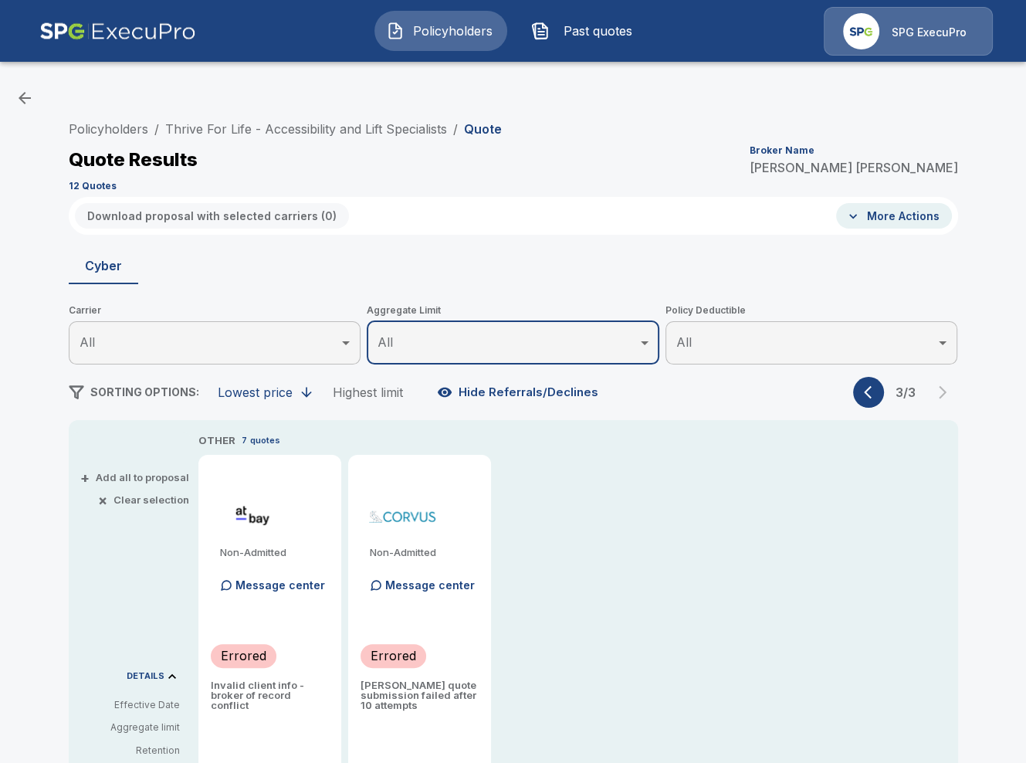
click at [872, 401] on button "button" at bounding box center [868, 392] width 31 height 31
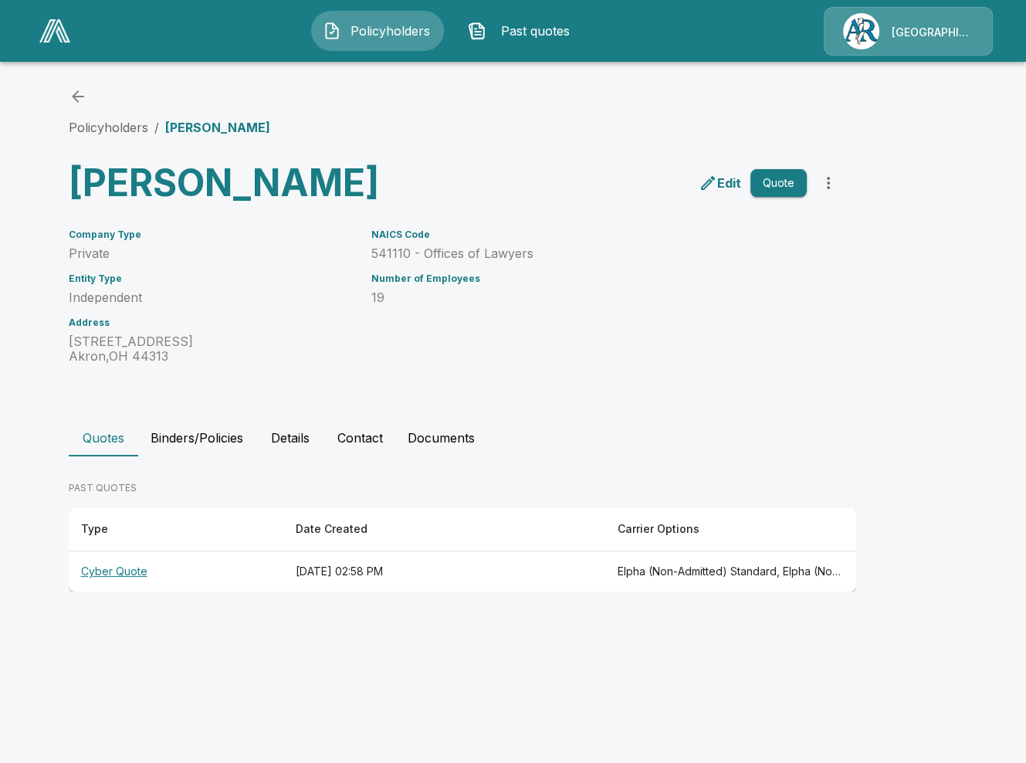
click at [541, 592] on th "[DATE] 02:58 PM" at bounding box center [444, 571] width 322 height 41
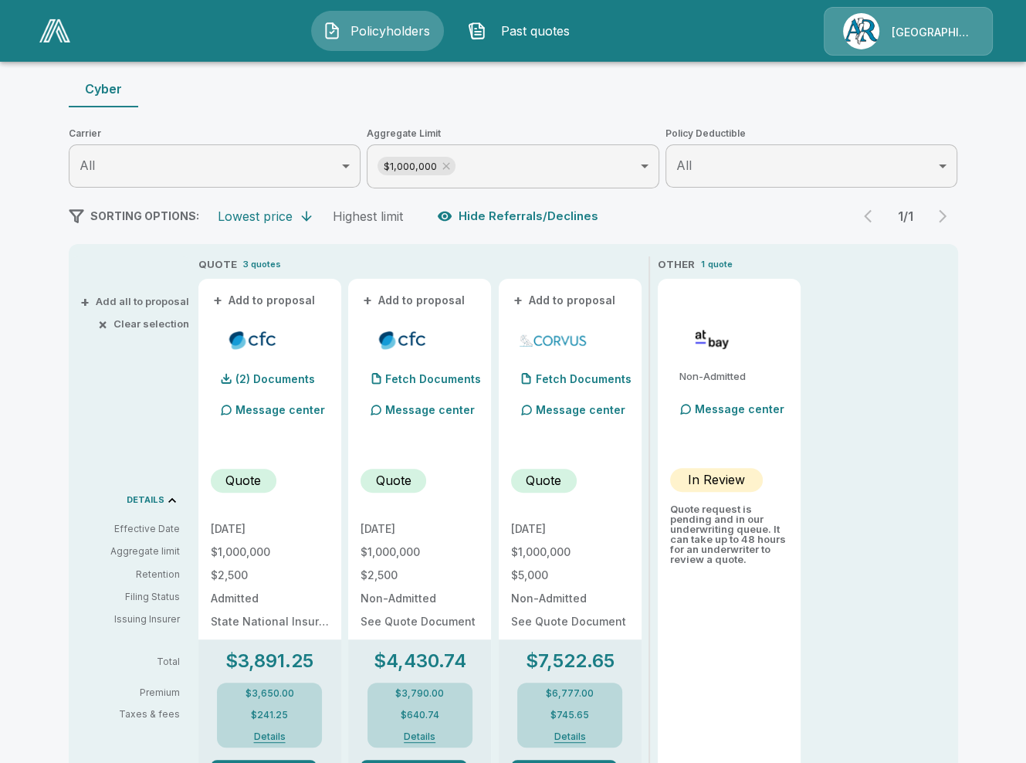
scroll to position [178, 0]
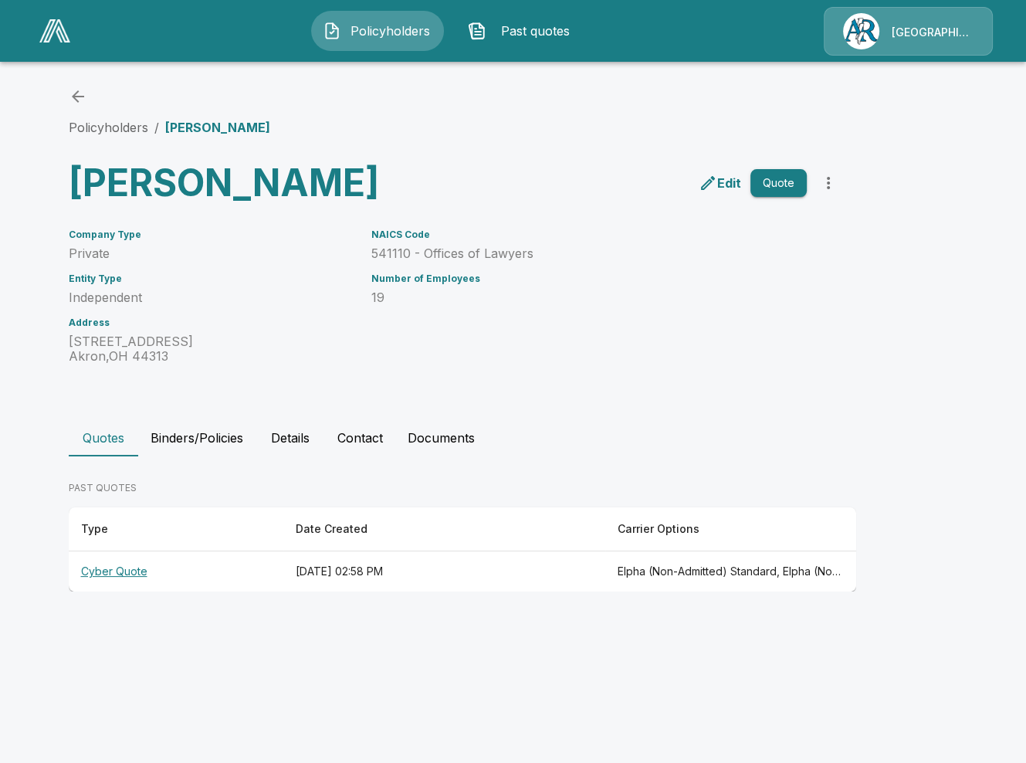
click at [521, 592] on th "[DATE] 02:58 PM" at bounding box center [444, 571] width 322 height 41
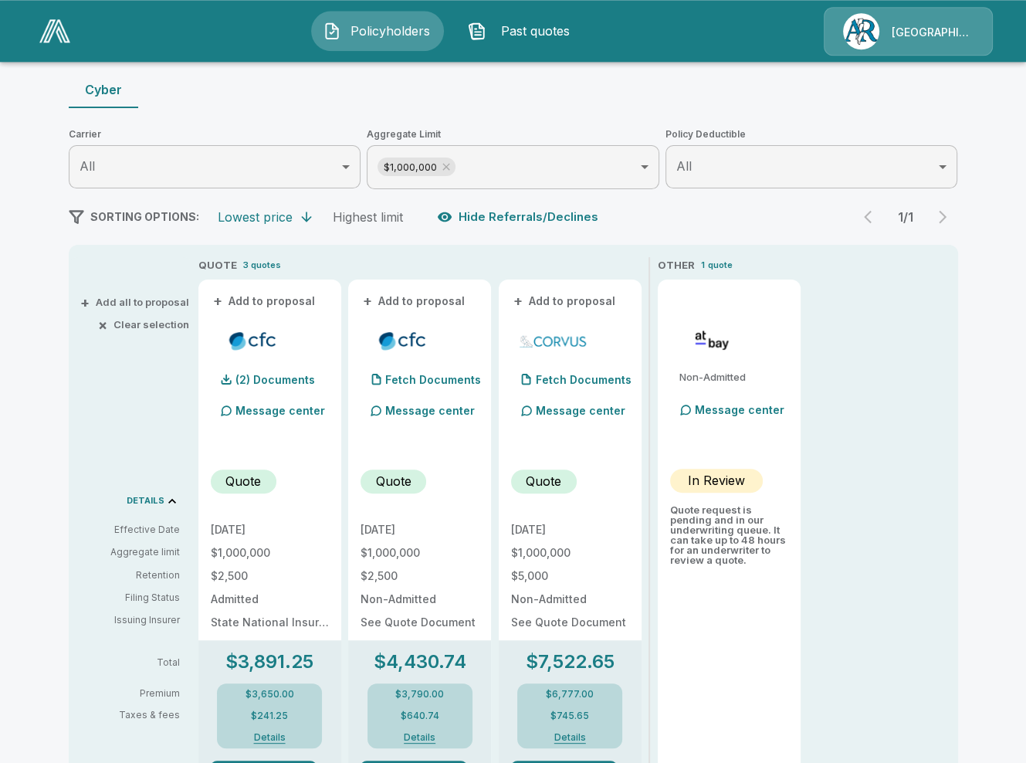
scroll to position [178, 0]
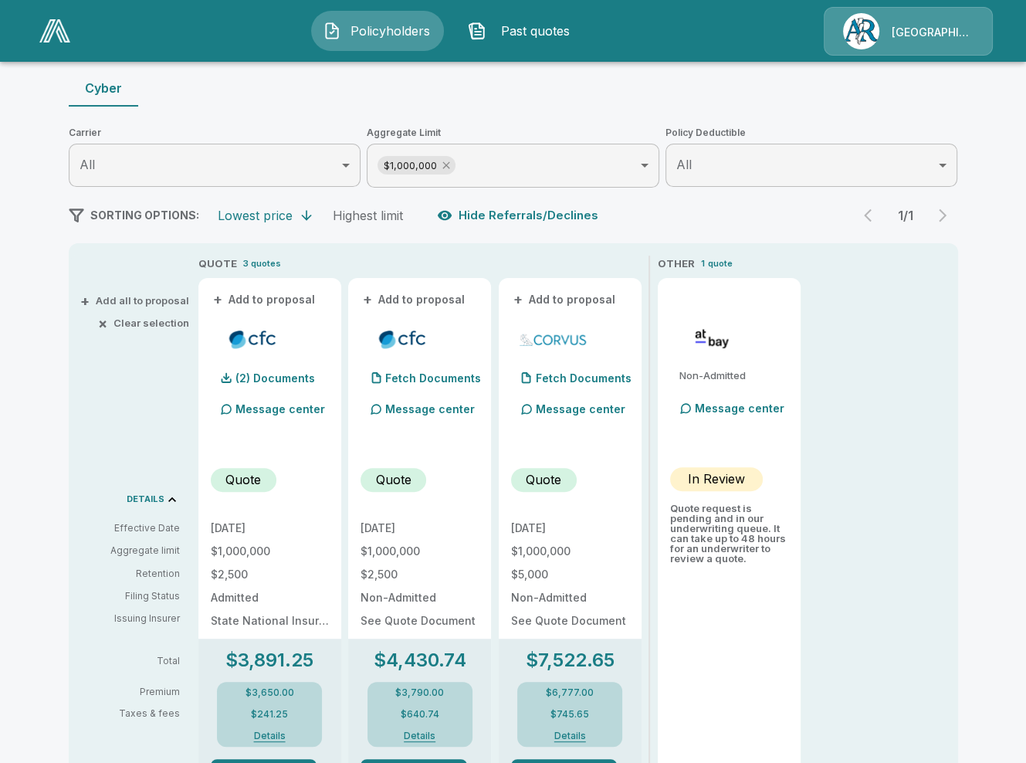
click at [445, 168] on icon at bounding box center [445, 165] width 7 height 7
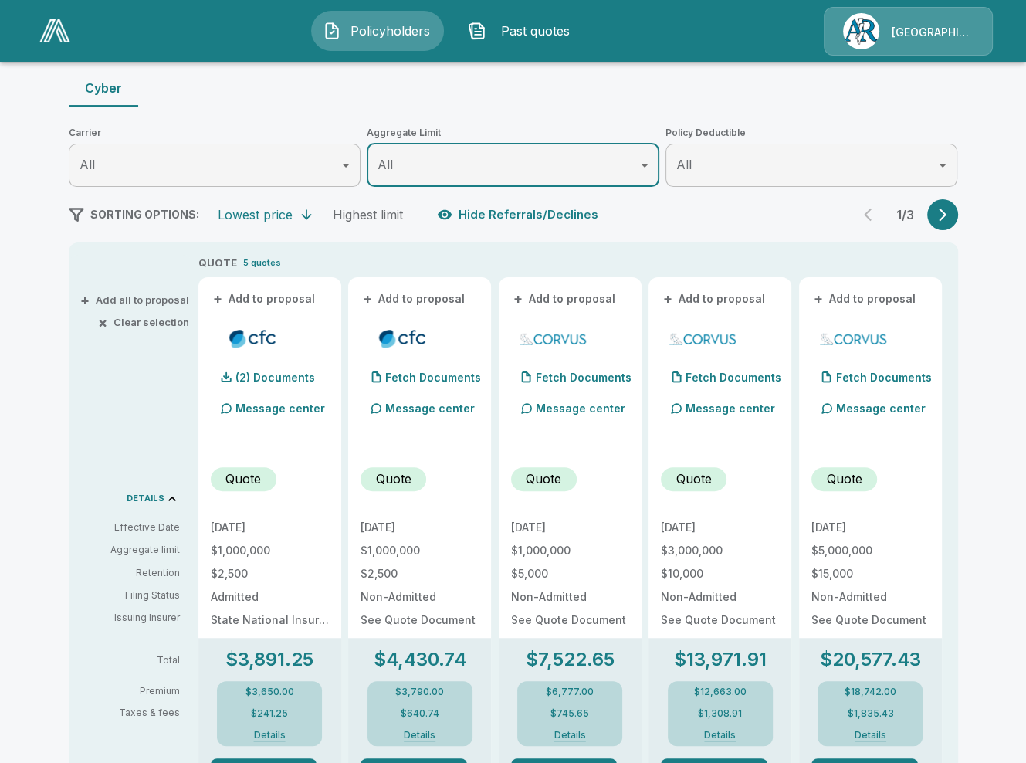
click at [941, 215] on icon "button" at bounding box center [942, 214] width 15 height 15
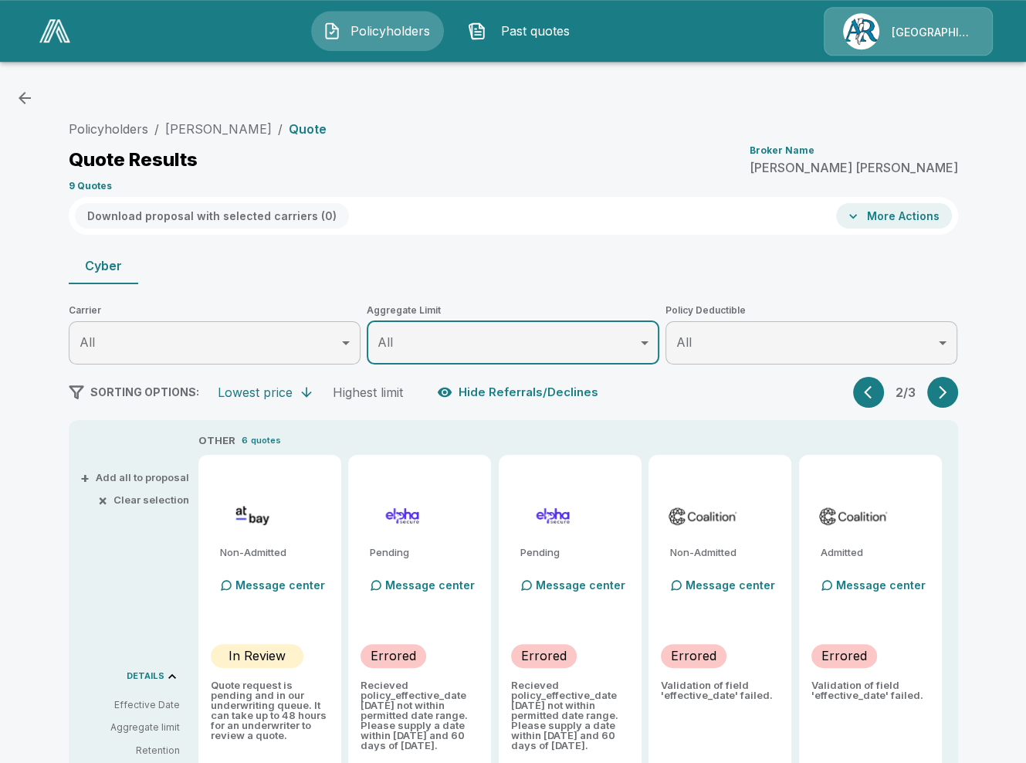
scroll to position [0, 0]
